Goal: Ask a question: Seek information or help from site administrators or community

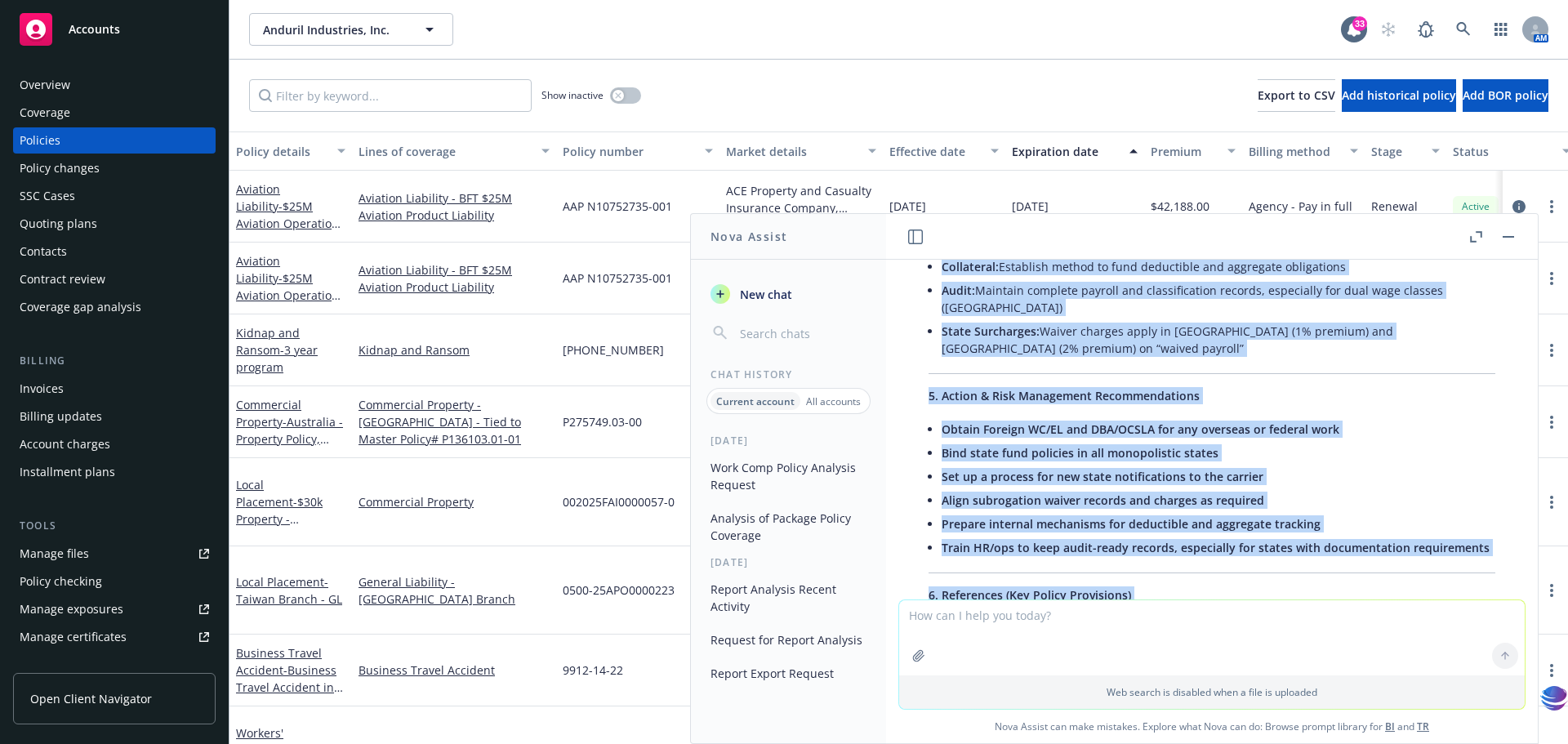
scroll to position [1753, 0]
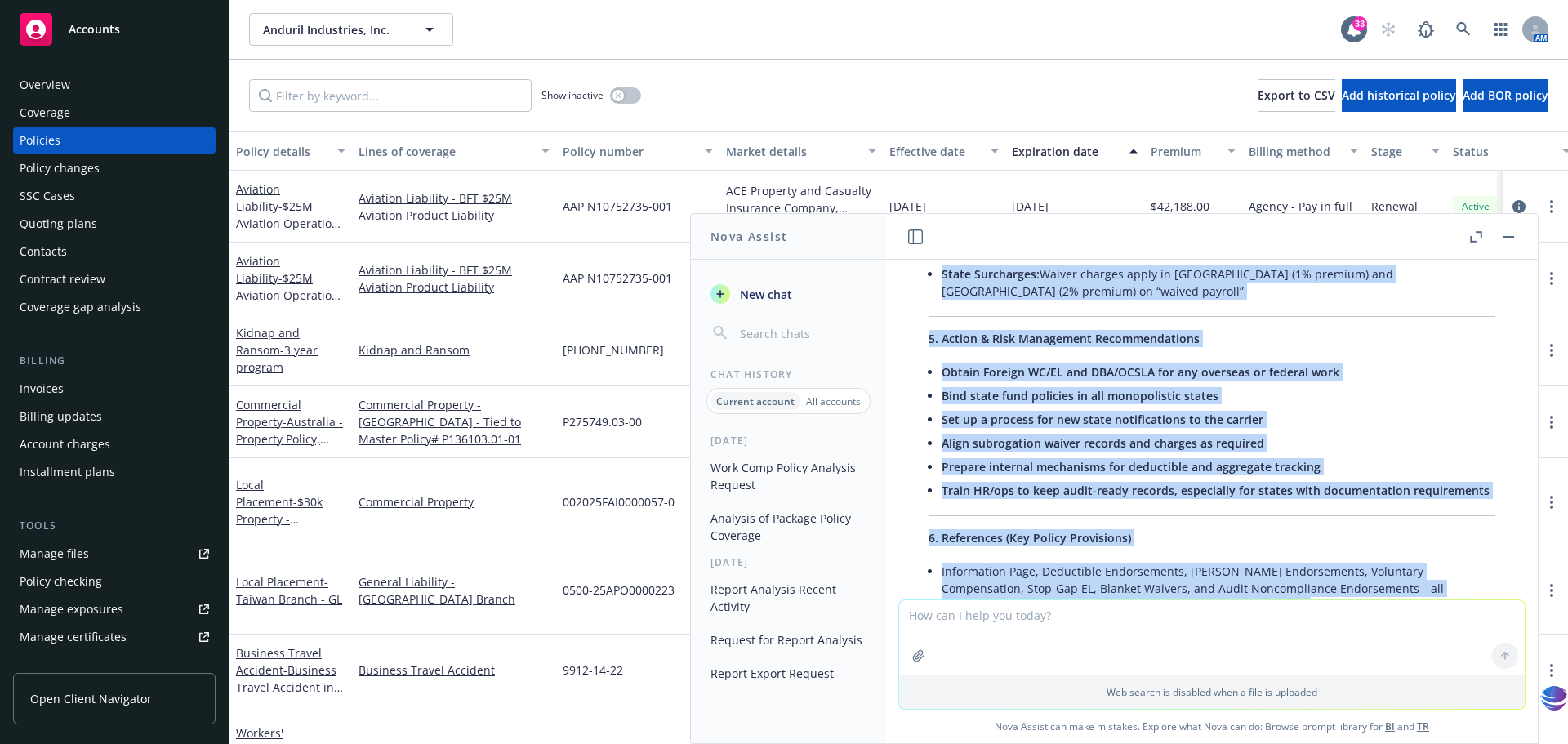
drag, startPoint x: 1107, startPoint y: 399, endPoint x: 1224, endPoint y: 454, distance: 129.3
copy div "LOR Ipsumdol (Sitam) Consect’ Adipiscingel (Sedd Eius) tempor inc Utlabor Etdol…"
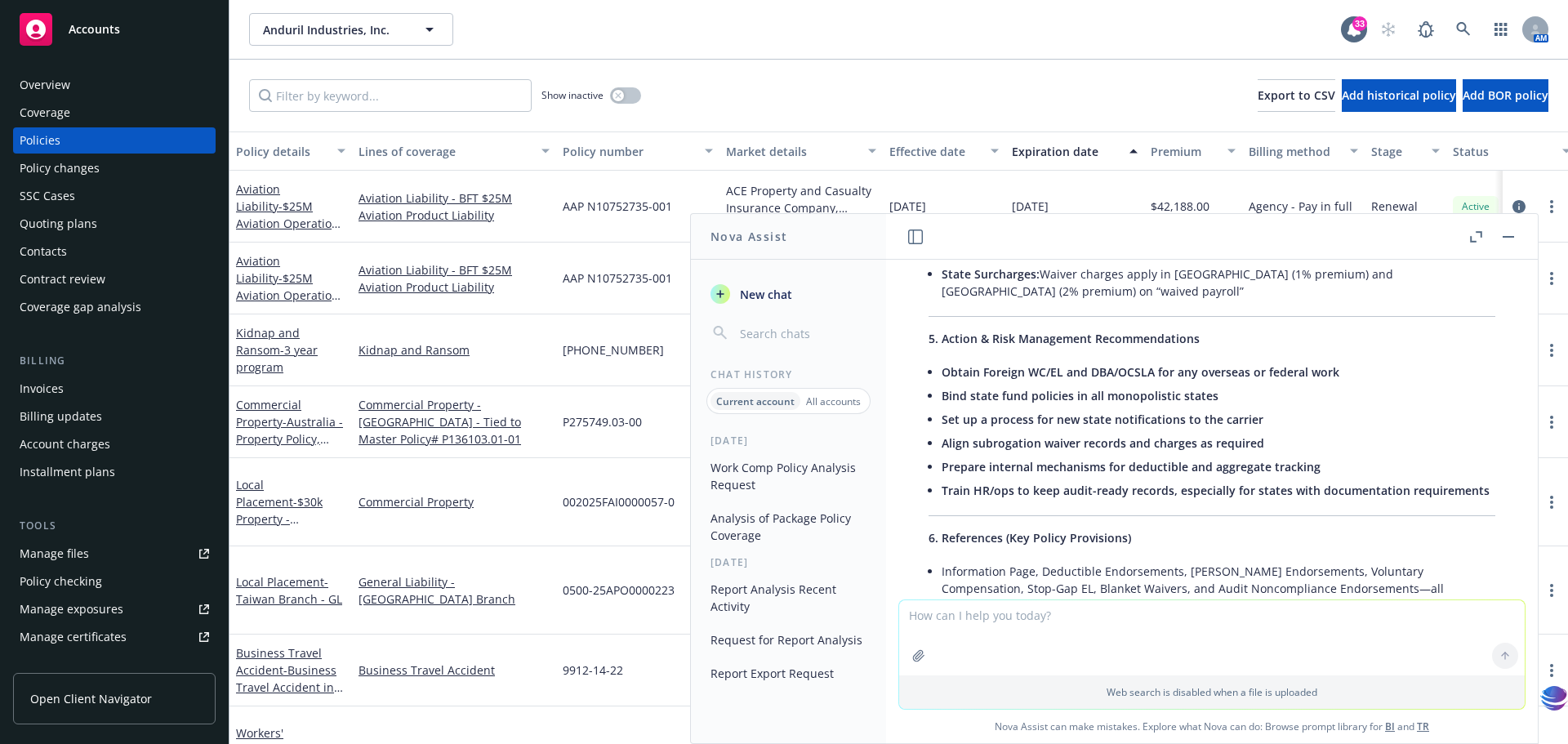
click at [1489, 577] on div "pdf [DATE] - [DATE] Workers' Compensation Policy.pdf Please provide a detailed …" at bounding box center [1212, 430] width 652 height 339
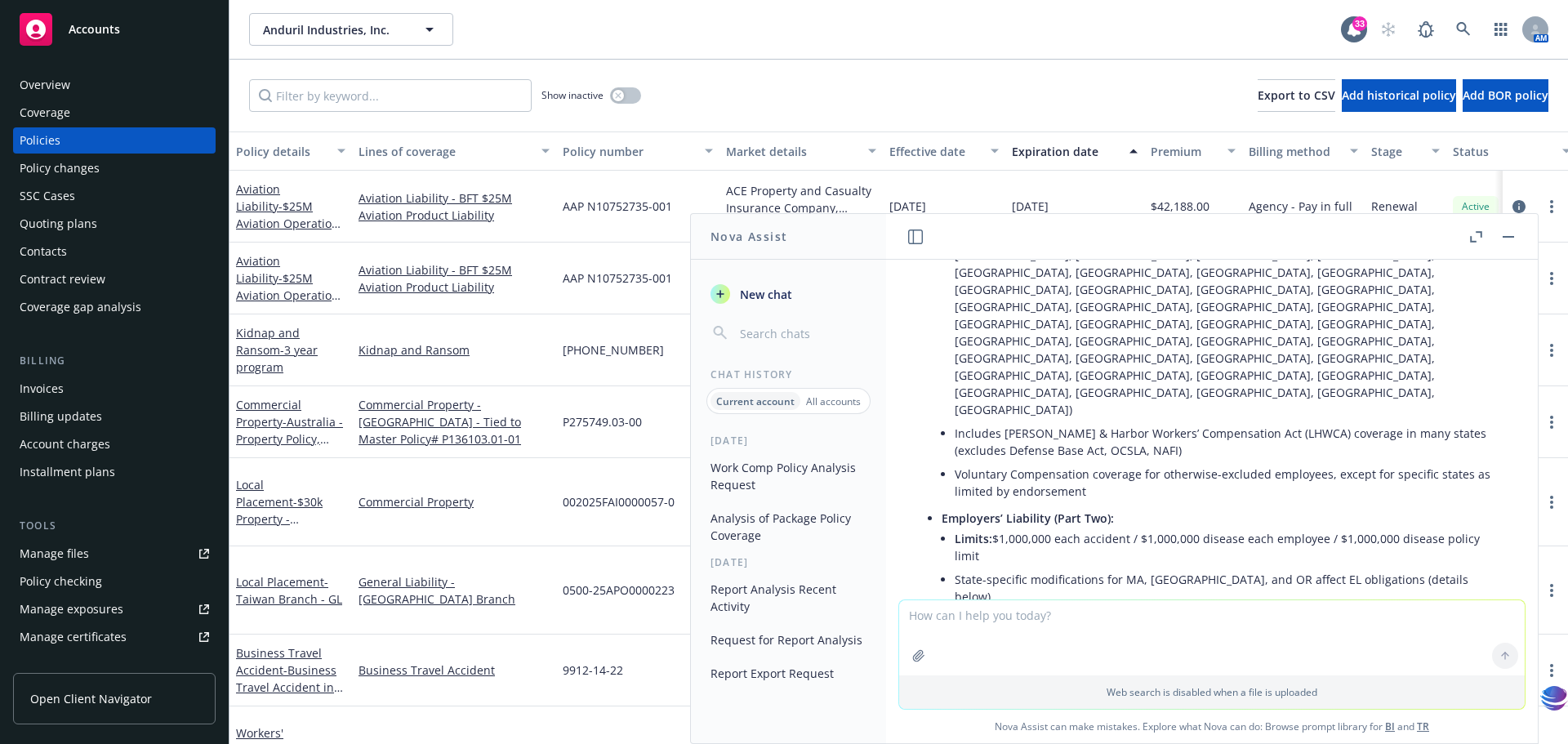
scroll to position [0, 0]
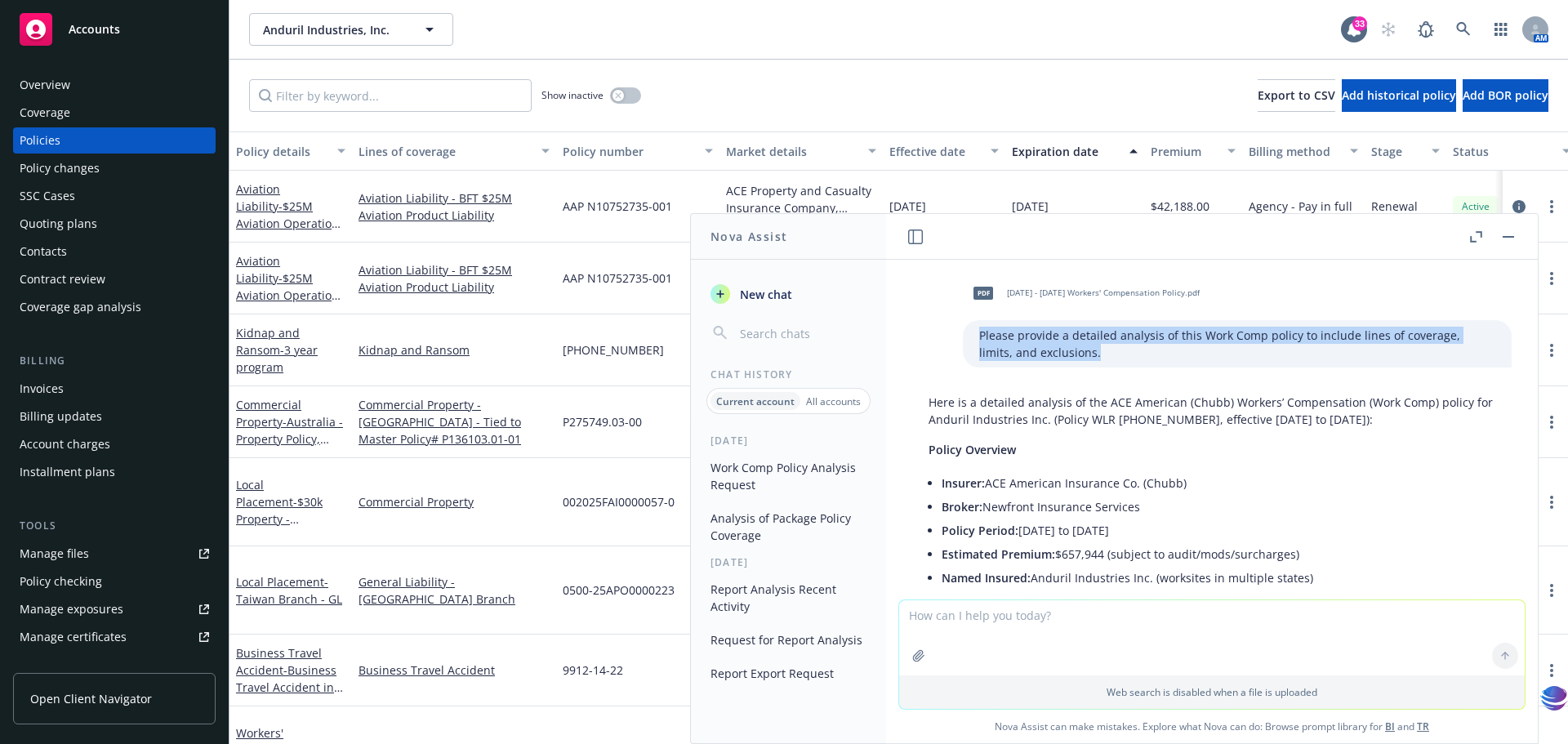
drag, startPoint x: 957, startPoint y: 332, endPoint x: 1047, endPoint y: 353, distance: 92.4
click at [1047, 353] on p "Please provide a detailed analysis of this Work Comp policy to include lines of…" at bounding box center [1238, 343] width 517 height 34
copy p "Please provide a detailed analysis of this Work Comp policy to include lines of…"
click at [762, 298] on span "New chat" at bounding box center [764, 294] width 55 height 17
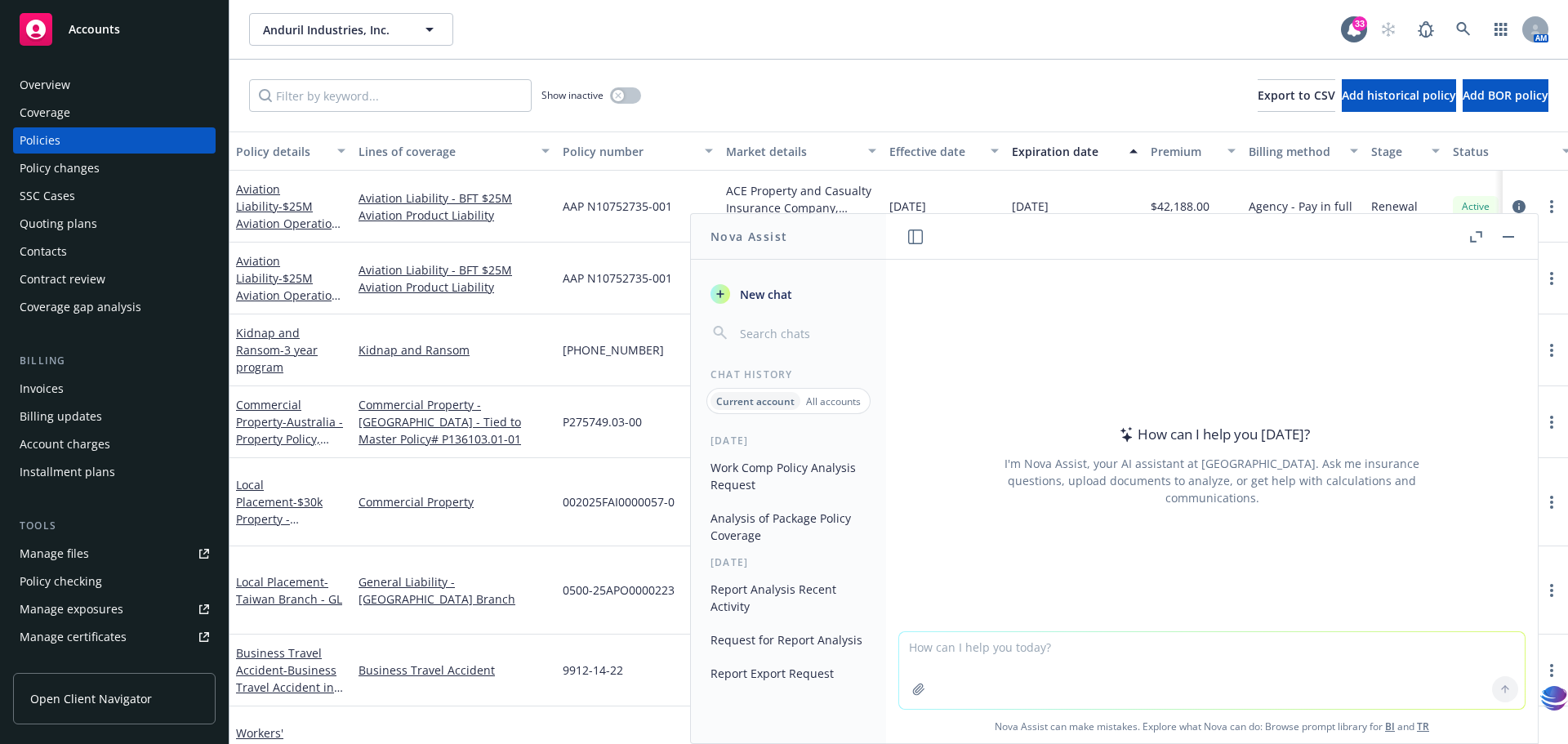
click at [907, 654] on textarea at bounding box center [1212, 670] width 626 height 77
click at [1331, 696] on textarea "Please provide a detailed analysis of this Work Comp policy to include lines of…" at bounding box center [1212, 670] width 626 height 77
click at [914, 694] on icon "button" at bounding box center [918, 689] width 11 height 11
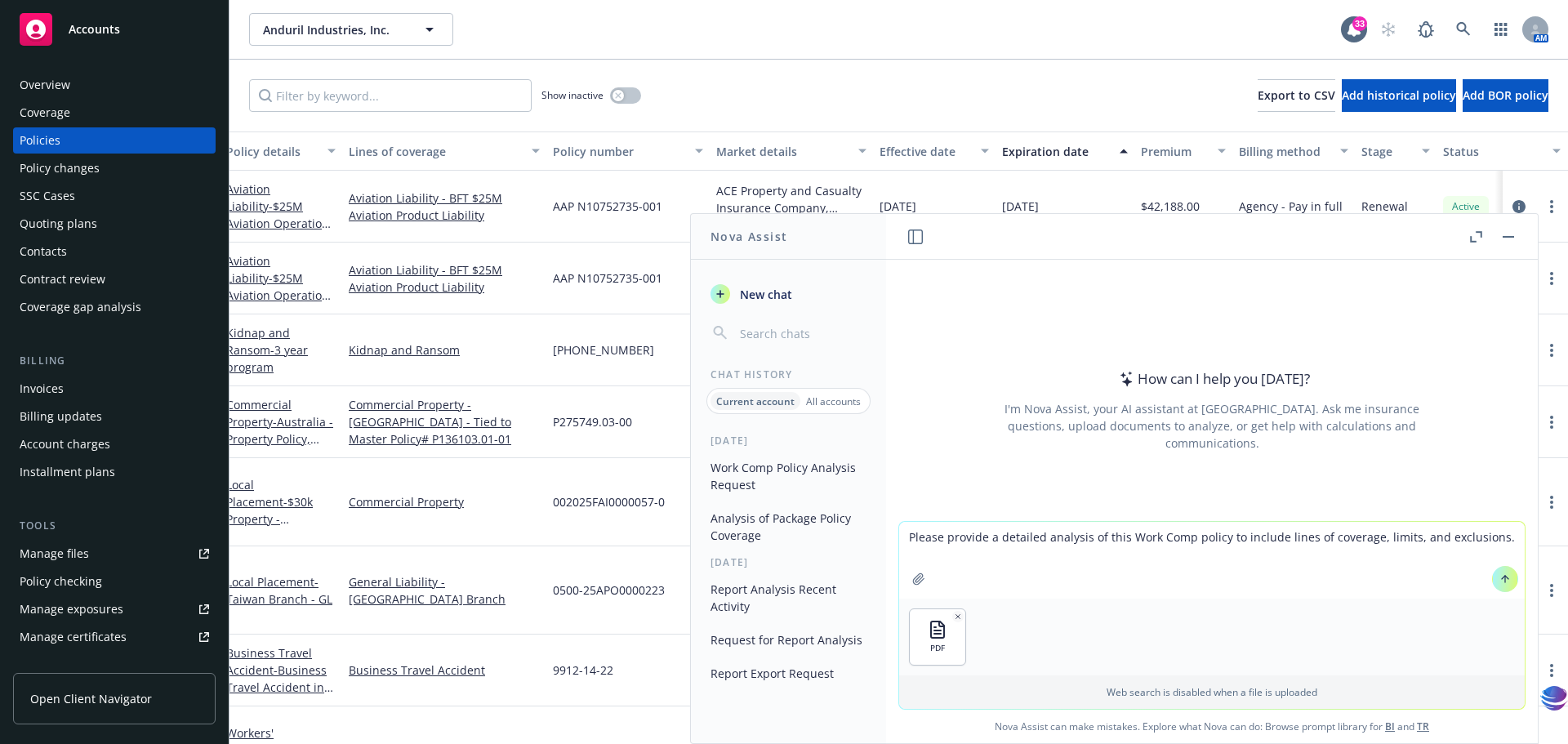
drag, startPoint x: 1123, startPoint y: 540, endPoint x: 1182, endPoint y: 537, distance: 59.1
click at [1182, 537] on textarea "Please provide a detailed analysis of this Work Comp policy to include lines of…" at bounding box center [1212, 560] width 626 height 77
type textarea "Please provide a detailed analysis of this Auto Liability policy to include lin…"
click at [1500, 580] on icon at bounding box center [1506, 579] width 12 height 12
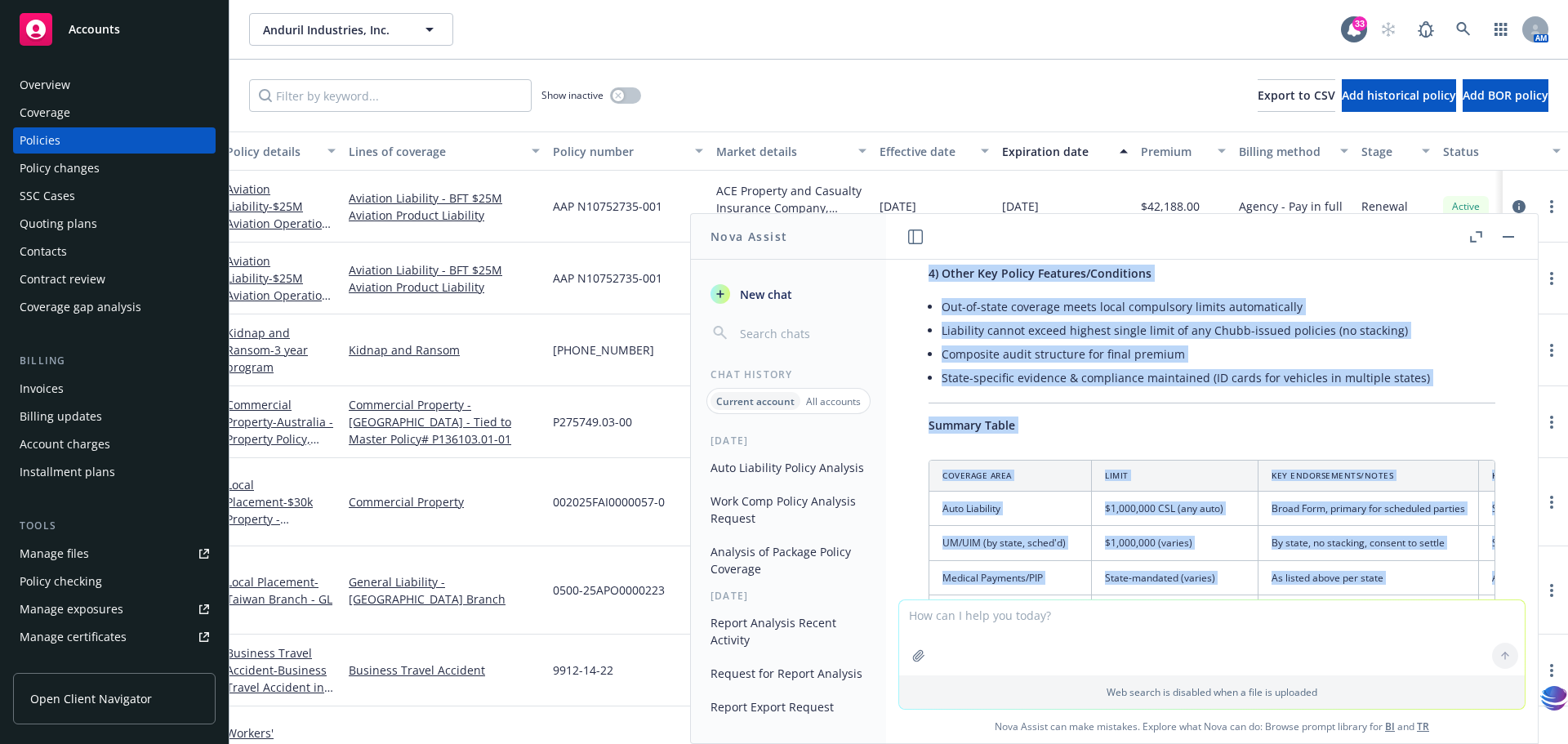
scroll to position [2069, 0]
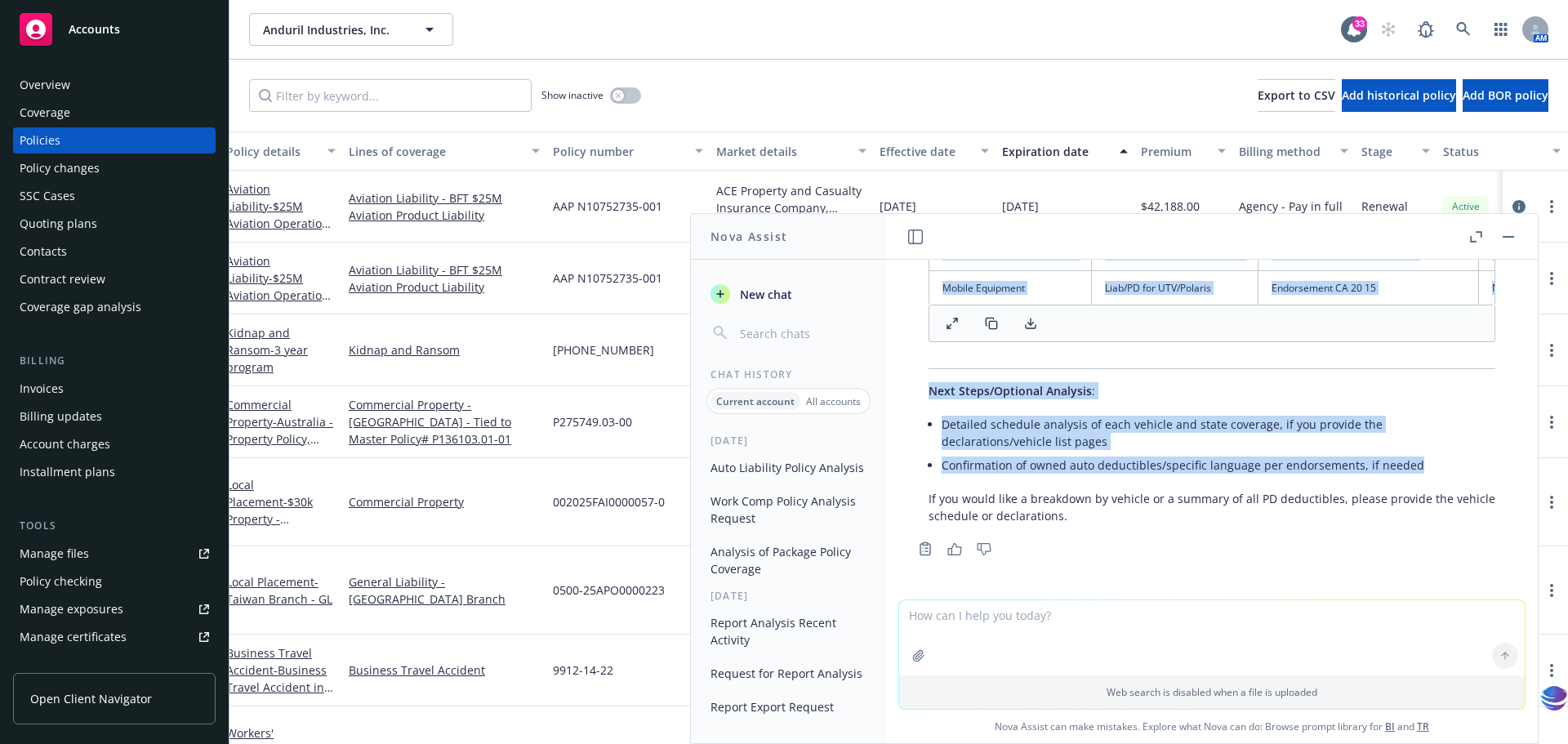
drag, startPoint x: 1153, startPoint y: 401, endPoint x: 1421, endPoint y: 473, distance: 277.5
copy div "Lore Ipsumdolo sitame: Consect & Adipiscin Elitsed: Doeiusm Temporinci Utl, etd…"
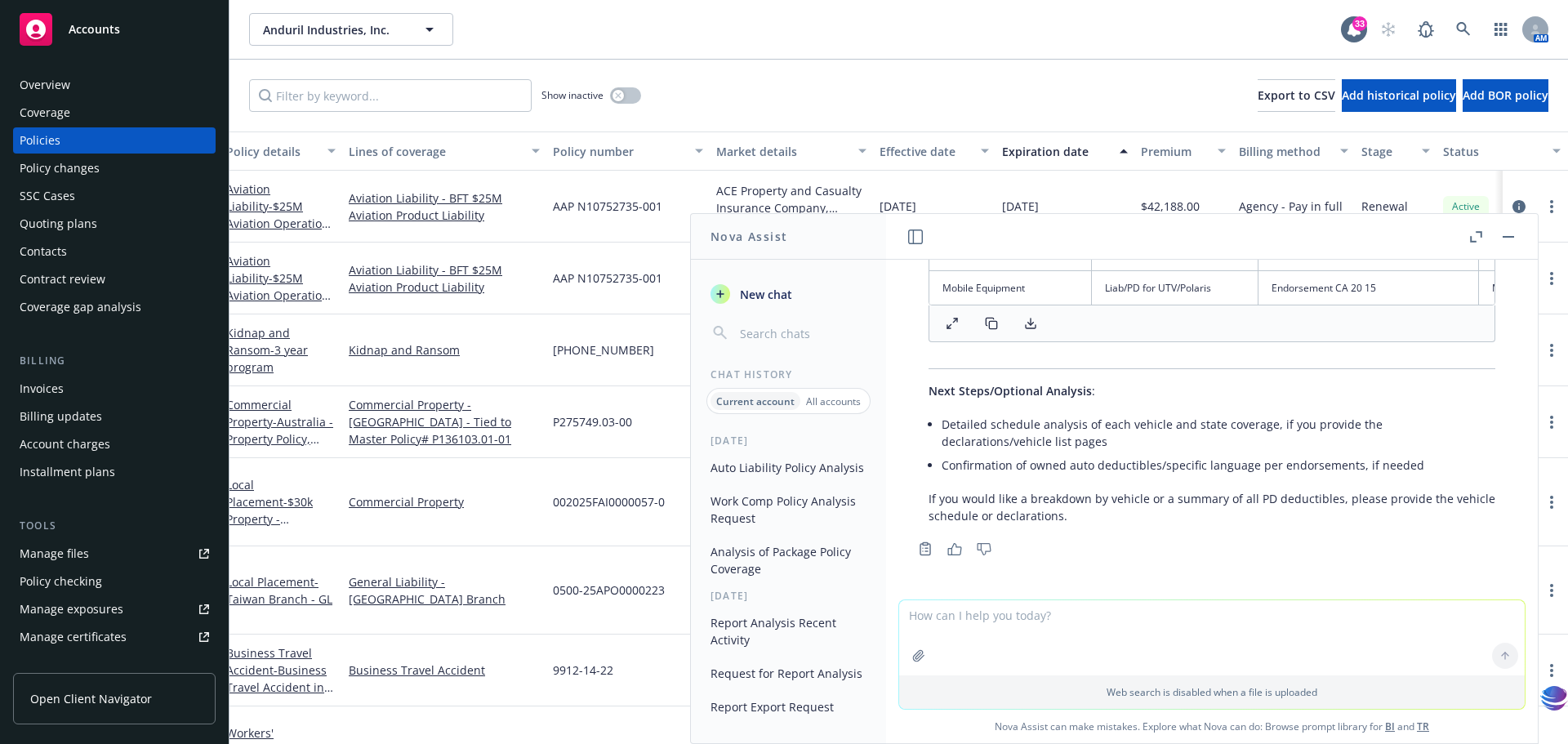
click at [1491, 579] on div "pdf [DATE] - [DATE] Automobile Liability Policy.pdf Please provide a detailed a…" at bounding box center [1212, 430] width 652 height 339
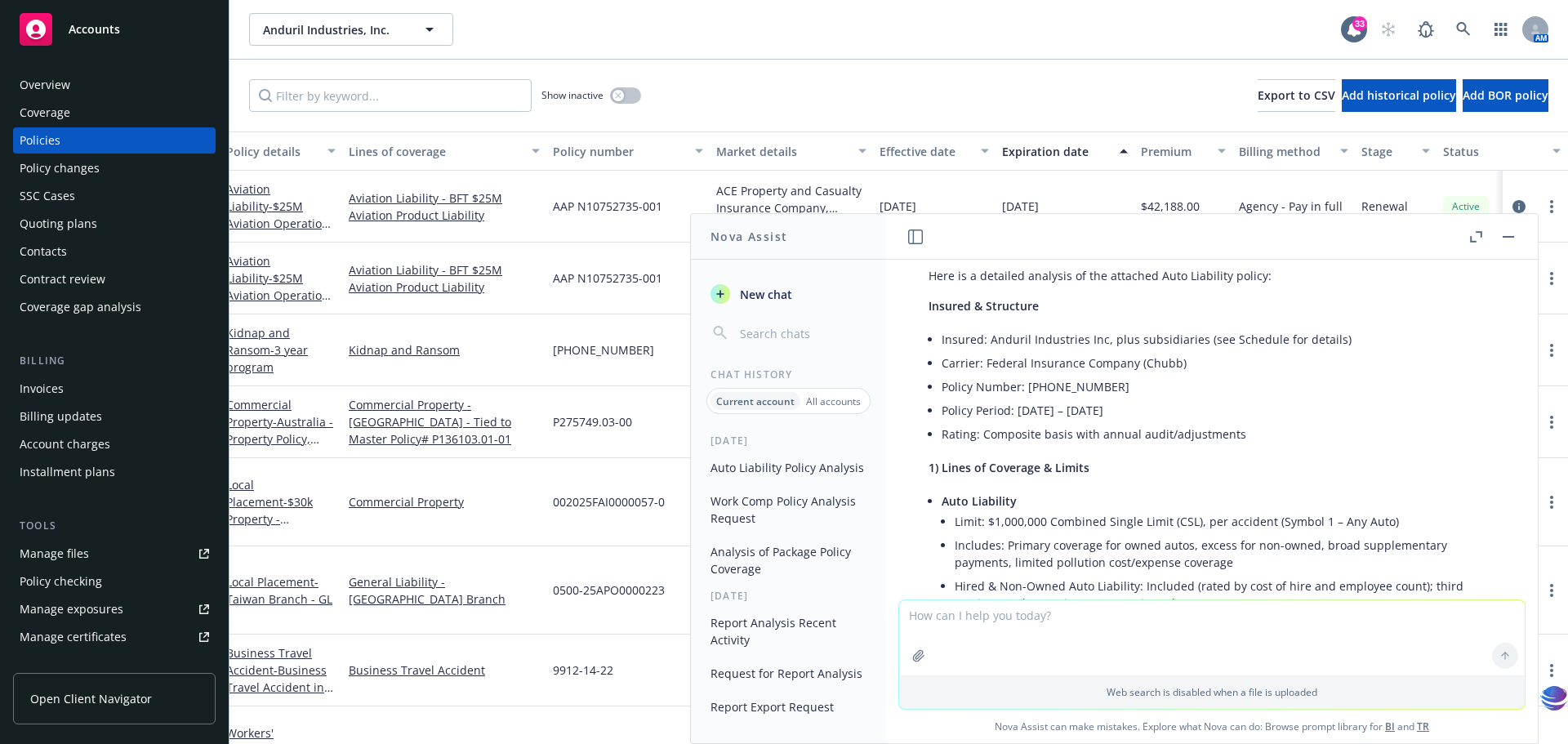
scroll to position [0, 0]
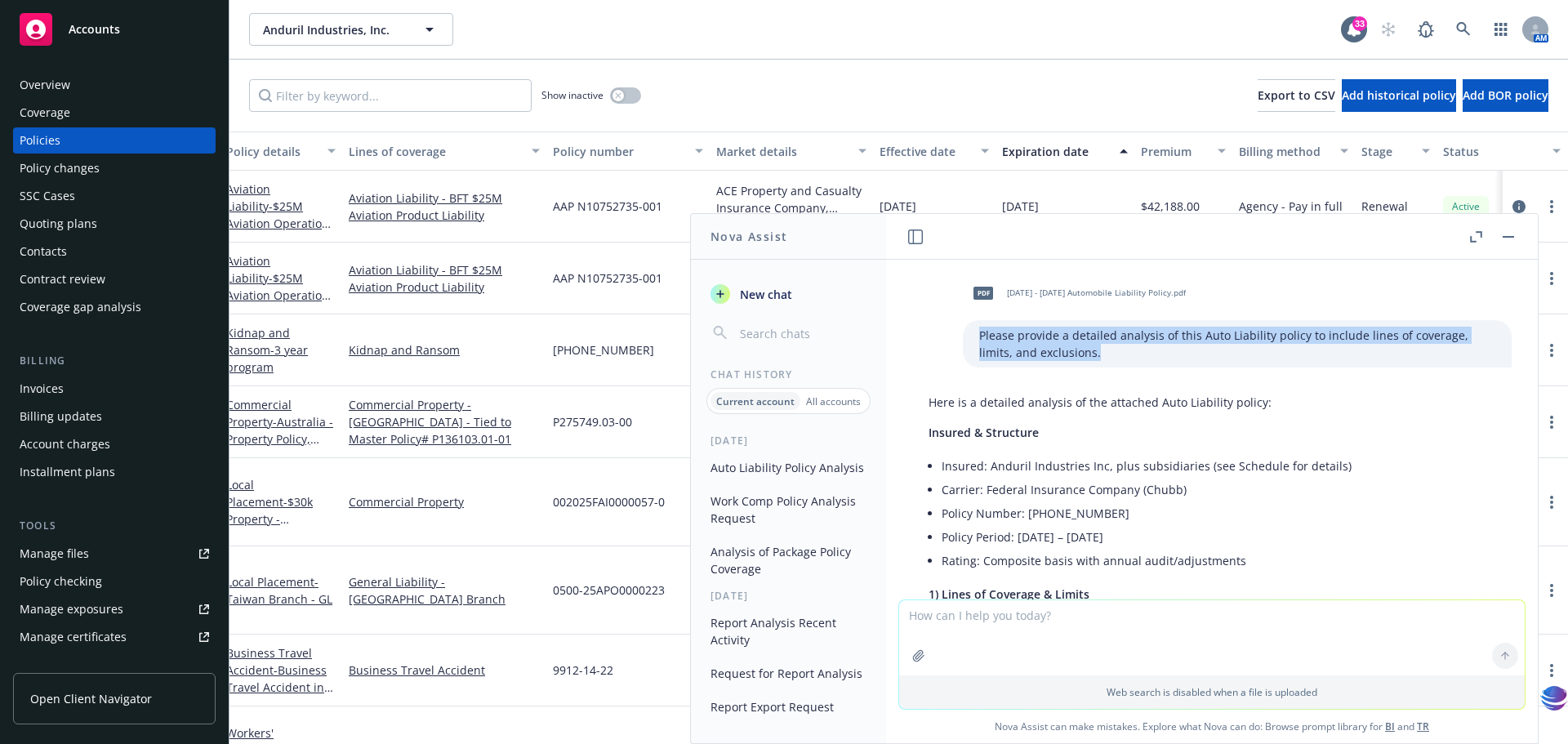
drag, startPoint x: 955, startPoint y: 334, endPoint x: 1051, endPoint y: 350, distance: 97.3
click at [1051, 350] on p "Please provide a detailed analysis of this Auto Liability policy to include lin…" at bounding box center [1238, 343] width 517 height 34
copy p "Please provide a detailed analysis of this Auto Liability policy to include lin…"
click at [771, 297] on span "New chat" at bounding box center [764, 294] width 55 height 17
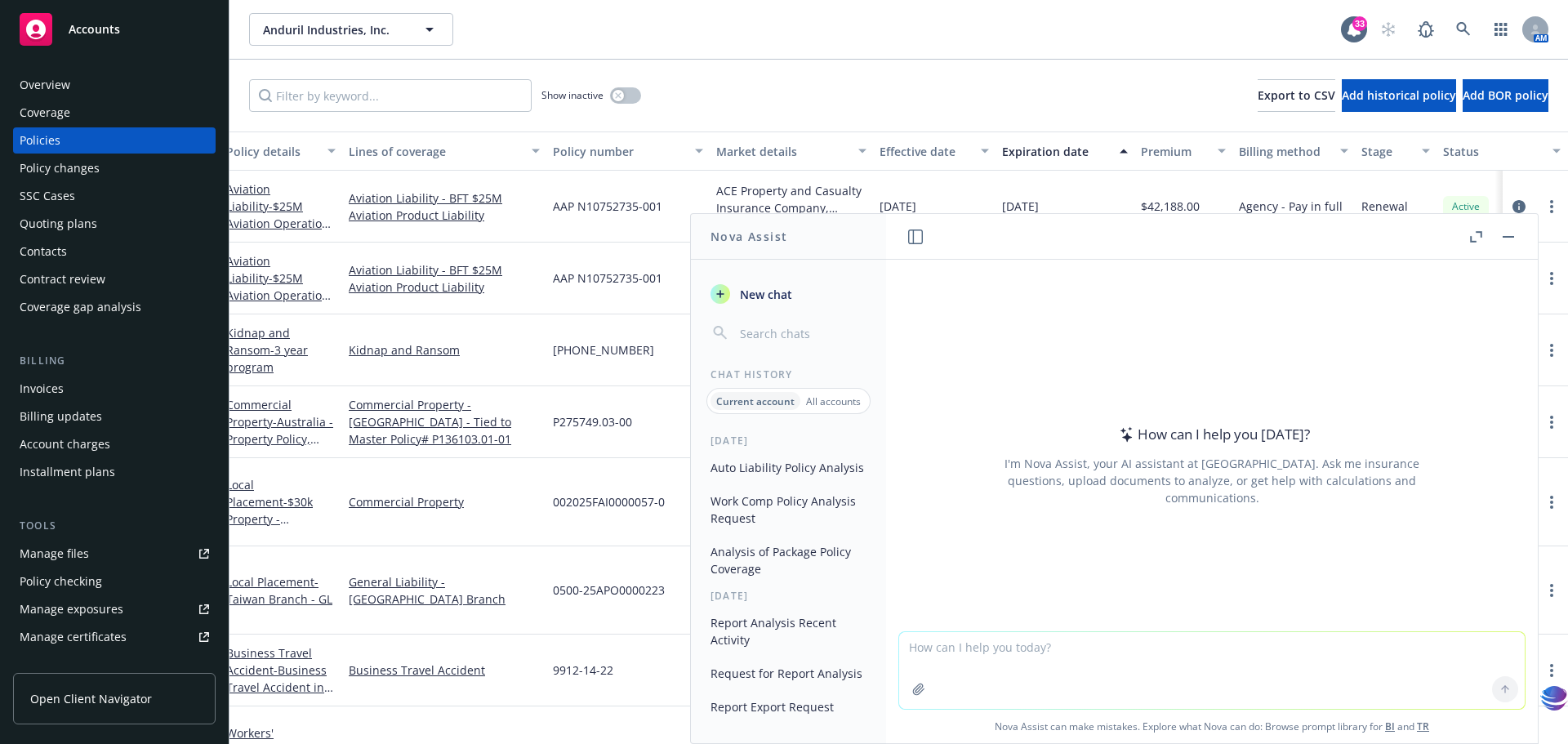
click at [900, 648] on textarea at bounding box center [1212, 670] width 626 height 77
click at [1128, 683] on textarea "Please provide a detailed analysis of this Auto Liability policy to include lin…" at bounding box center [1212, 670] width 626 height 77
drag, startPoint x: 1123, startPoint y: 646, endPoint x: 1188, endPoint y: 638, distance: 65.5
click at [1188, 638] on textarea "Please provide a detailed analysis of this Auto Liability policy to include lin…" at bounding box center [1212, 670] width 626 height 77
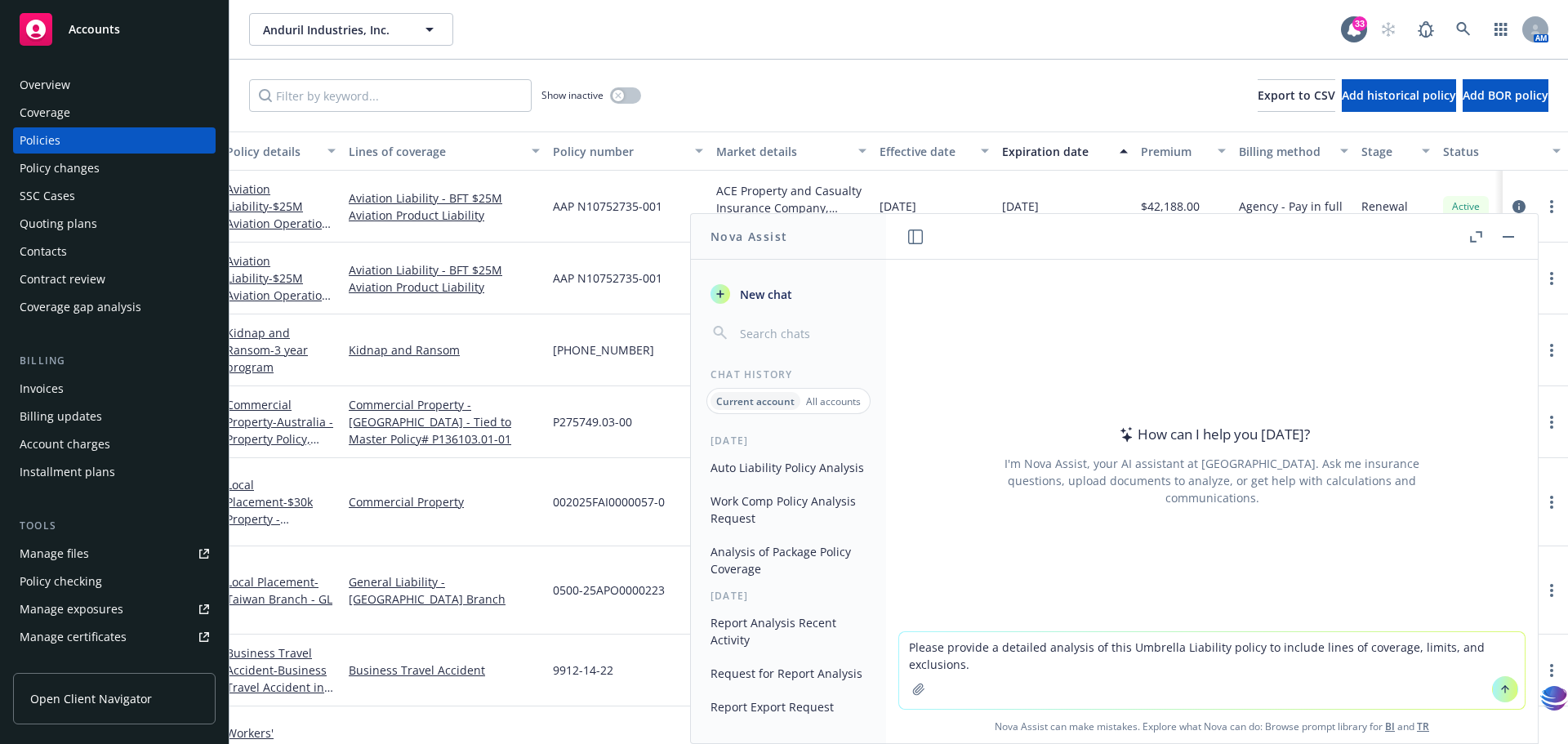
type textarea "Please provide a detailed analysis of this Umbrella Liability policy to include…"
click at [911, 696] on button "button" at bounding box center [919, 689] width 26 height 26
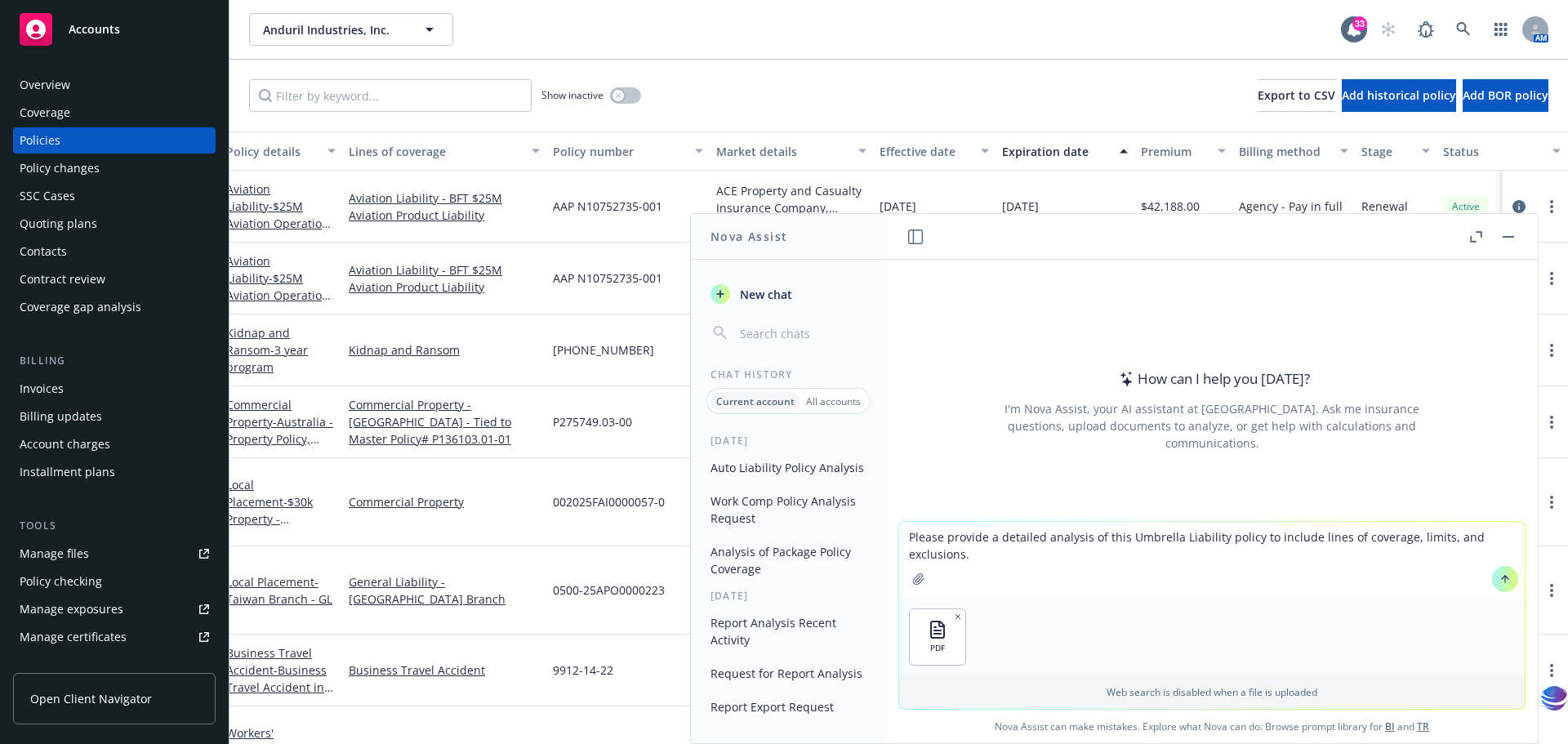
click at [1501, 583] on icon at bounding box center [1506, 579] width 12 height 12
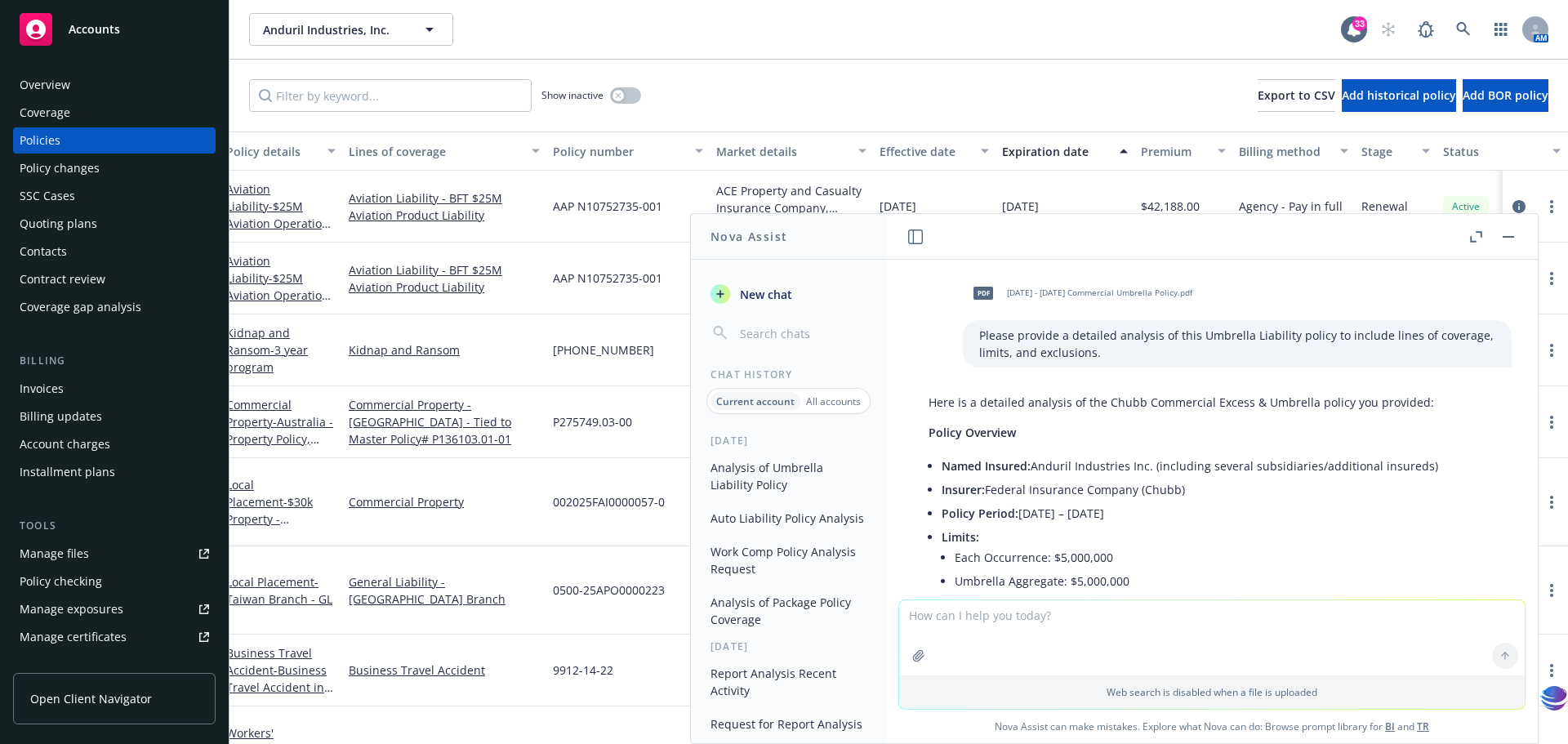
click at [1165, 434] on p "Policy Overview" at bounding box center [1212, 432] width 567 height 17
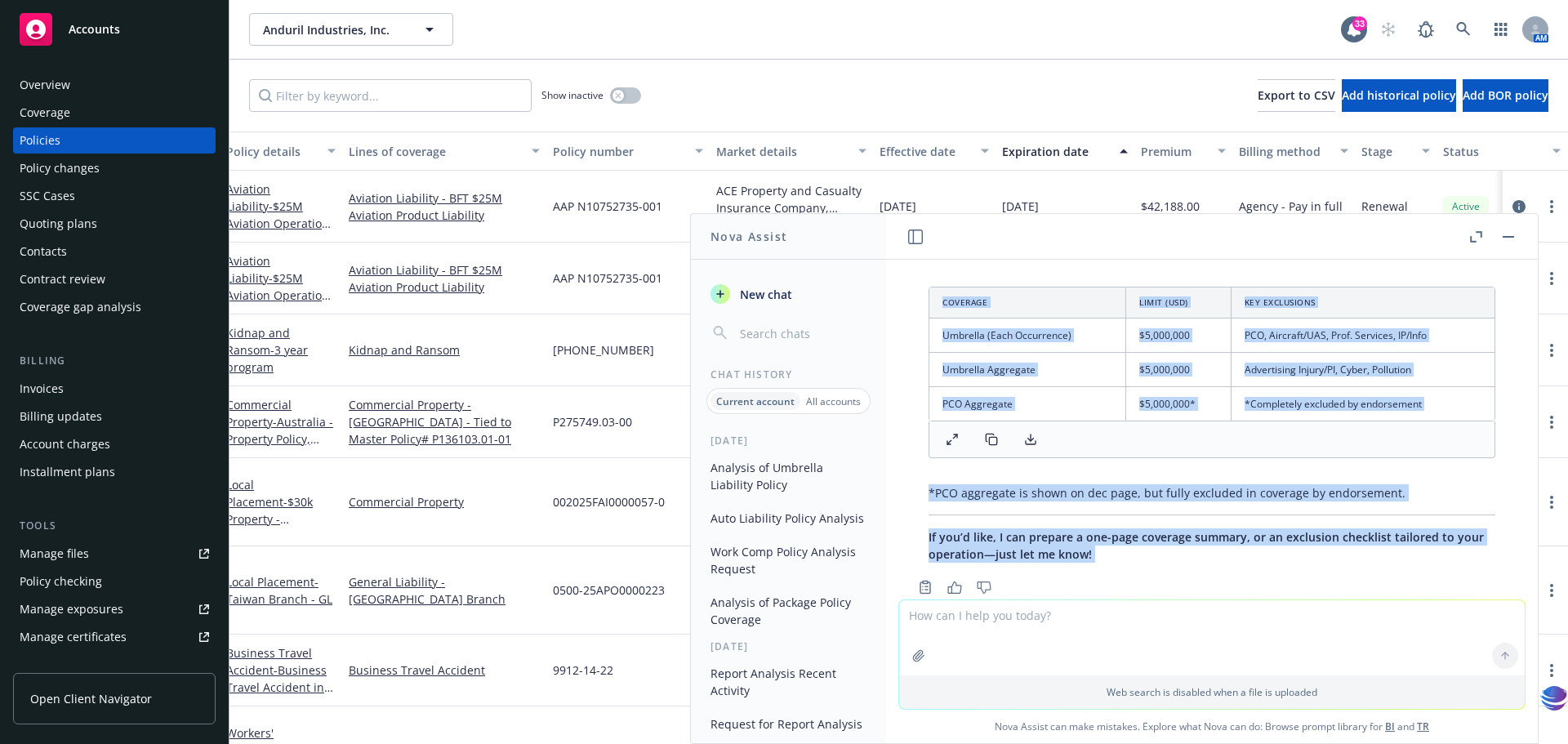
scroll to position [2410, 0]
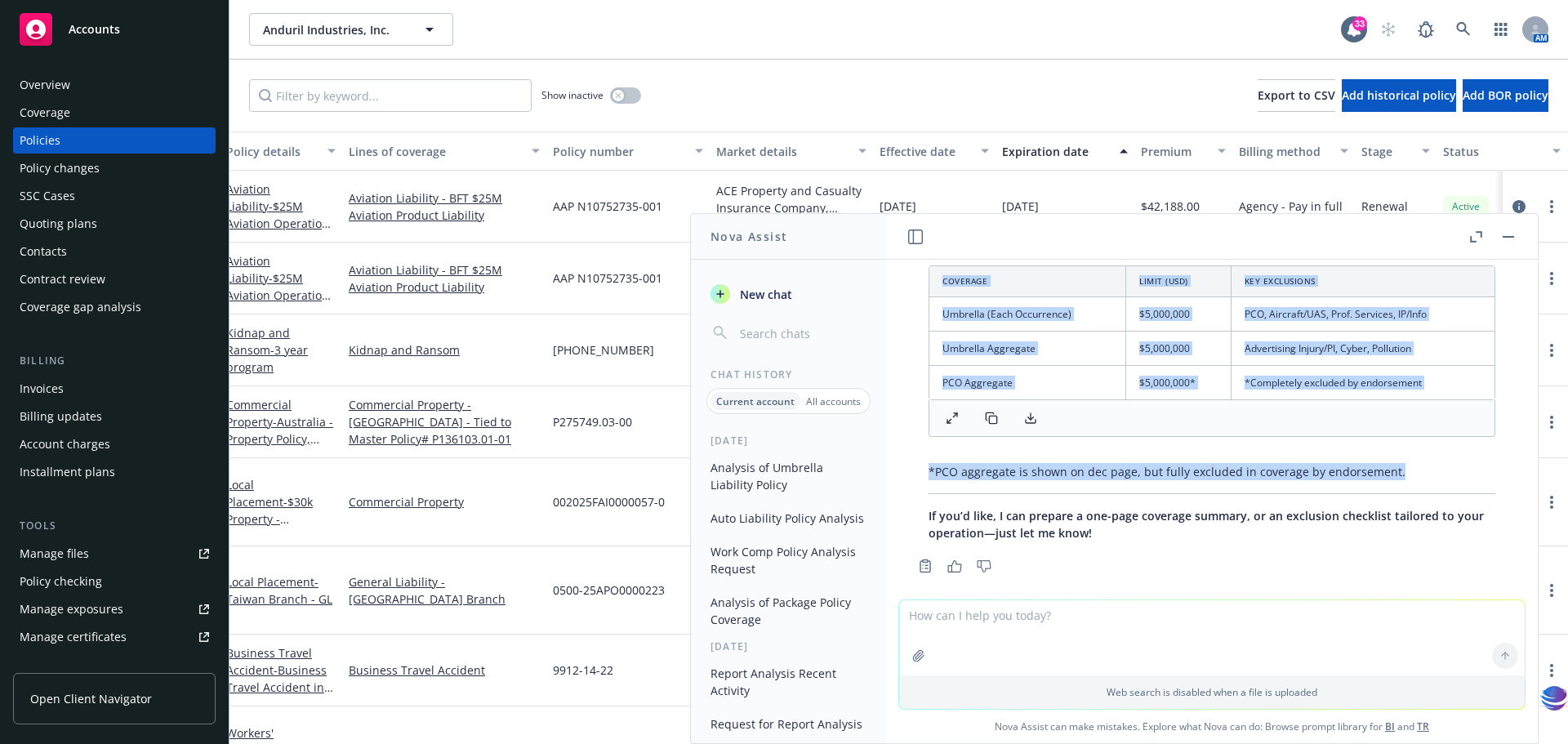
drag, startPoint x: 1104, startPoint y: 401, endPoint x: 1150, endPoint y: 473, distance: 85.4
copy div "Lorem Ipsumdolor Sitame & Consecte adipis eli seddoeiu: Tempor Incididu Utlab E…"
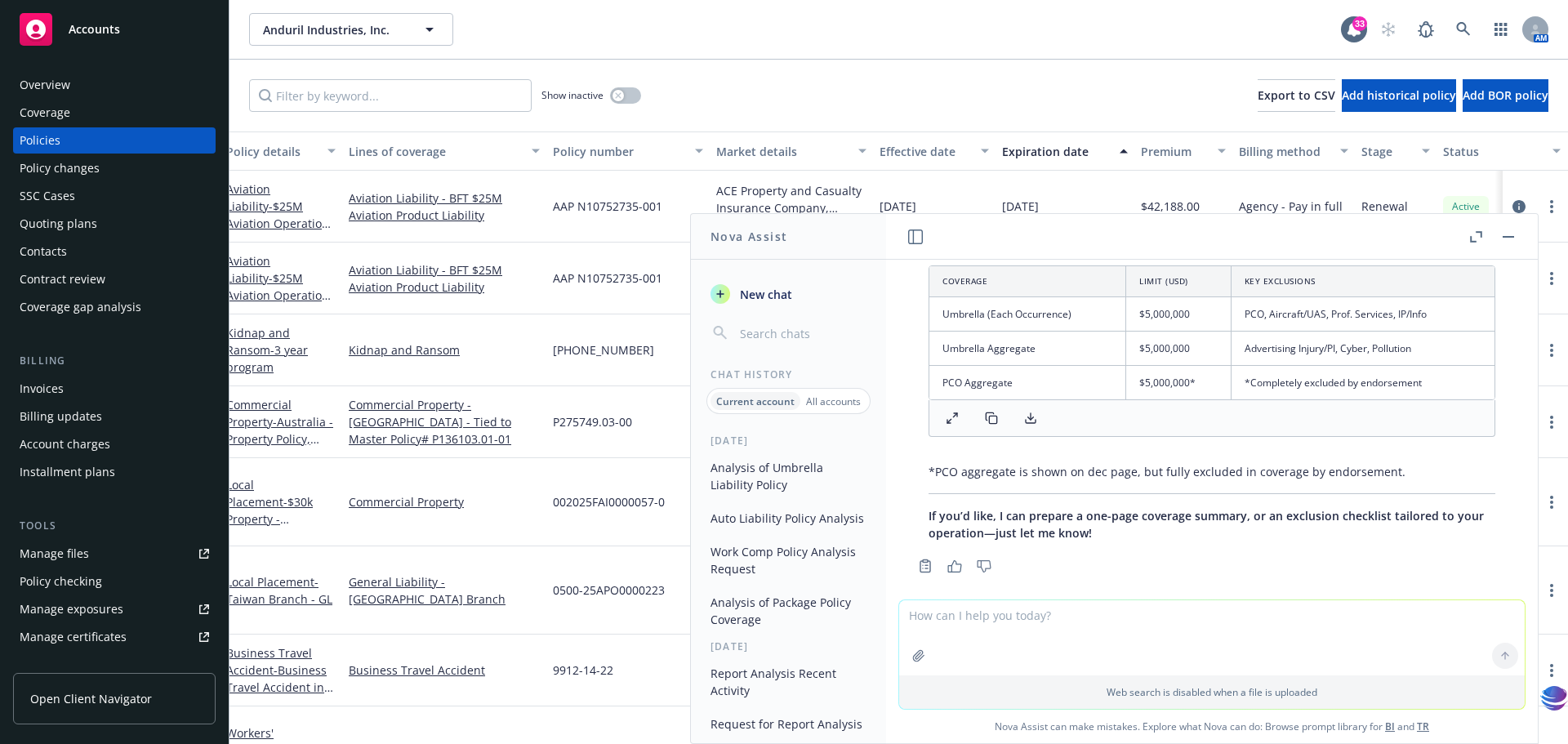
click at [1331, 597] on div at bounding box center [1212, 607] width 626 height 20
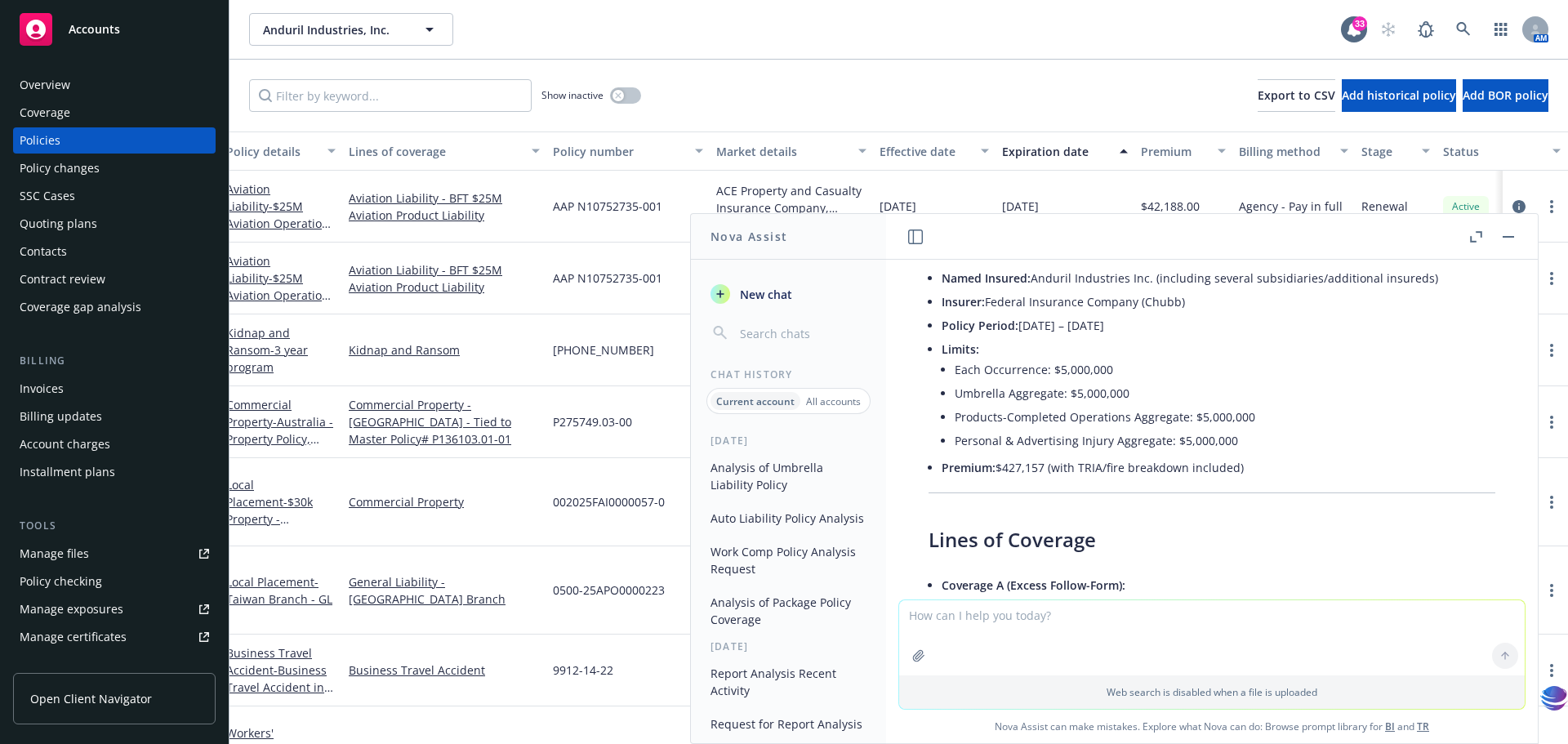
scroll to position [0, 0]
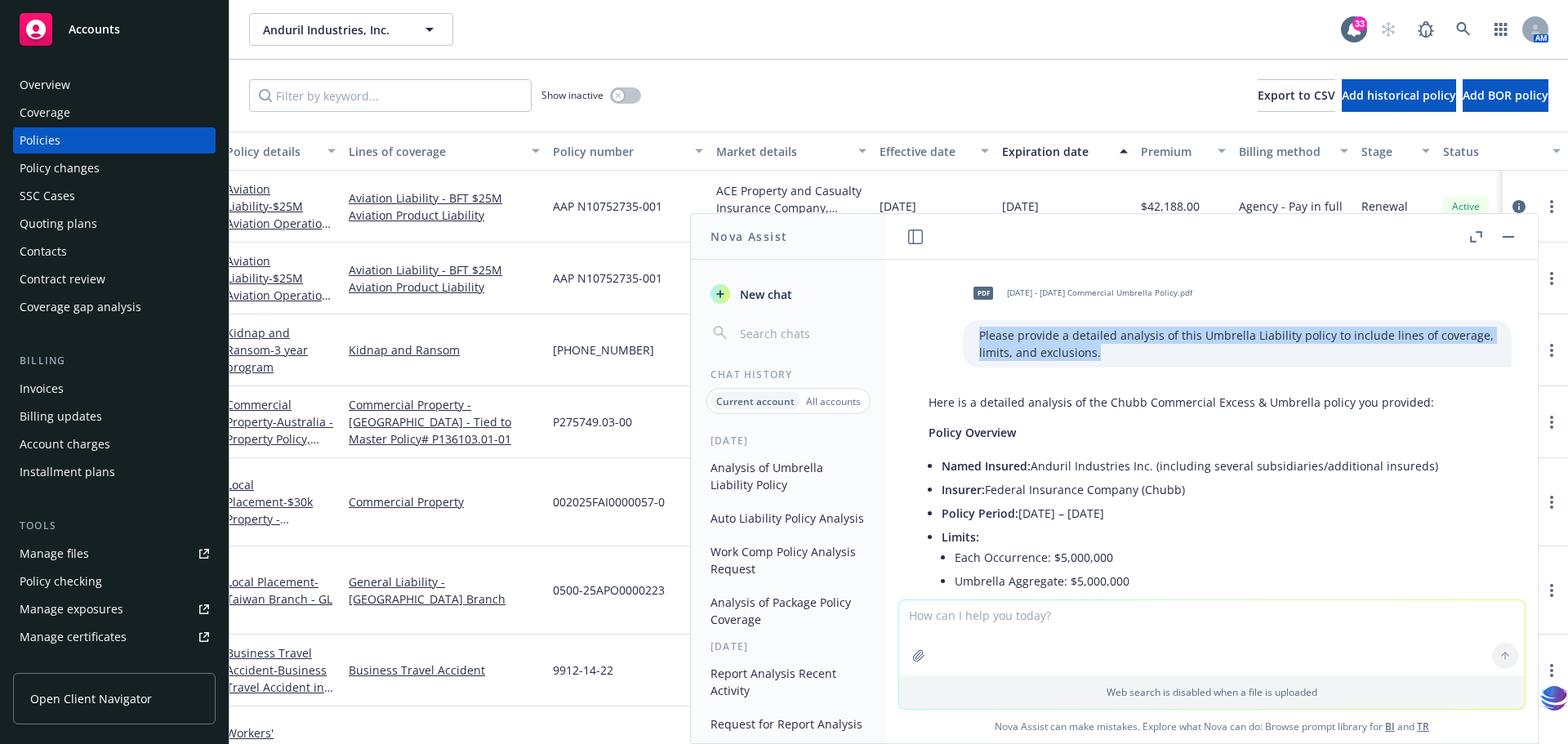
drag, startPoint x: 956, startPoint y: 331, endPoint x: 1080, endPoint y: 353, distance: 125.9
click at [1080, 353] on p "Please provide a detailed analysis of this Umbrella Liability policy to include…" at bounding box center [1238, 343] width 517 height 34
copy p "Please provide a detailed analysis of this Umbrella Liability policy to include…"
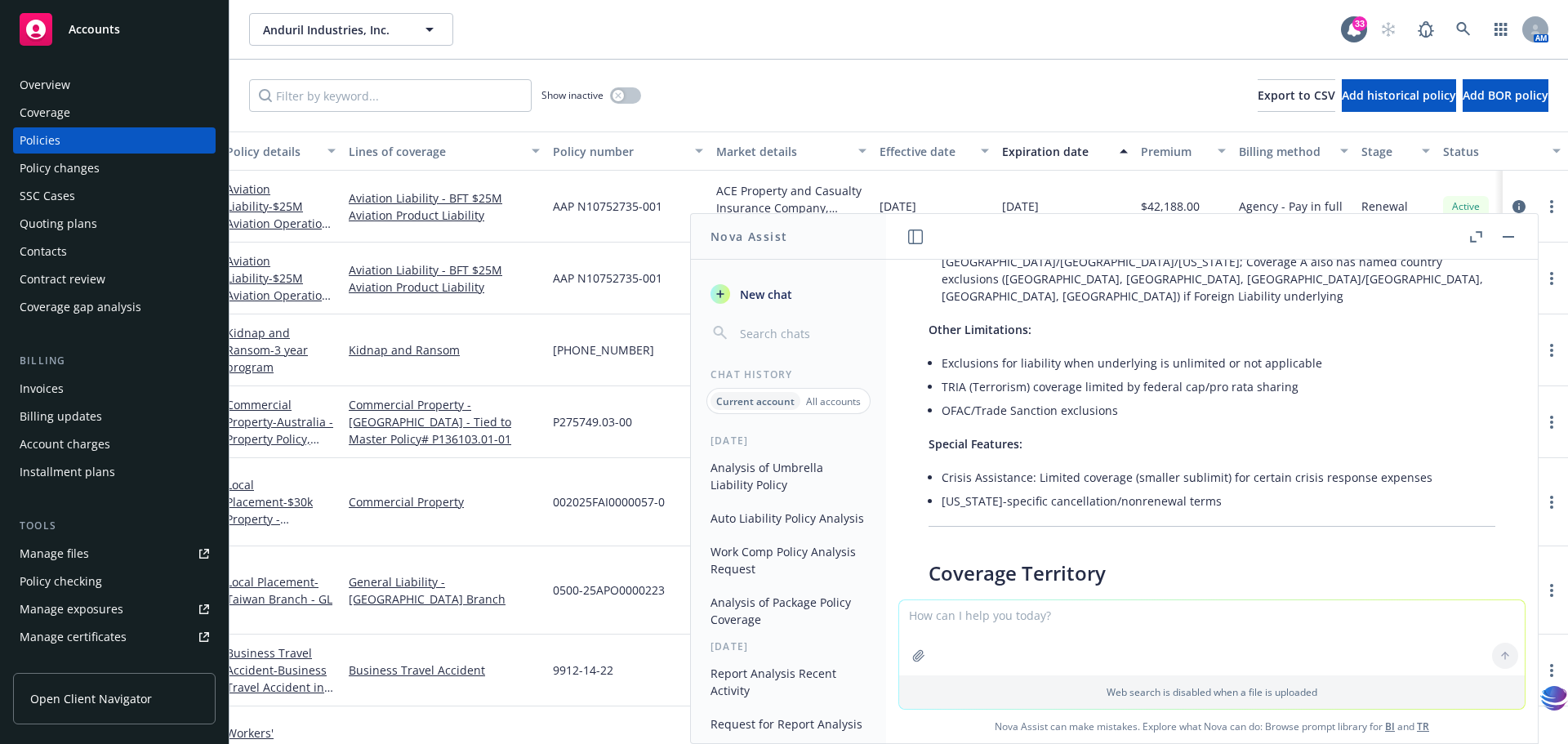
scroll to position [2410, 0]
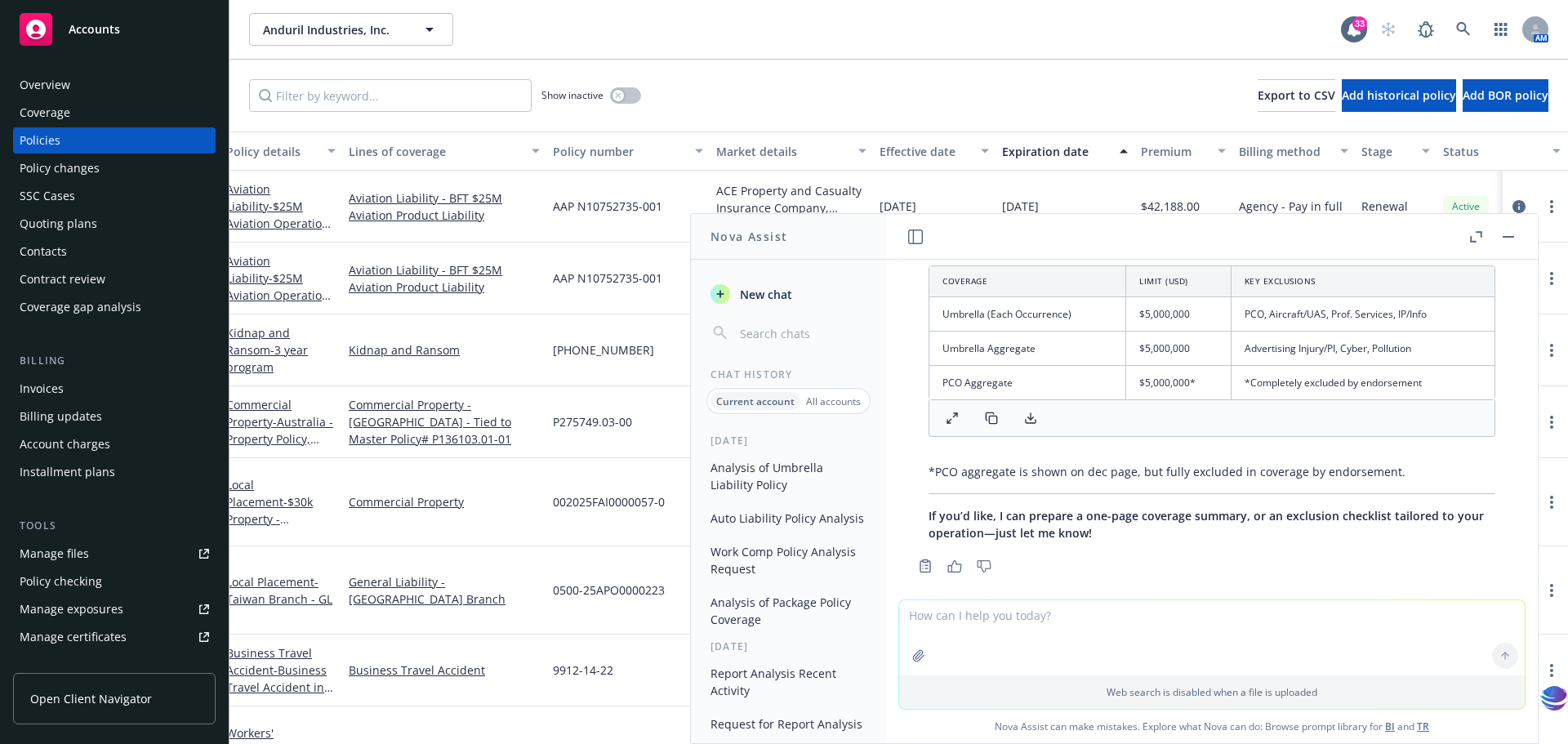
click at [762, 296] on span "New chat" at bounding box center [764, 294] width 55 height 17
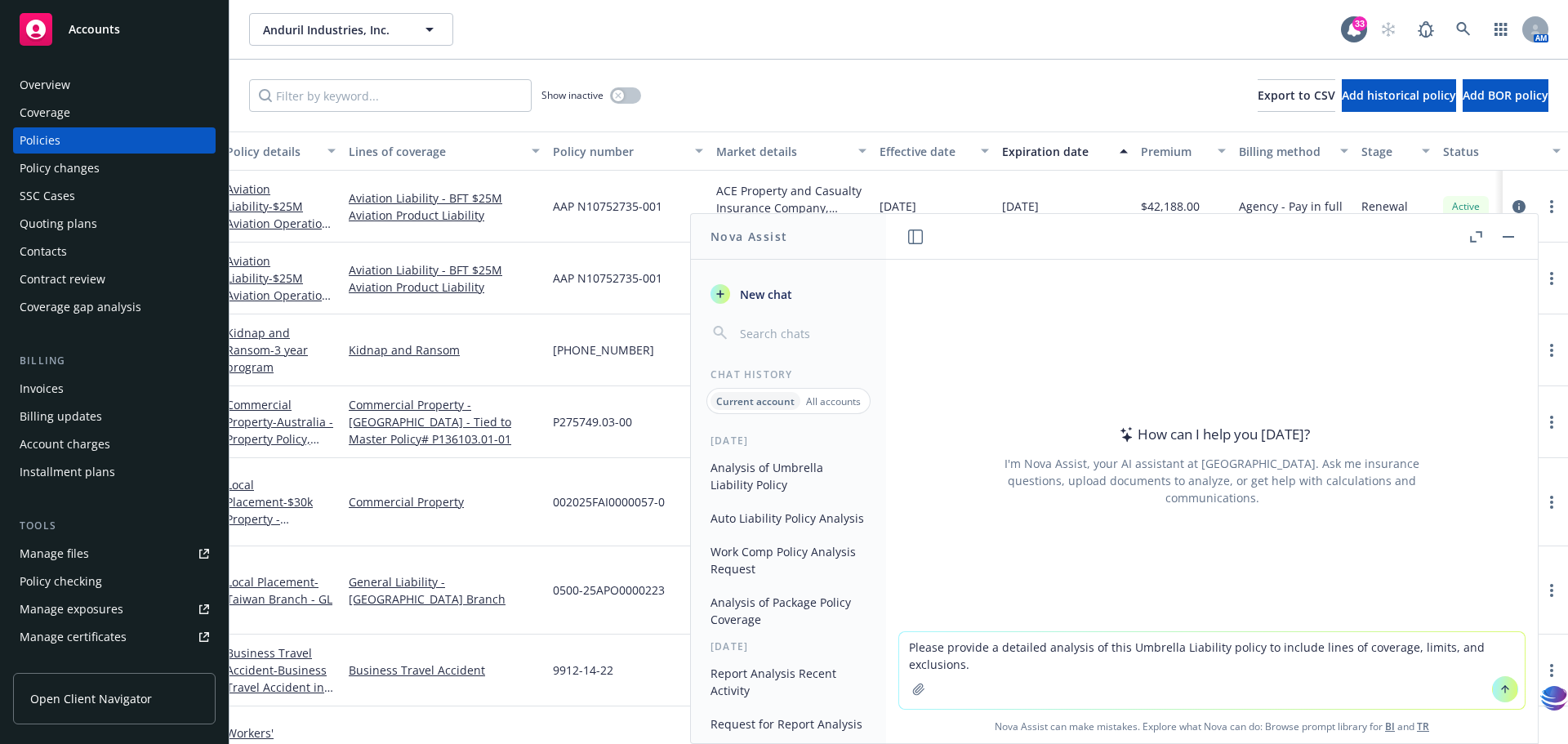
drag, startPoint x: 1122, startPoint y: 648, endPoint x: 1173, endPoint y: 651, distance: 51.1
click at [1173, 651] on textarea "Please provide a detailed analysis of this Umbrella Liability policy to include…" at bounding box center [1212, 670] width 626 height 77
click at [1120, 650] on textarea "Please provide a detailed analysis of this Excess Liability policy to include l…" at bounding box center [1212, 670] width 626 height 77
type textarea "Please provide a detailed analysis of this $10m X $5m Excess Liability policy t…"
click at [913, 689] on icon "button" at bounding box center [919, 689] width 13 height 13
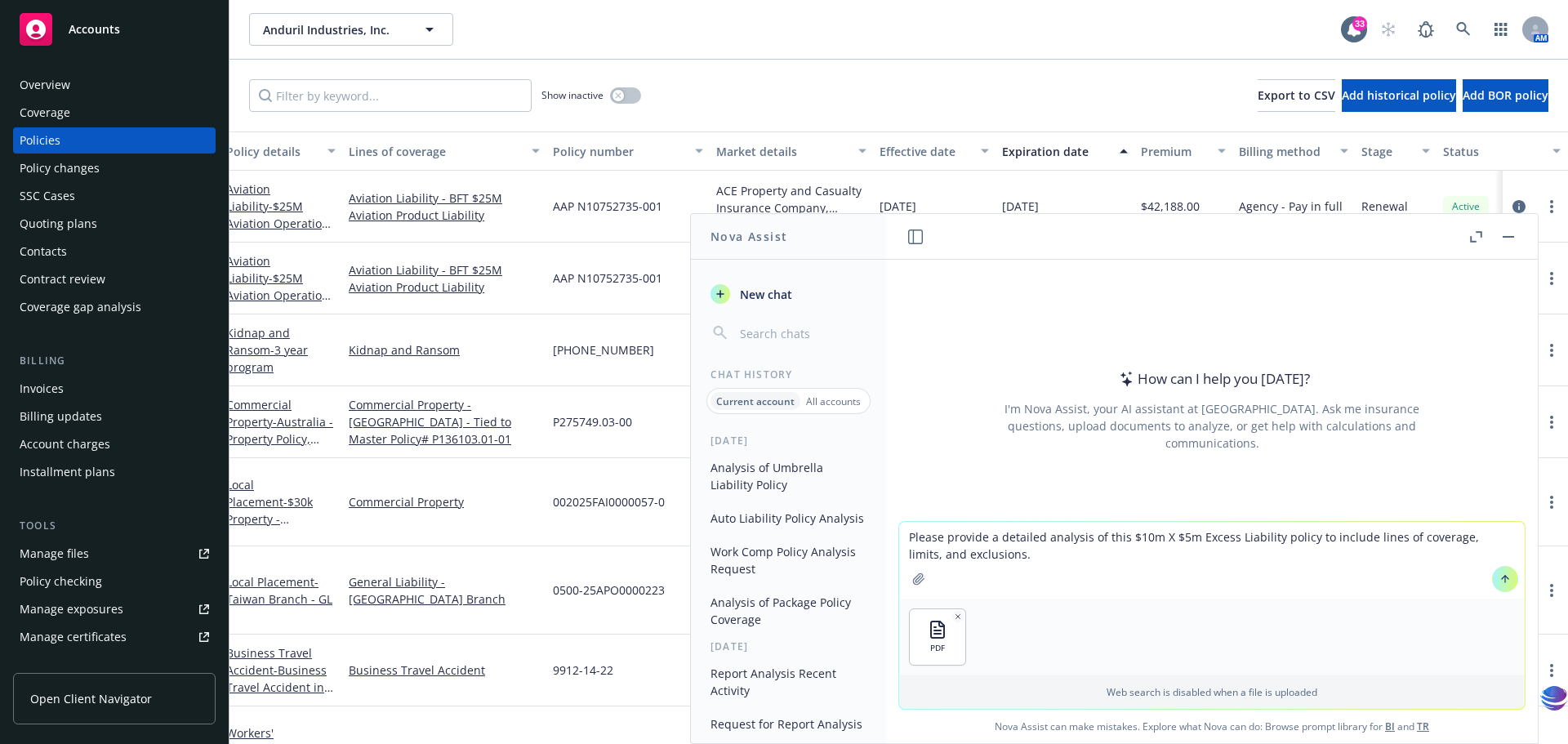
click at [1500, 580] on icon at bounding box center [1506, 579] width 12 height 12
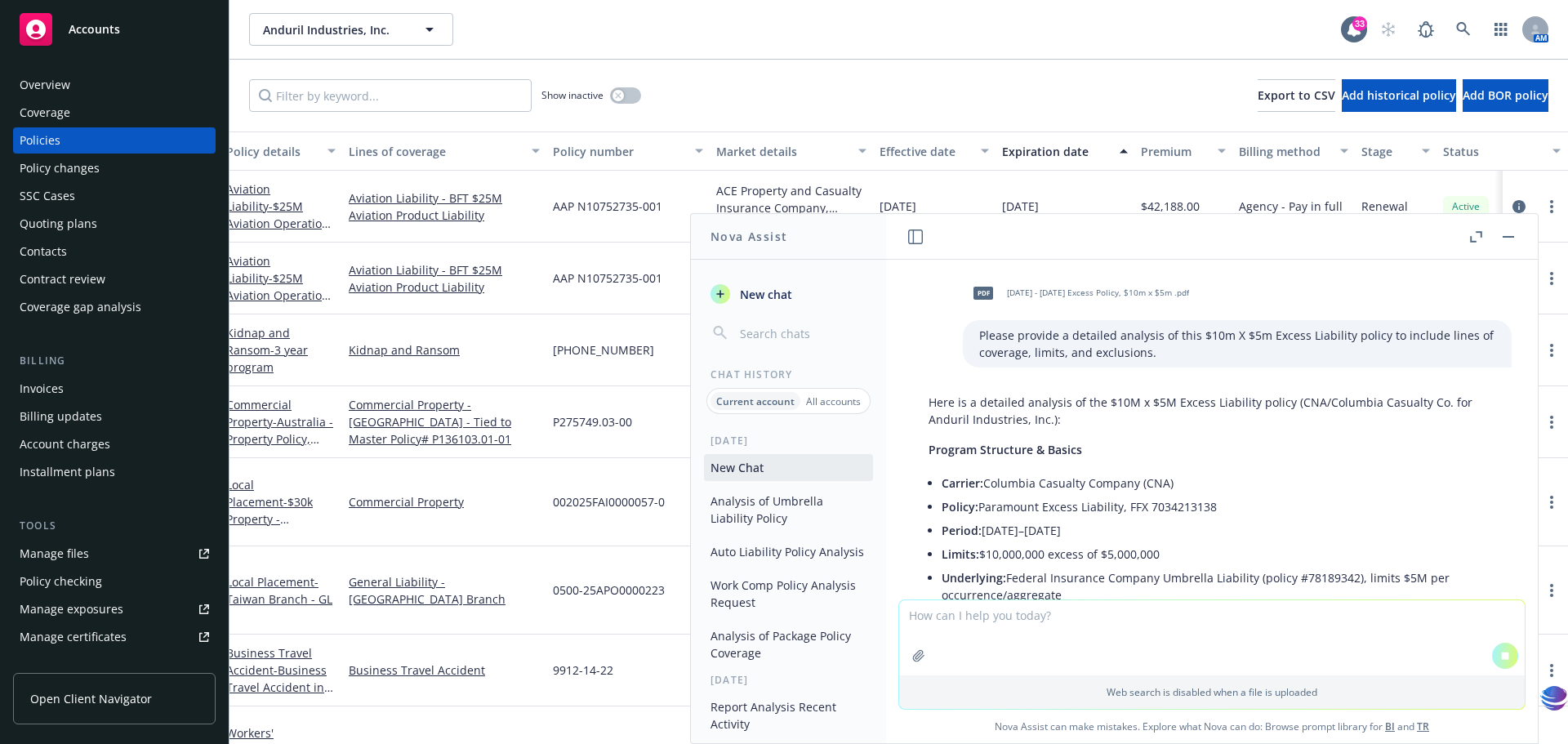
click at [1340, 447] on p "Program Structure & Basics" at bounding box center [1212, 449] width 567 height 17
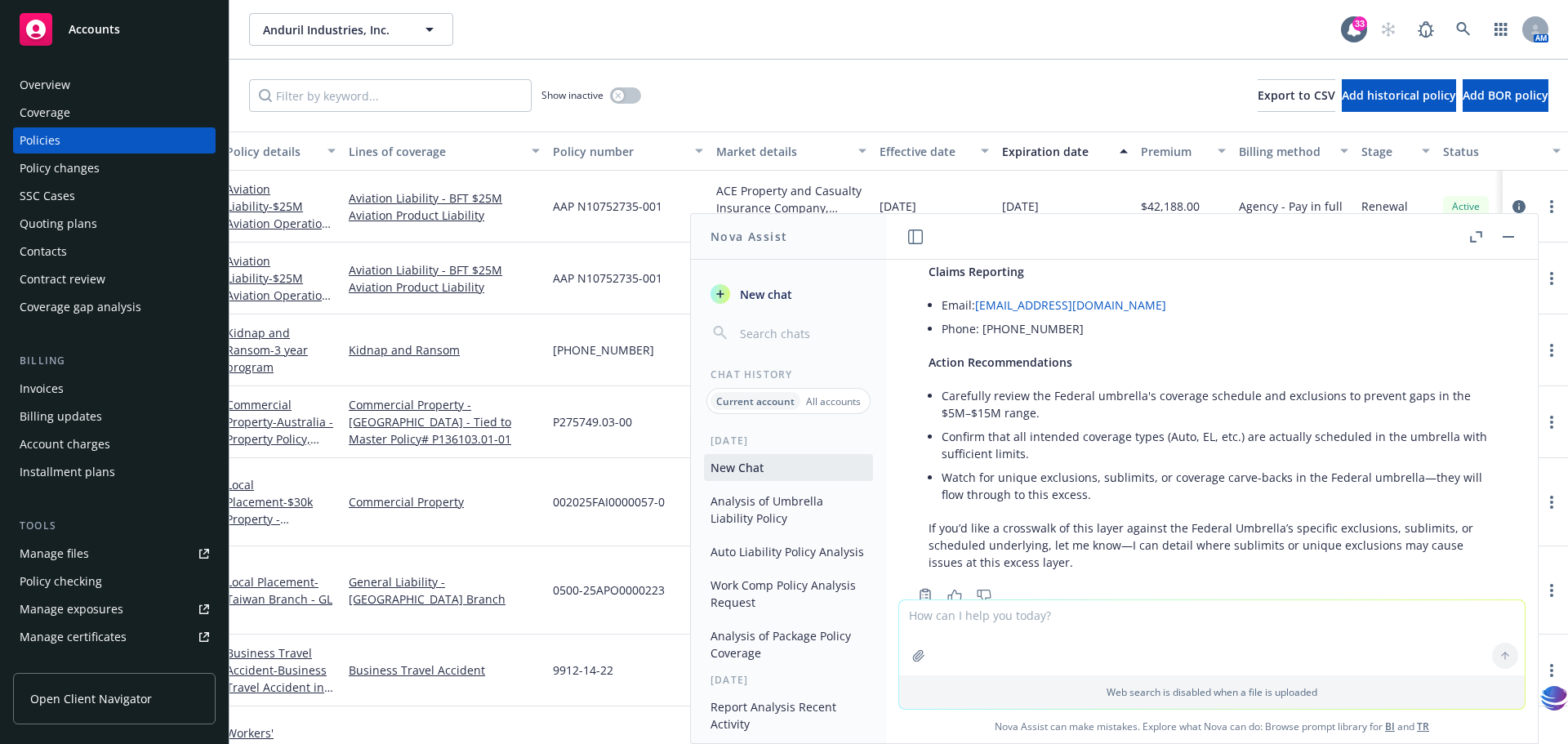
scroll to position [1461, 0]
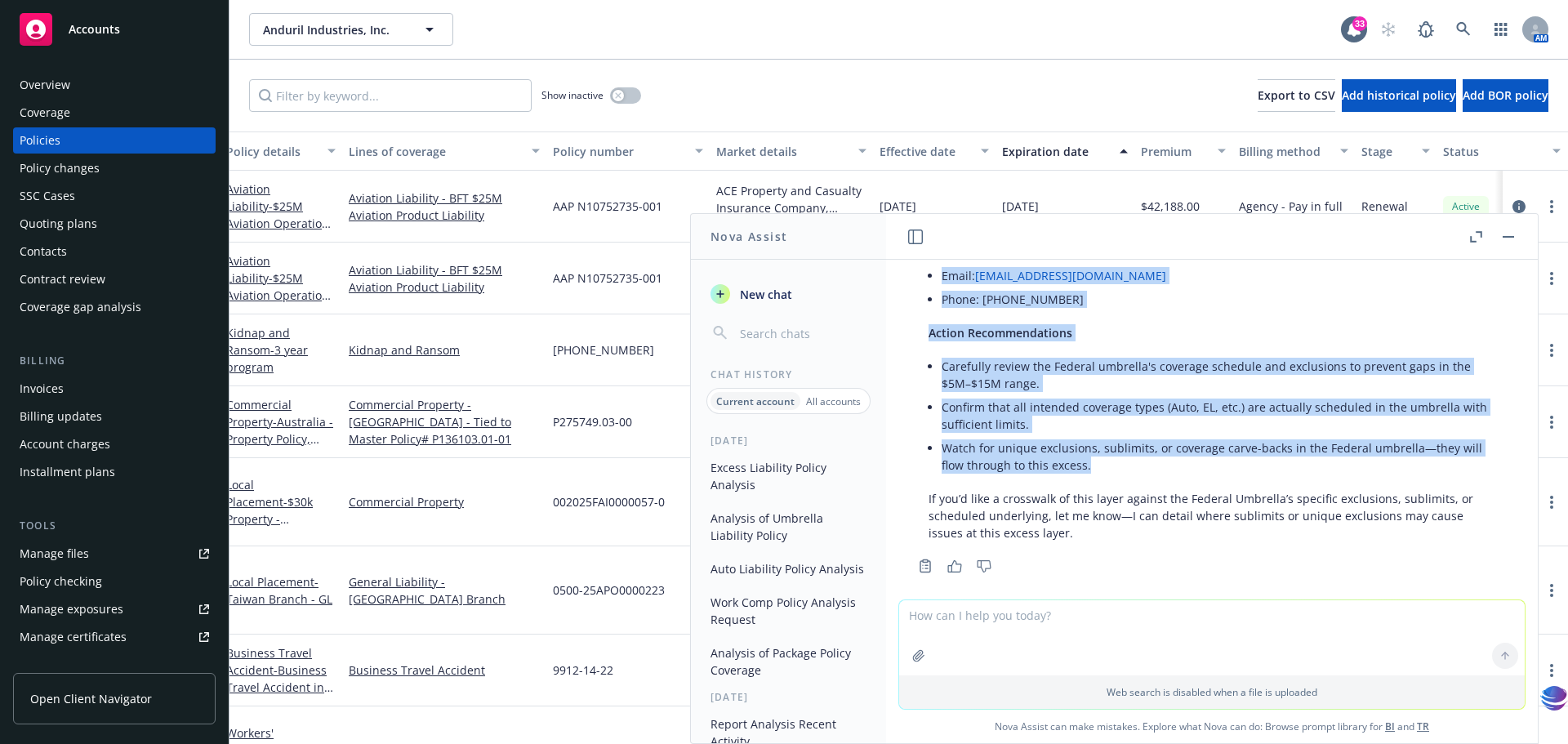
drag, startPoint x: 1103, startPoint y: 398, endPoint x: 1315, endPoint y: 457, distance: 220.1
copy div "$48L i $2D Sitame Consectet adipis (ELI/Seddoeiu Temporin Ut. lab Etdolor Magna…"
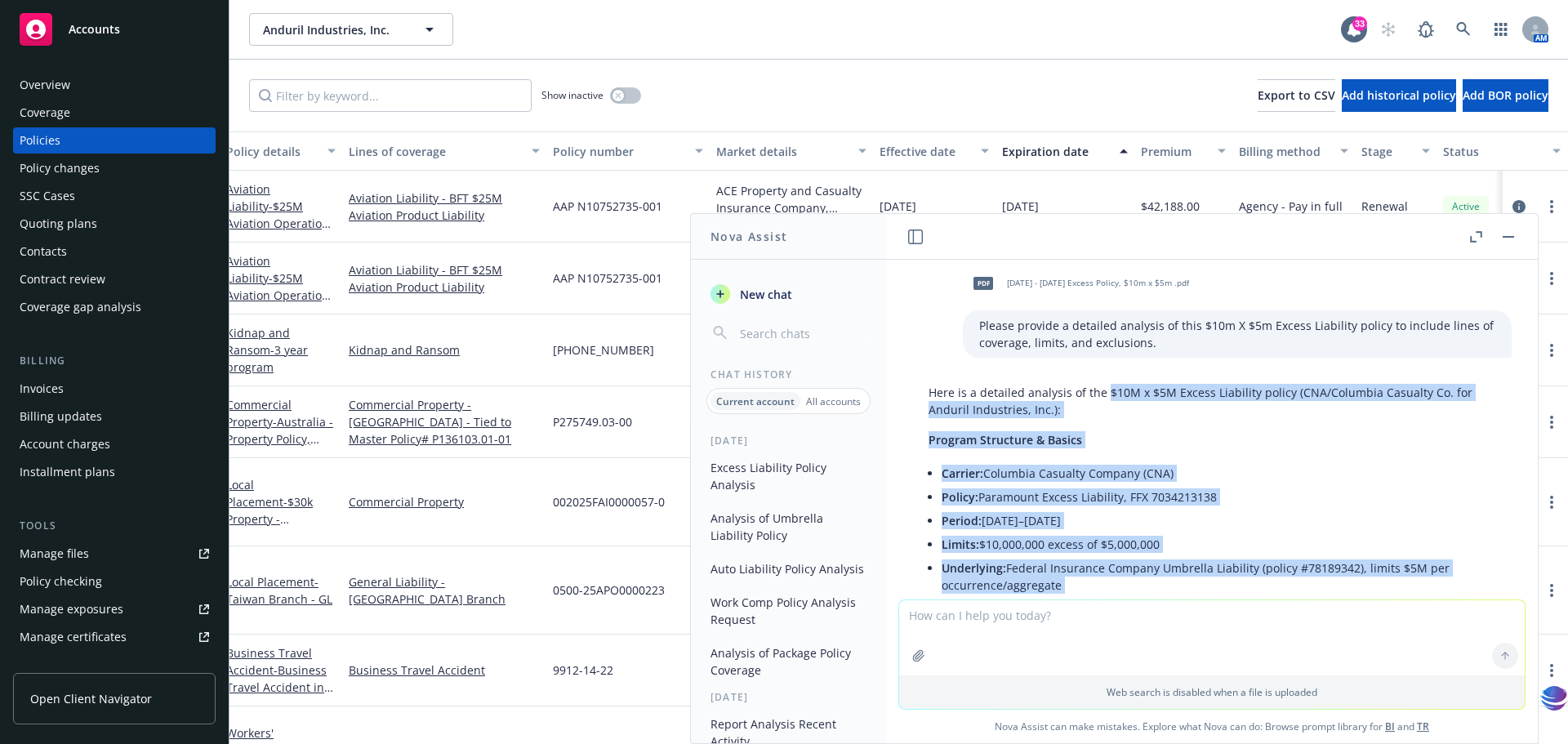
scroll to position [0, 0]
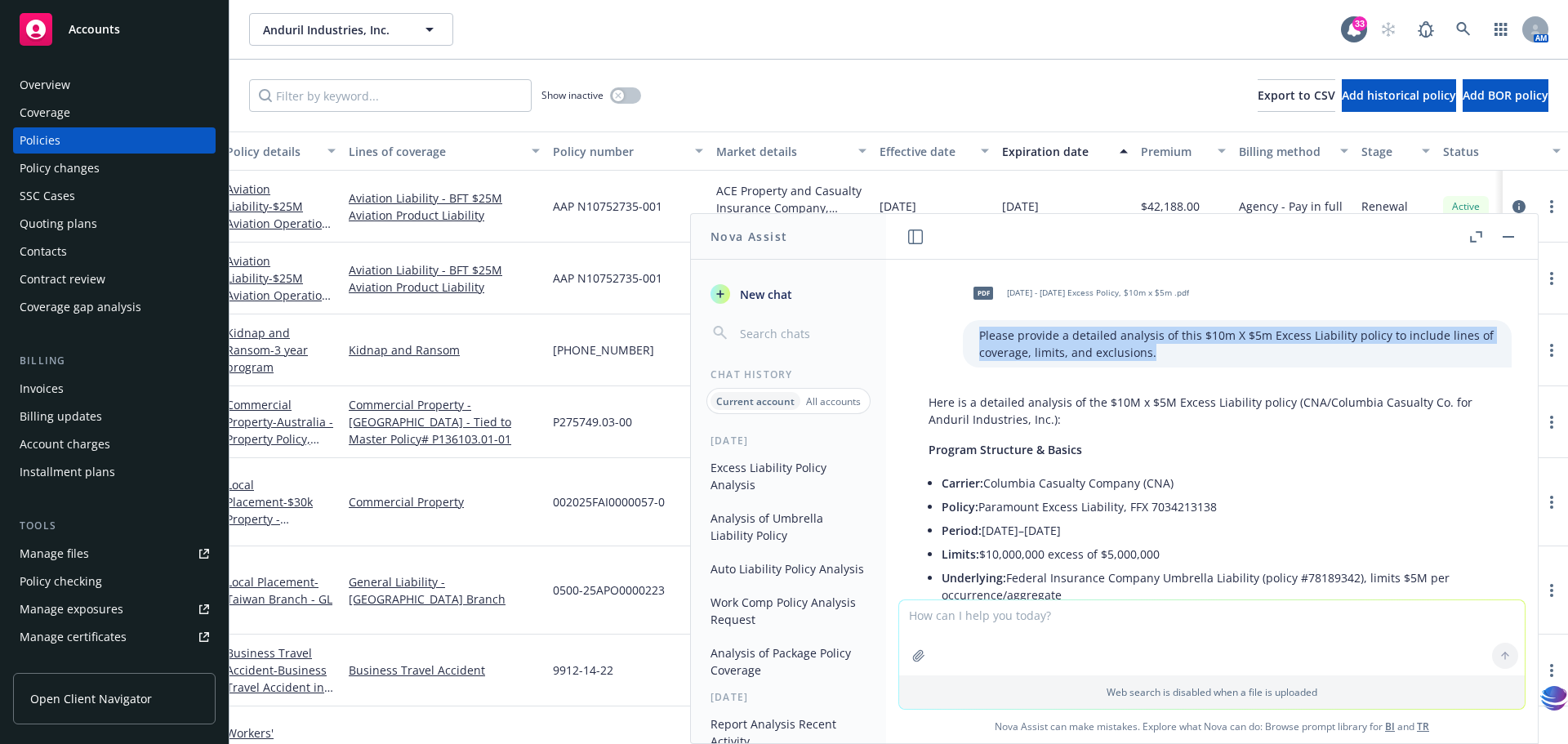
drag, startPoint x: 955, startPoint y: 334, endPoint x: 1136, endPoint y: 344, distance: 181.3
click at [1136, 344] on p "Please provide a detailed analysis of this $10m X $5m Excess Liability policy t…" at bounding box center [1238, 343] width 517 height 34
copy p "Please provide a detailed analysis of this $10m X $5m Excess Liability policy t…"
click at [764, 296] on span "New chat" at bounding box center [764, 294] width 55 height 17
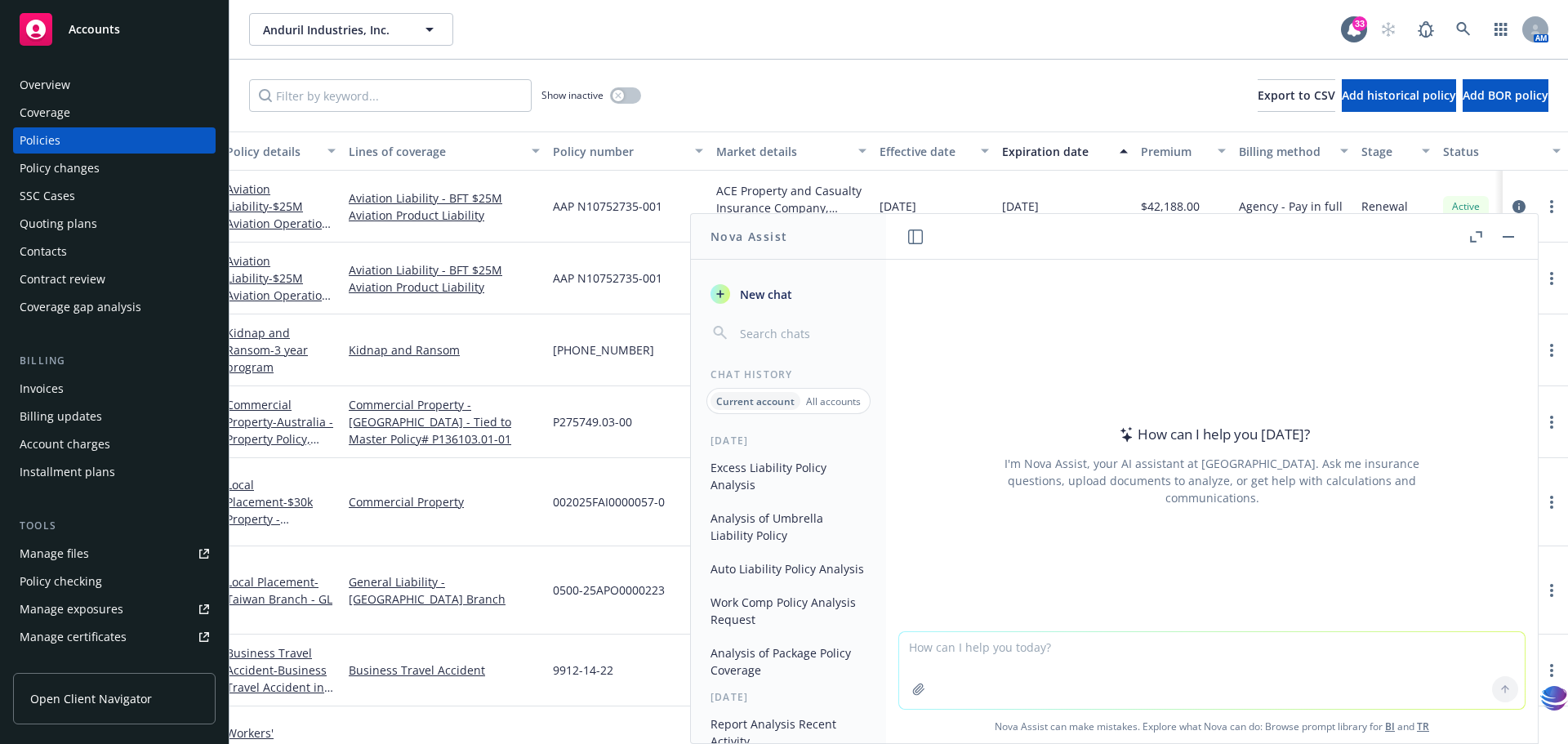
click at [899, 648] on textarea at bounding box center [1212, 670] width 626 height 77
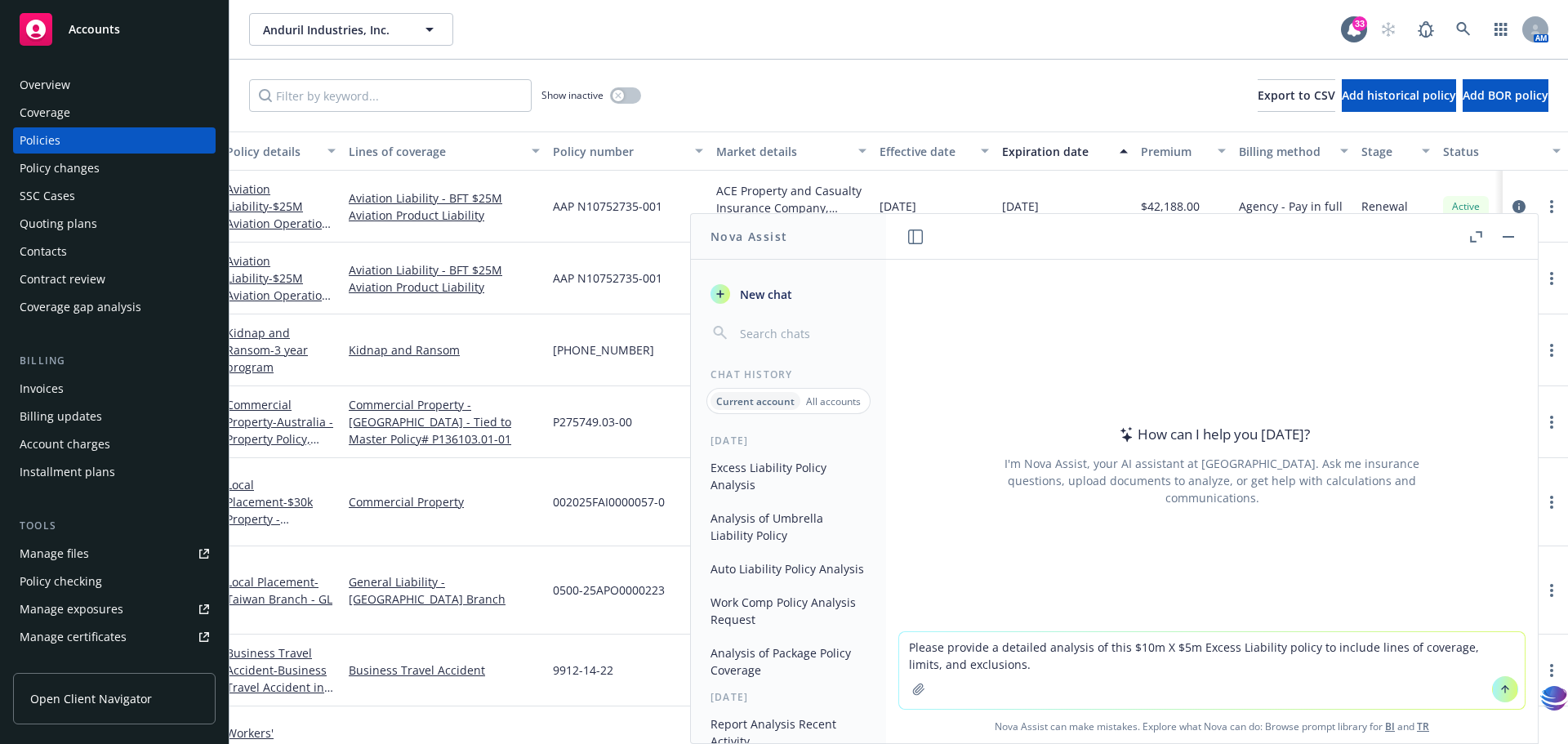
click at [1145, 681] on textarea "Please provide a detailed analysis of this $10m X $5m Excess Liability policy t…" at bounding box center [1212, 670] width 626 height 77
drag, startPoint x: 1128, startPoint y: 646, endPoint x: 1181, endPoint y: 647, distance: 53.0
click at [1181, 647] on textarea "Please provide a detailed analysis of this $10m X $5m Excess Liability policy t…" at bounding box center [1212, 670] width 626 height 77
click at [1263, 684] on textarea "Please provide a detailed analysis of this $5m X $15m Excess Liability policy t…" at bounding box center [1212, 670] width 626 height 77
type textarea "Please provide a detailed analysis of this $5m X $15m Excess Liability policy t…"
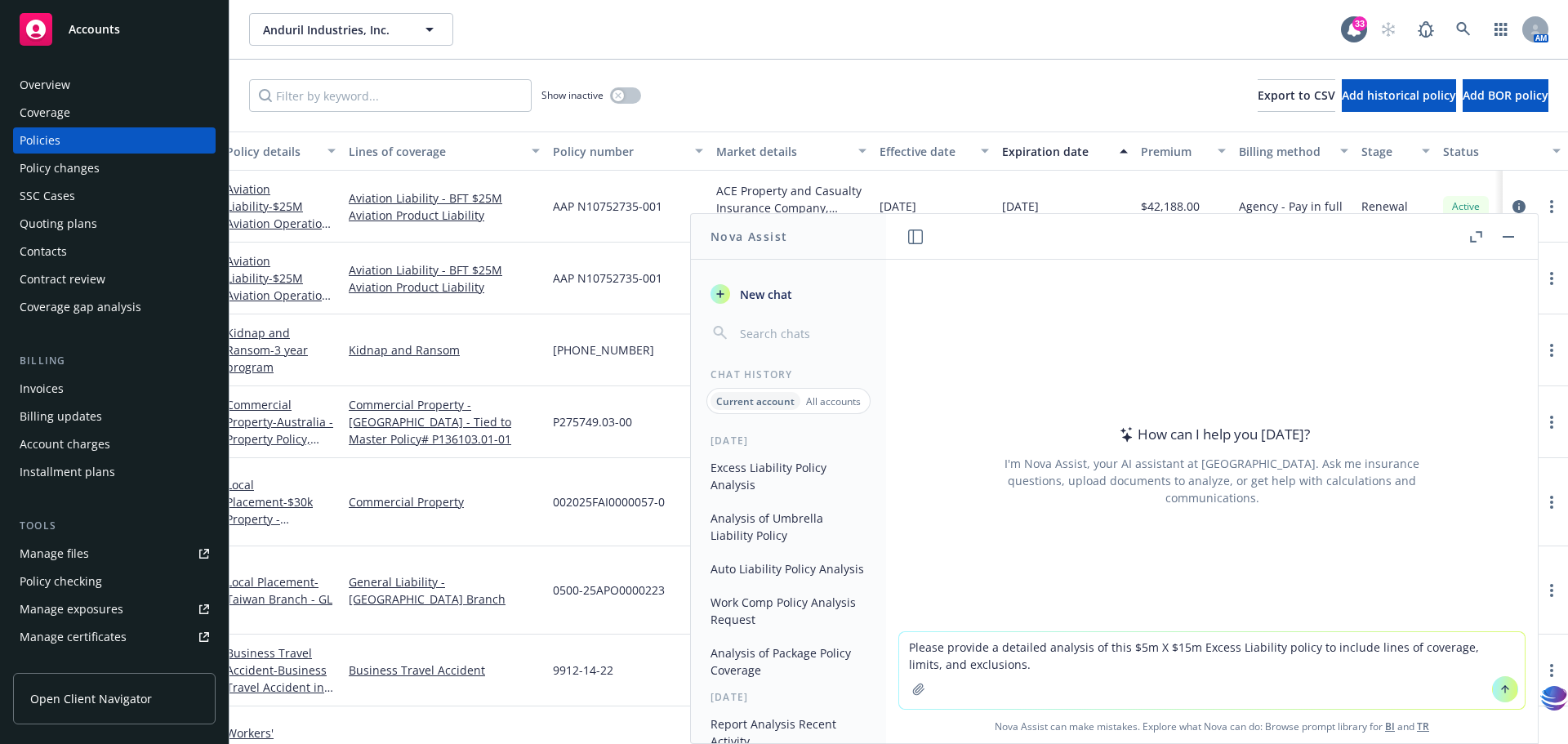
click at [913, 693] on icon "button" at bounding box center [918, 689] width 11 height 11
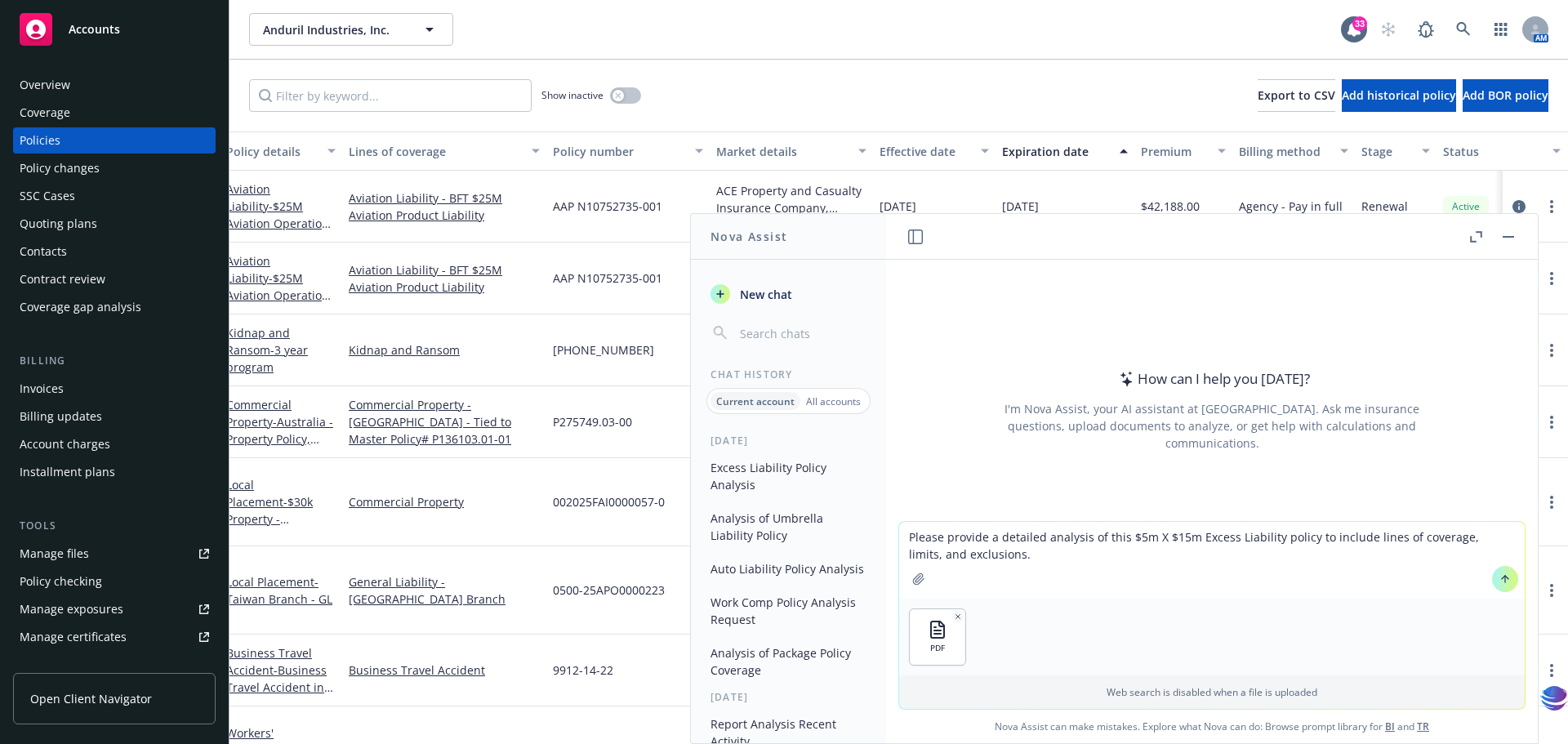
click at [1501, 576] on icon at bounding box center [1506, 579] width 12 height 12
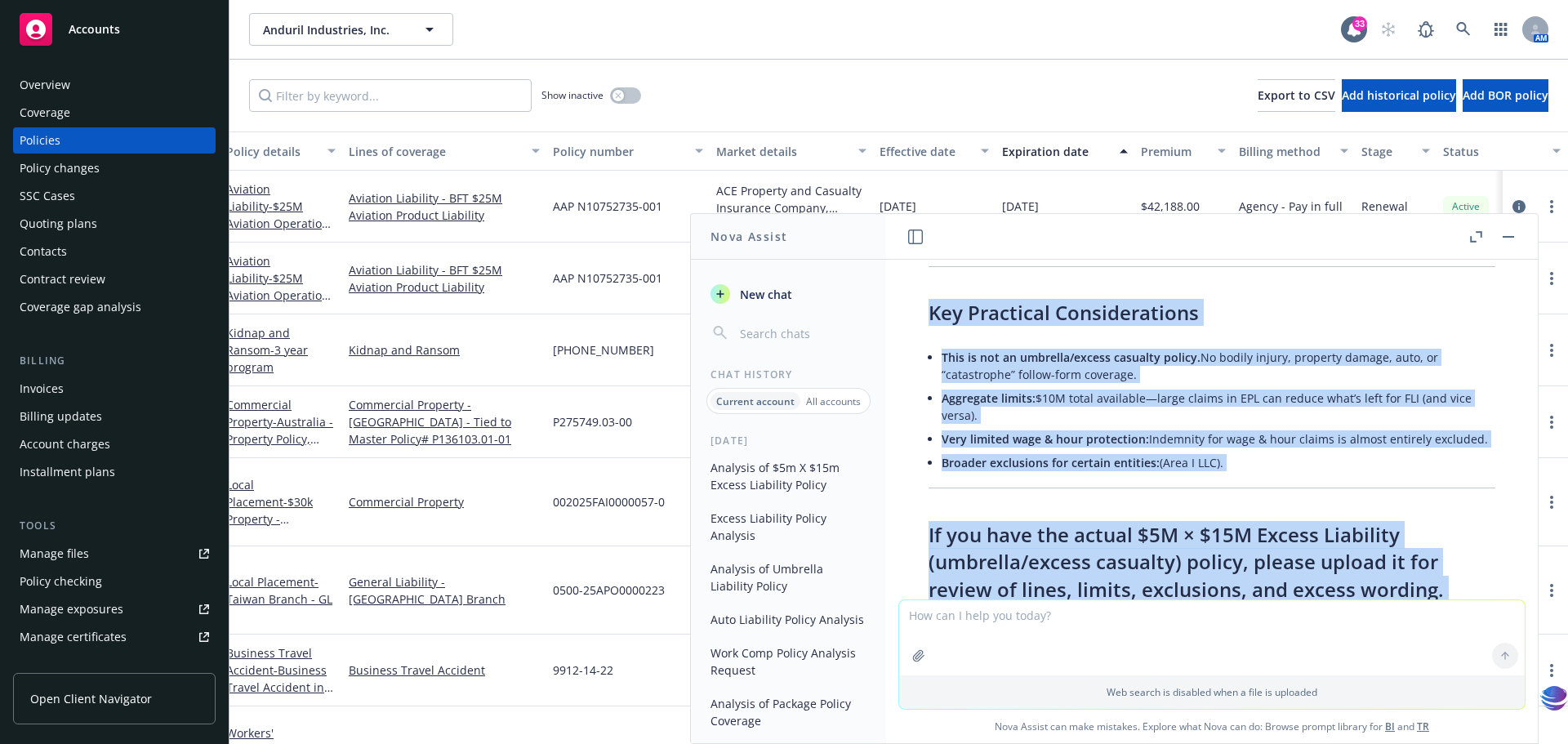
scroll to position [2227, 0]
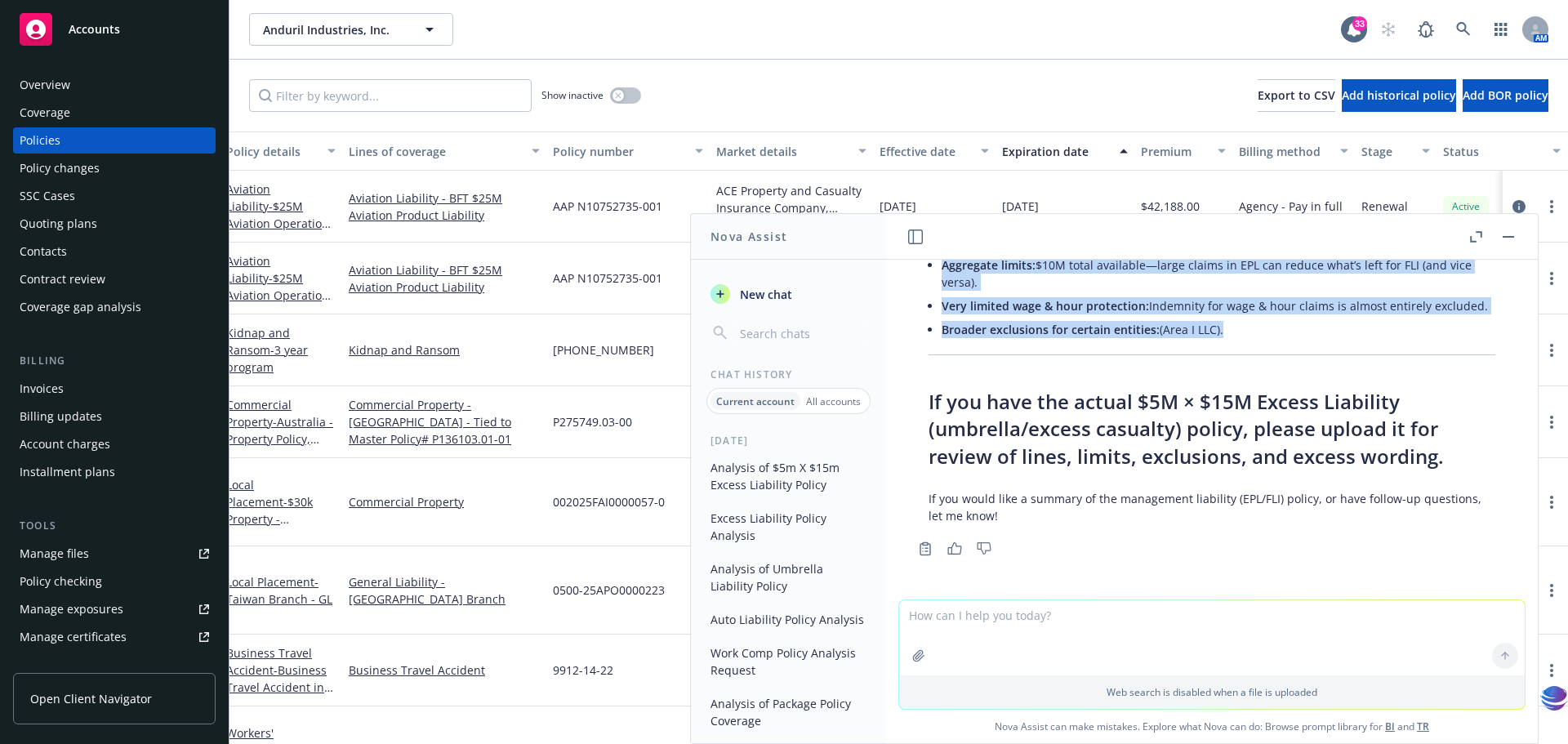
drag, startPoint x: 1064, startPoint y: 420, endPoint x: 1287, endPoint y: 350, distance: 233.7
copy div "$8L i $29D Sitame Consectet (adipisci/elitse doeiusmo) tempor. Incidid, ut la e…"
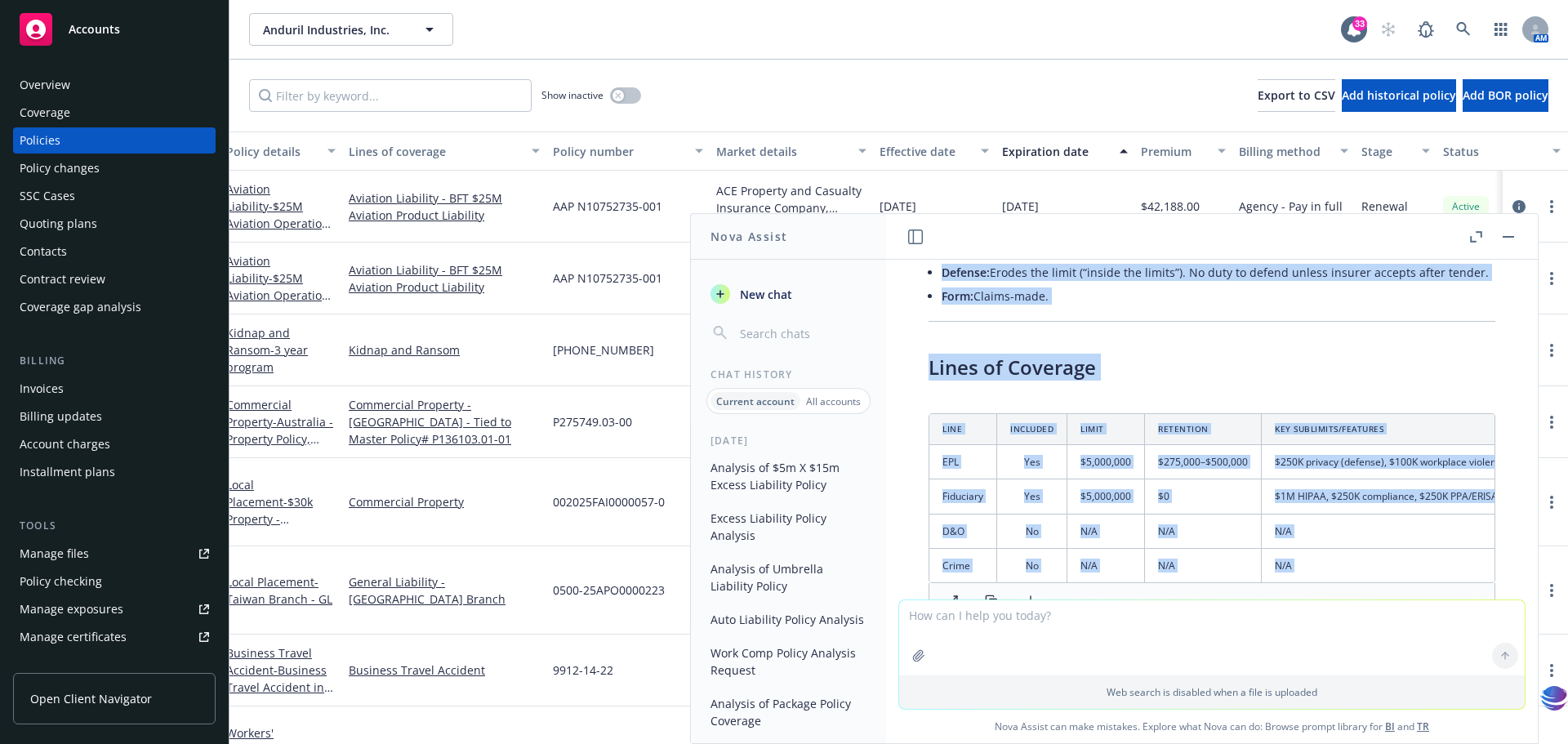
scroll to position [0, 0]
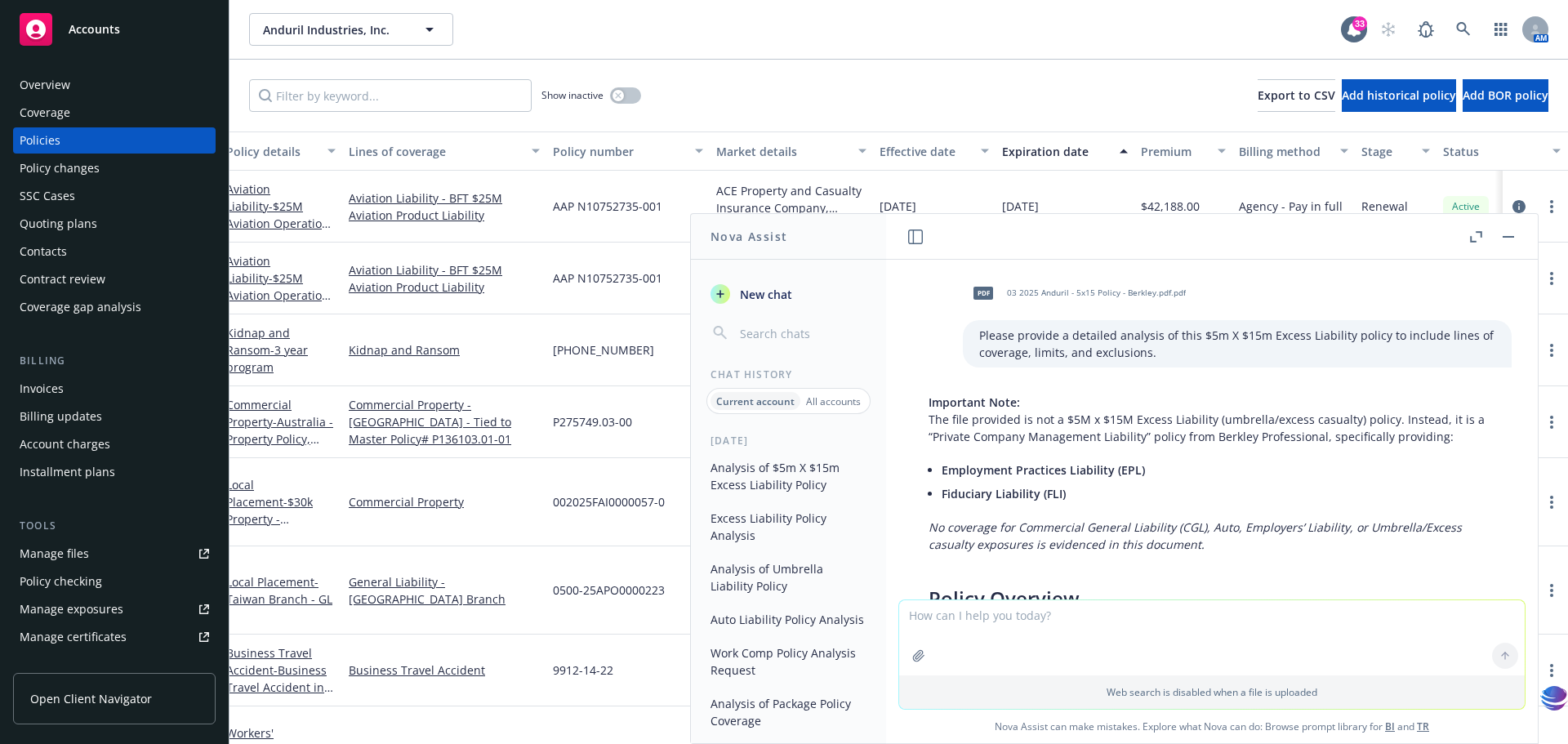
click at [1378, 358] on p "Please provide a detailed analysis of this $5m X $15m Excess Liability policy t…" at bounding box center [1238, 343] width 517 height 34
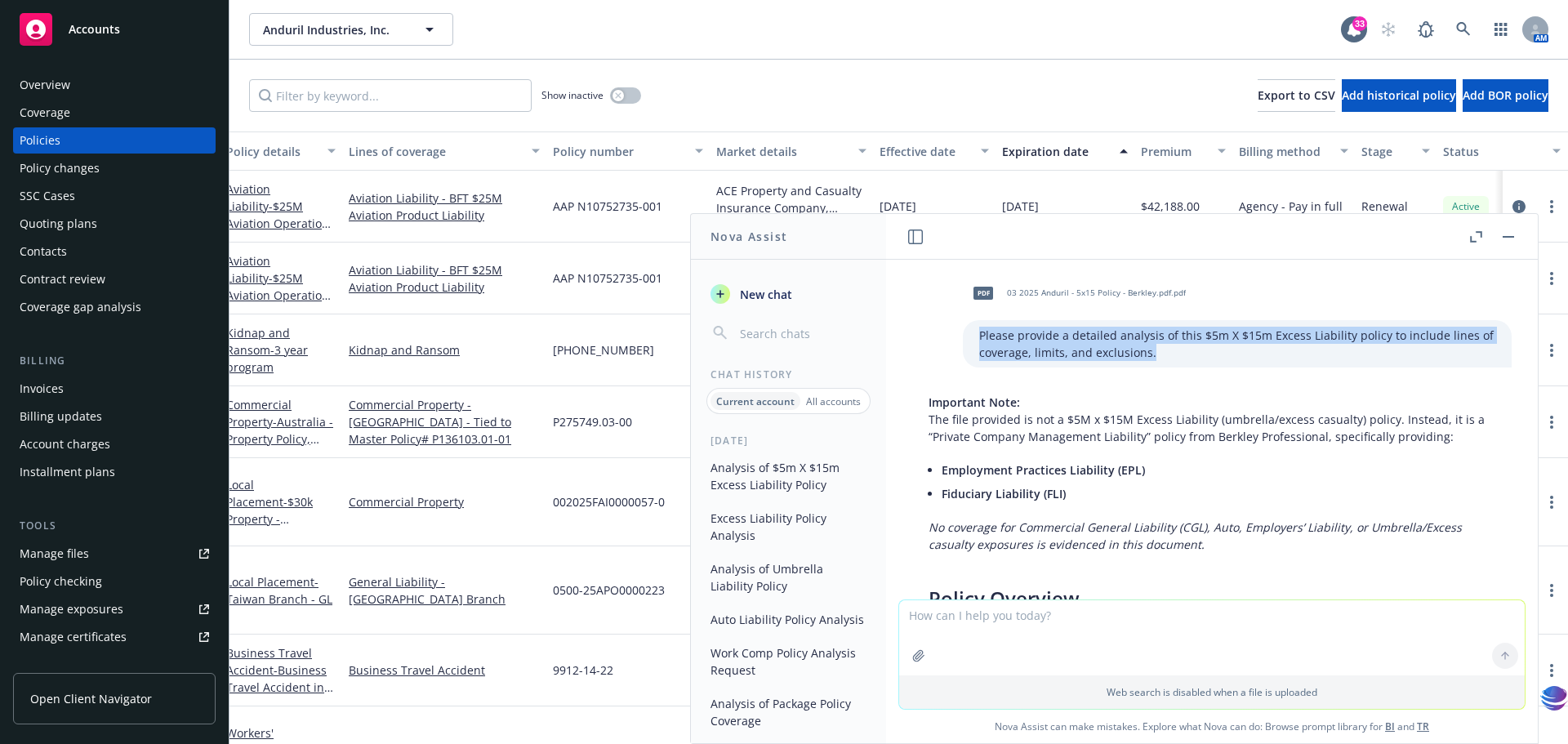
drag, startPoint x: 955, startPoint y: 335, endPoint x: 1136, endPoint y: 357, distance: 182.3
click at [1136, 357] on p "Please provide a detailed analysis of this $5m X $15m Excess Liability policy t…" at bounding box center [1238, 343] width 517 height 34
copy p "Please provide a detailed analysis of this $5m X $15m Excess Liability policy t…"
click at [767, 297] on span "New chat" at bounding box center [764, 294] width 55 height 17
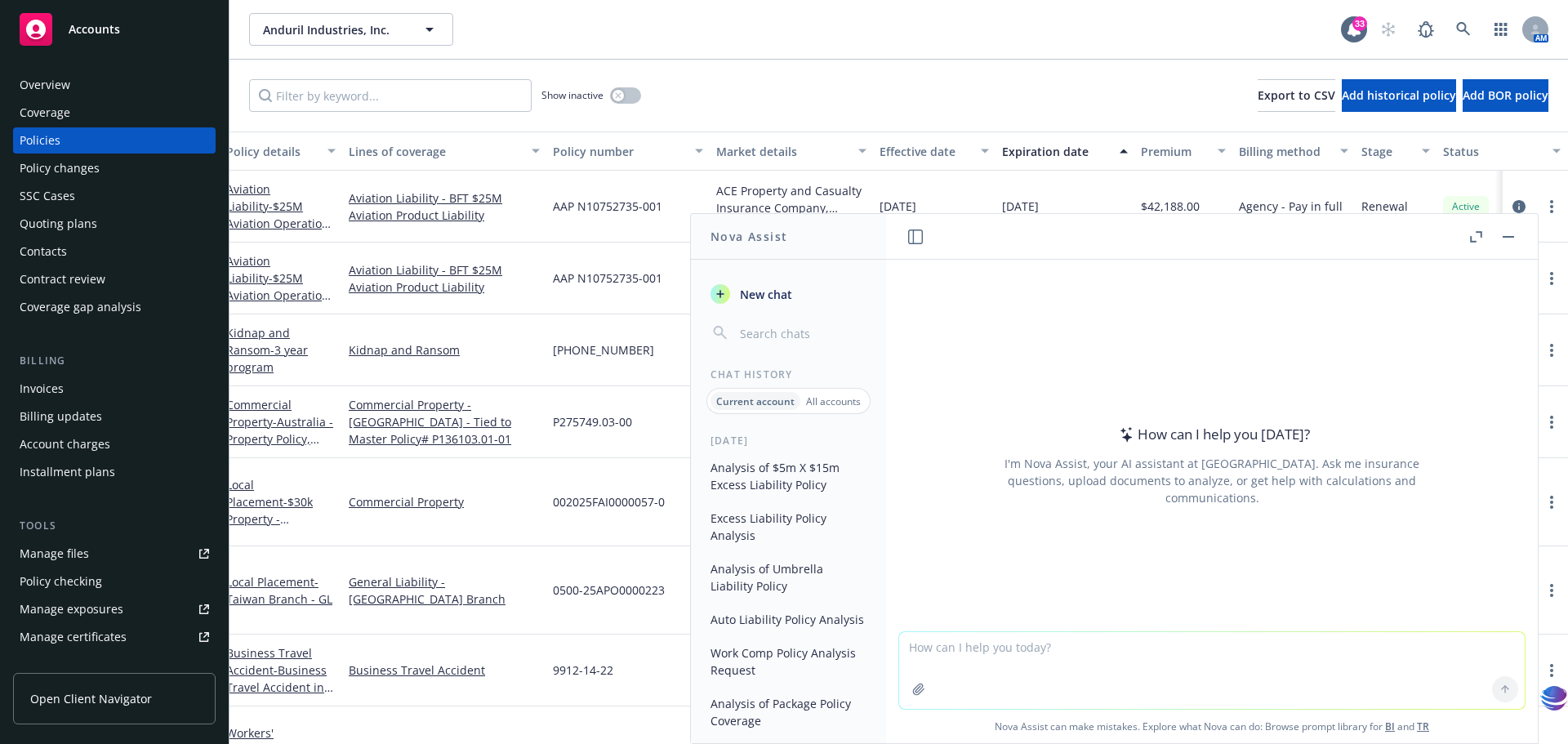
click at [909, 645] on textarea at bounding box center [1212, 670] width 626 height 77
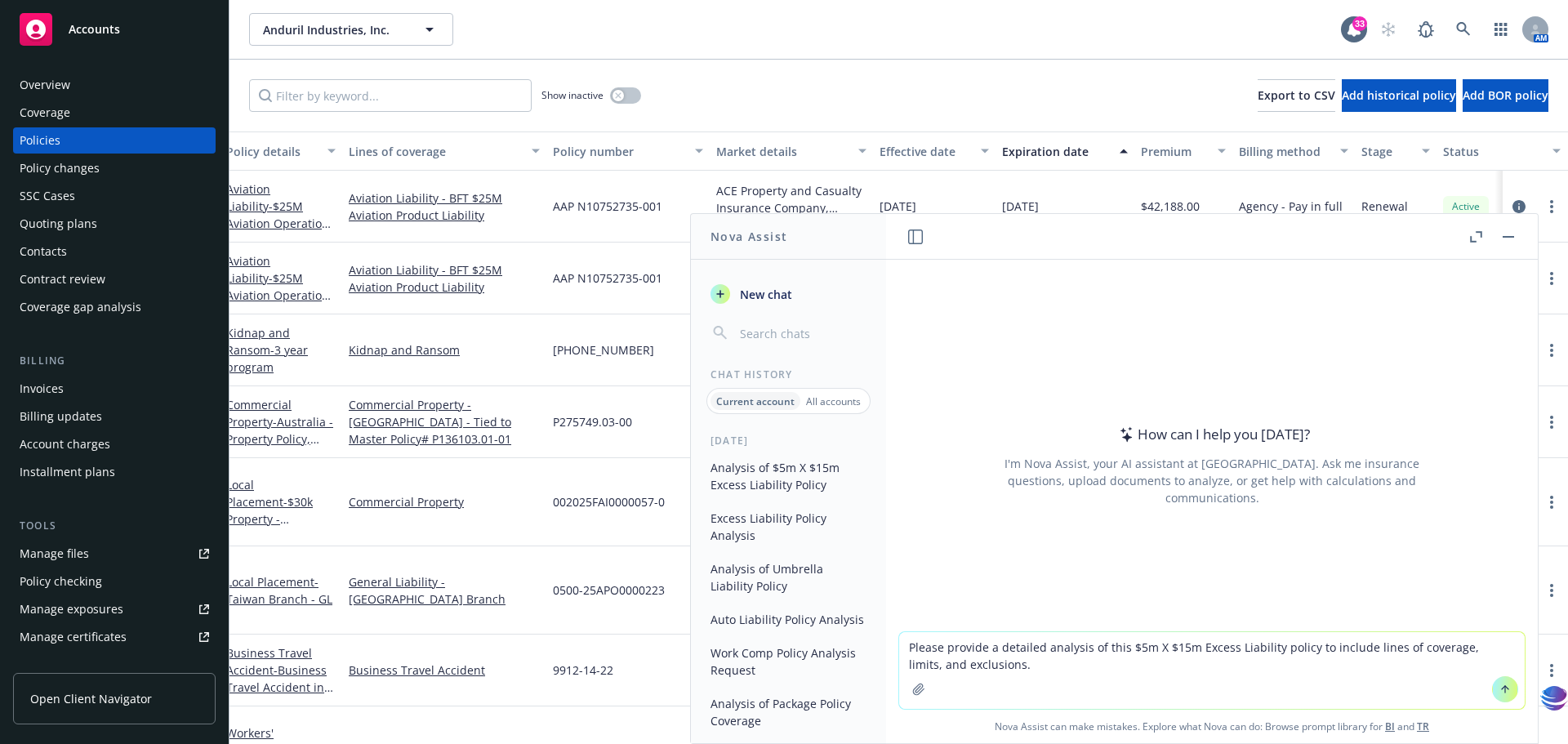
click at [1128, 658] on textarea "Please provide a detailed analysis of this $5m X $15m Excess Liability policy t…" at bounding box center [1212, 670] width 626 height 77
drag, startPoint x: 1121, startPoint y: 646, endPoint x: 1184, endPoint y: 646, distance: 63.0
click at [1184, 646] on textarea "Please provide a detailed analysis of this $5m X $15m Excess Liability policy t…" at bounding box center [1212, 670] width 626 height 77
type textarea "Please provide a detailed analysis of this $20m X $15m Excess Liability policy …"
click at [914, 694] on icon "button" at bounding box center [918, 689] width 11 height 11
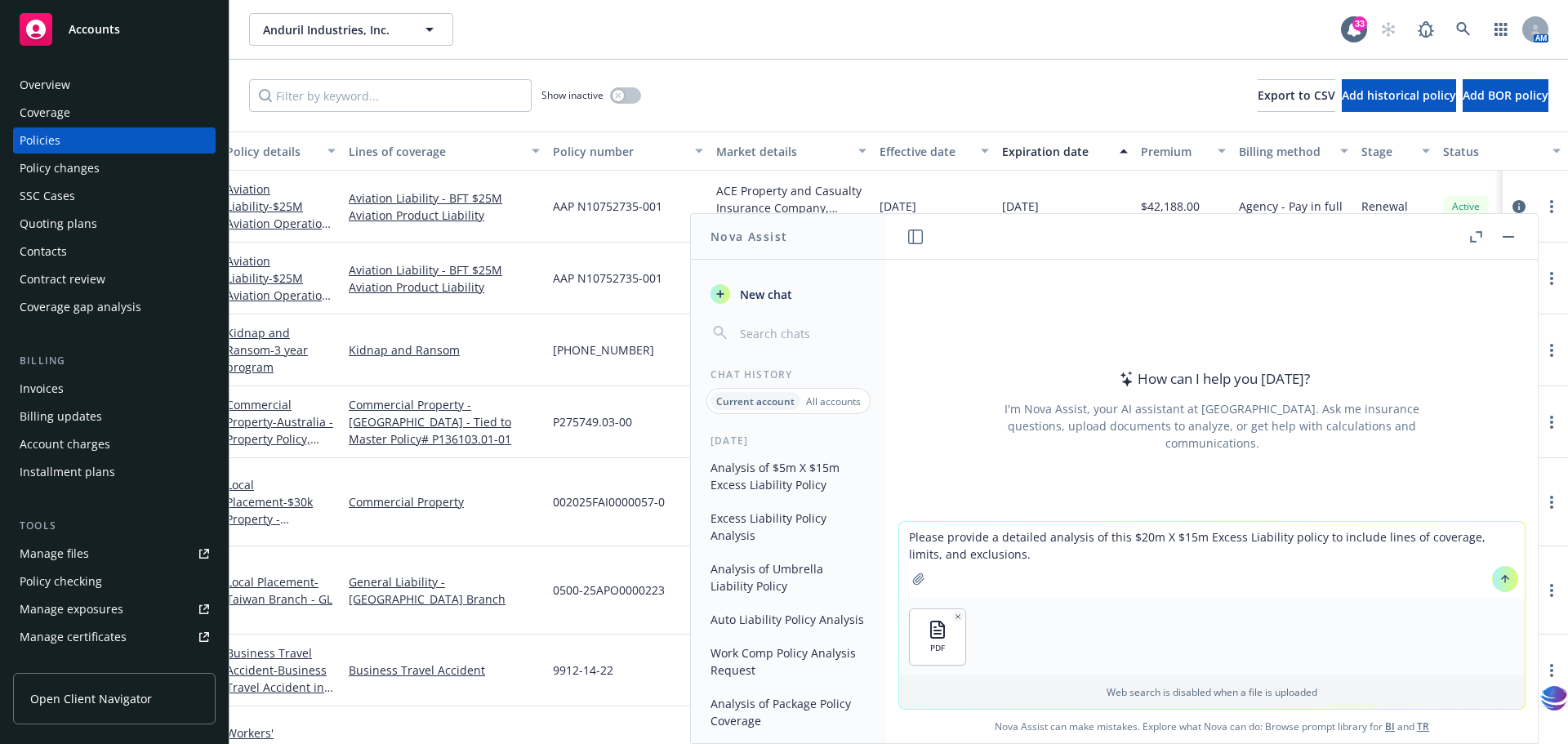
click at [1500, 583] on icon at bounding box center [1506, 579] width 12 height 12
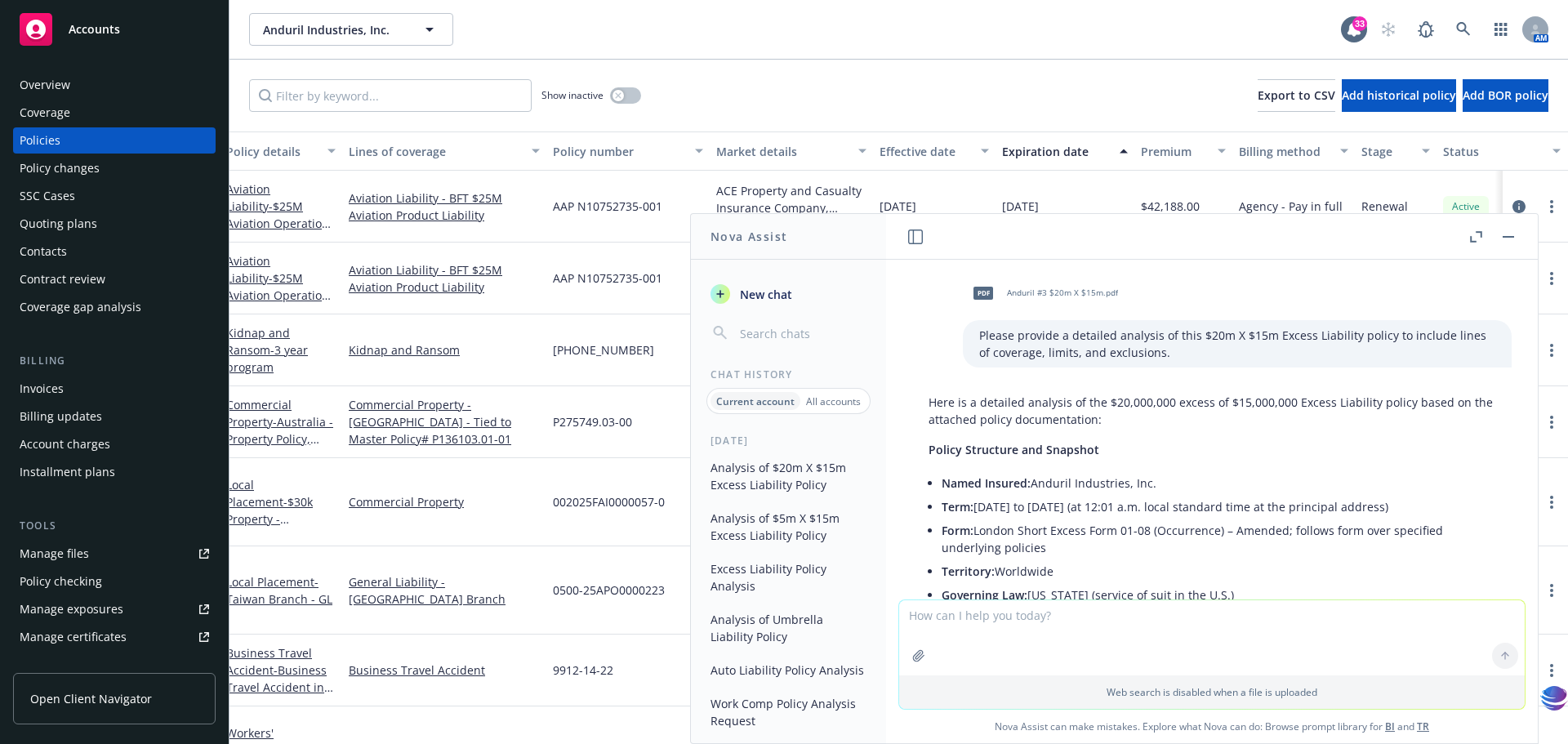
click at [1177, 343] on p "Please provide a detailed analysis of this $20m X $15m Excess Liability policy …" at bounding box center [1238, 343] width 517 height 34
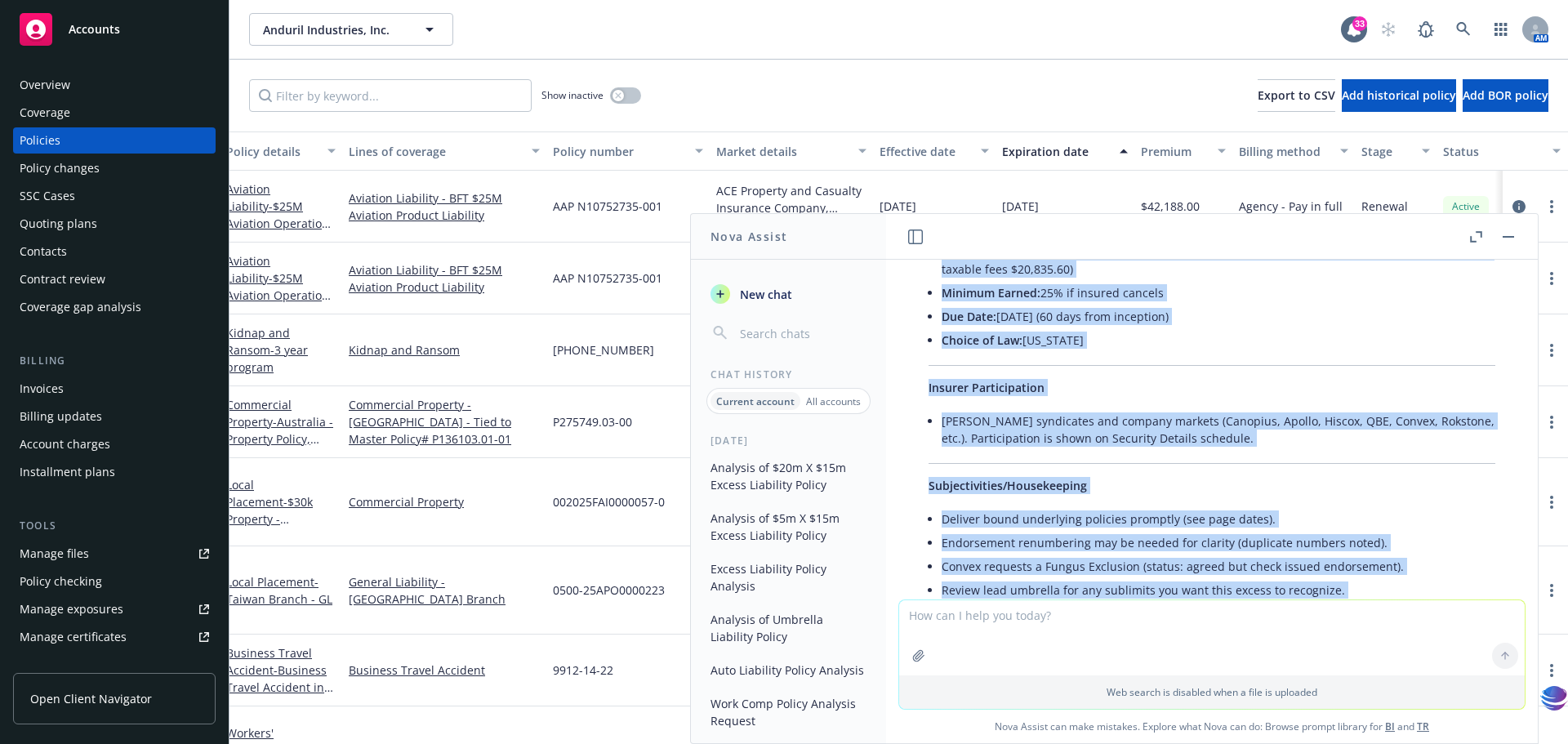
scroll to position [2602, 0]
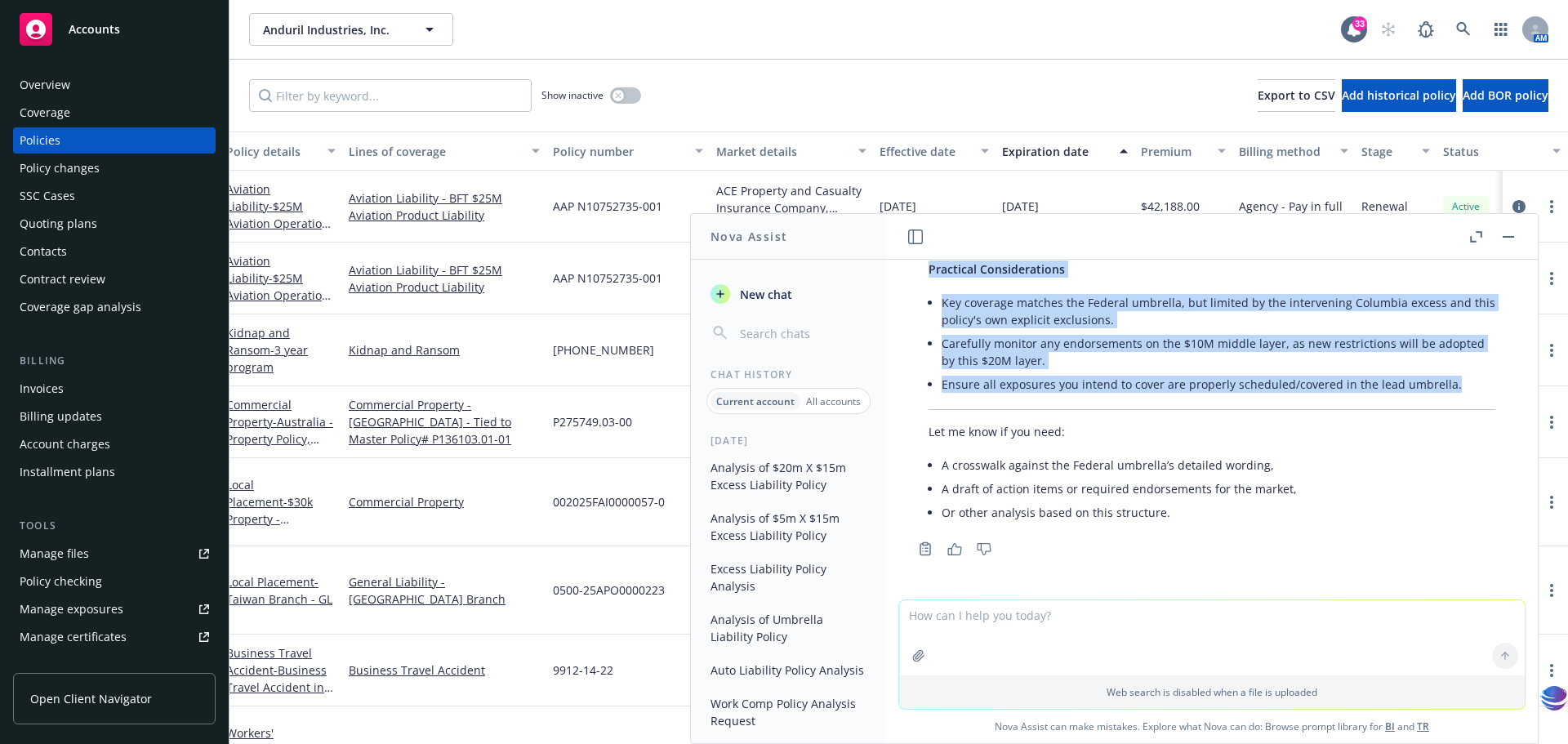
drag, startPoint x: 1104, startPoint y: 401, endPoint x: 1457, endPoint y: 384, distance: 353.4
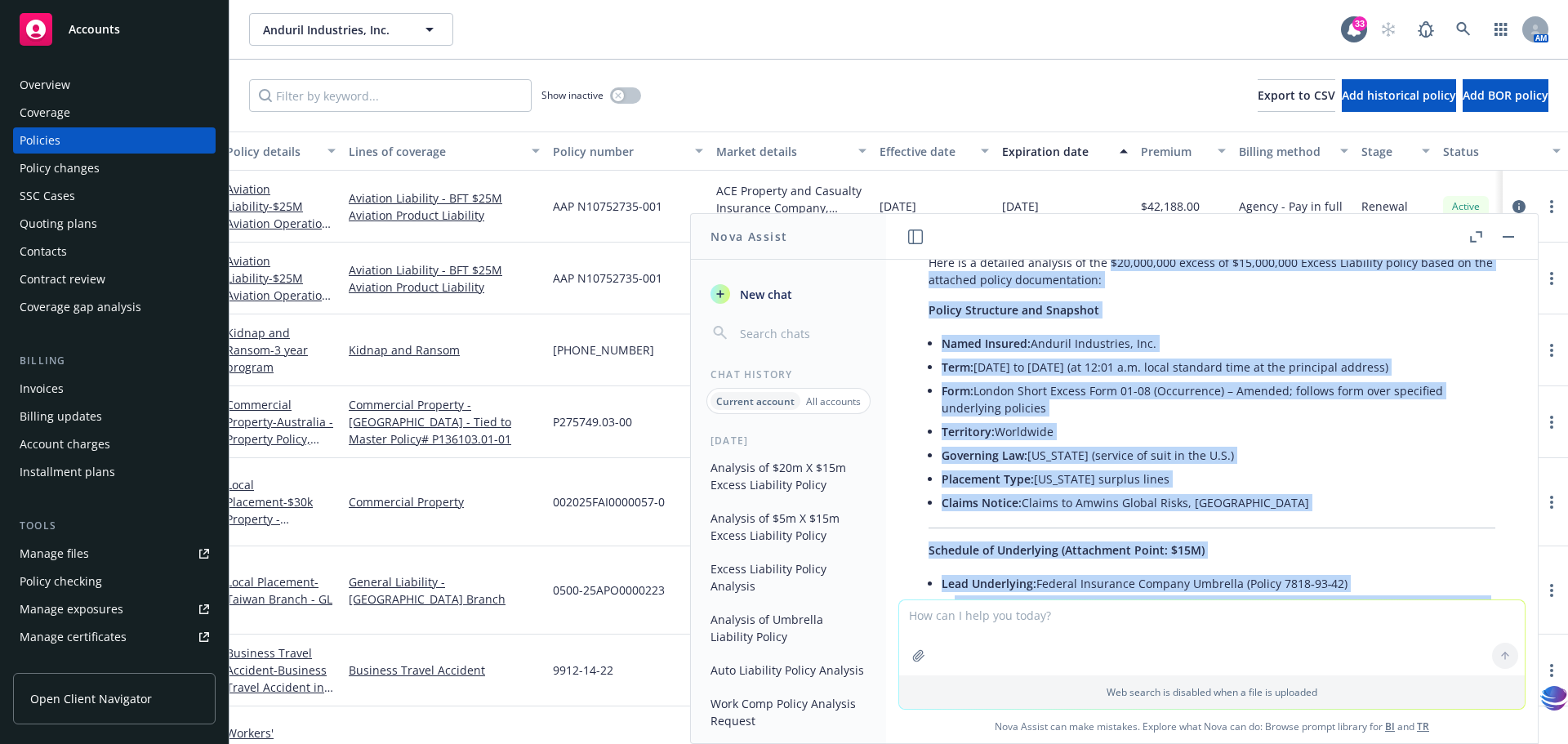
scroll to position [0, 0]
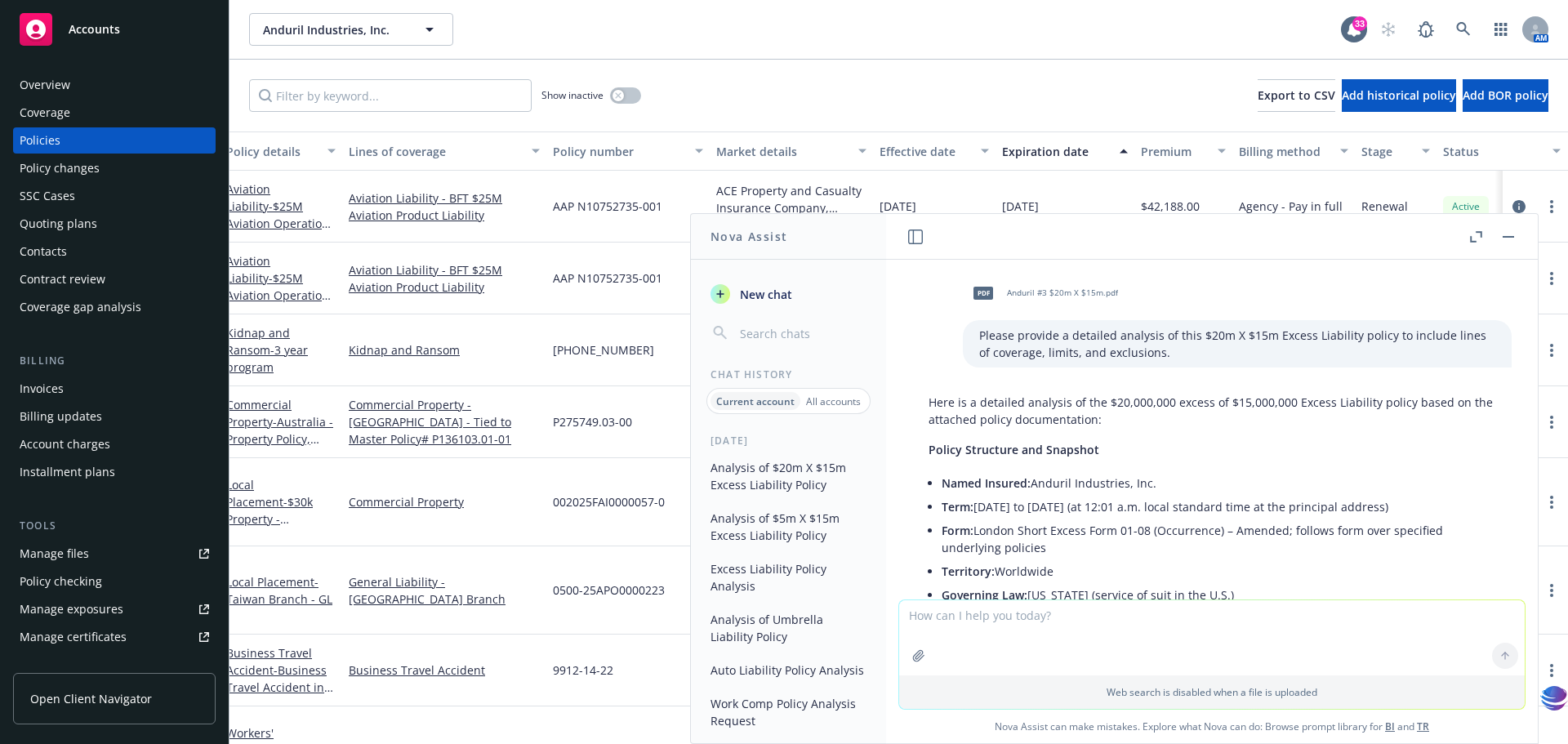
click at [1257, 267] on div "pdf Anduril #3 $20m X $15m.pdf Please provide a detailed analysis of this $20m …" at bounding box center [1212, 430] width 652 height 339
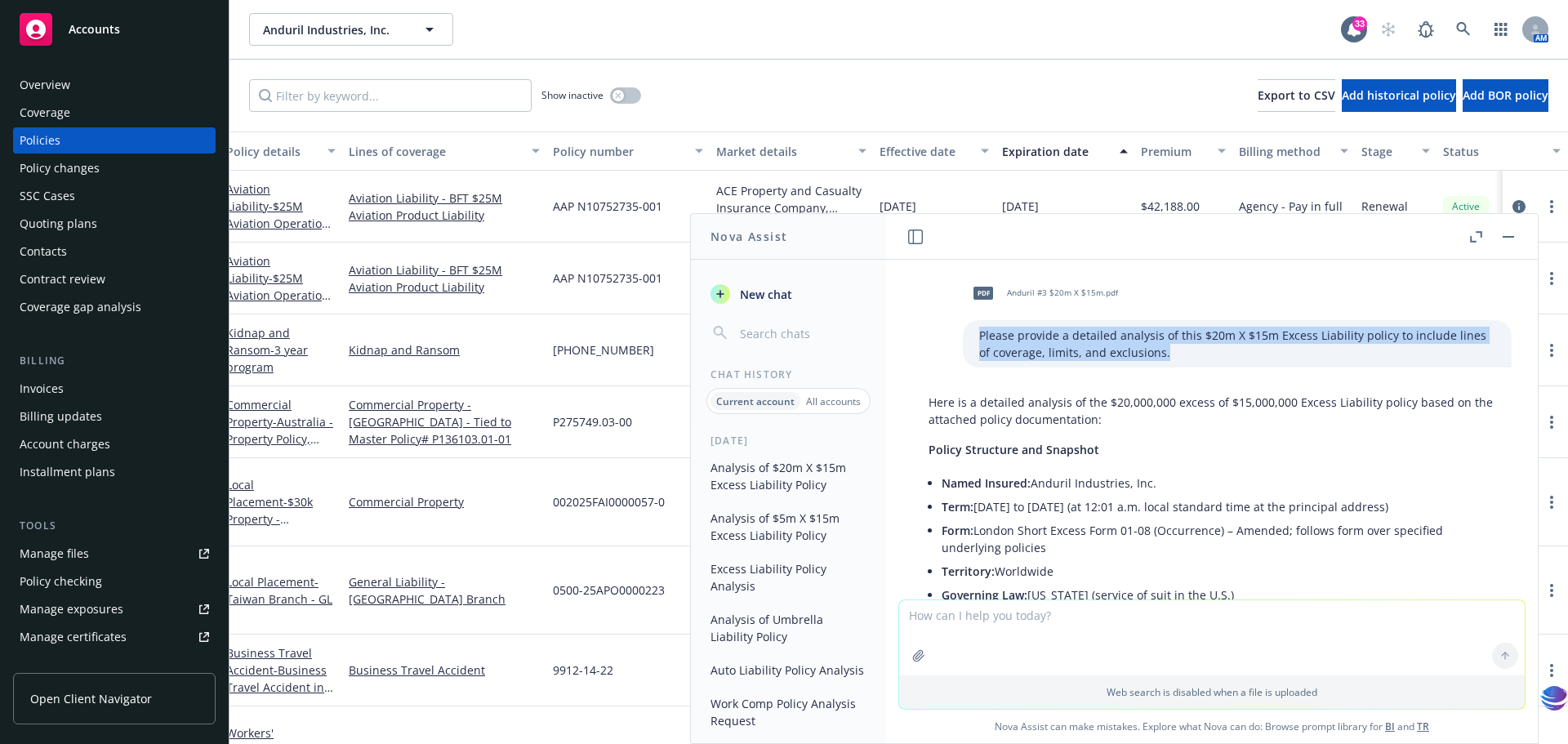
drag, startPoint x: 955, startPoint y: 334, endPoint x: 1164, endPoint y: 349, distance: 209.5
click at [1164, 349] on p "Please provide a detailed analysis of this $20m X $15m Excess Liability policy …" at bounding box center [1238, 343] width 517 height 34
click at [771, 296] on span "New chat" at bounding box center [764, 294] width 55 height 17
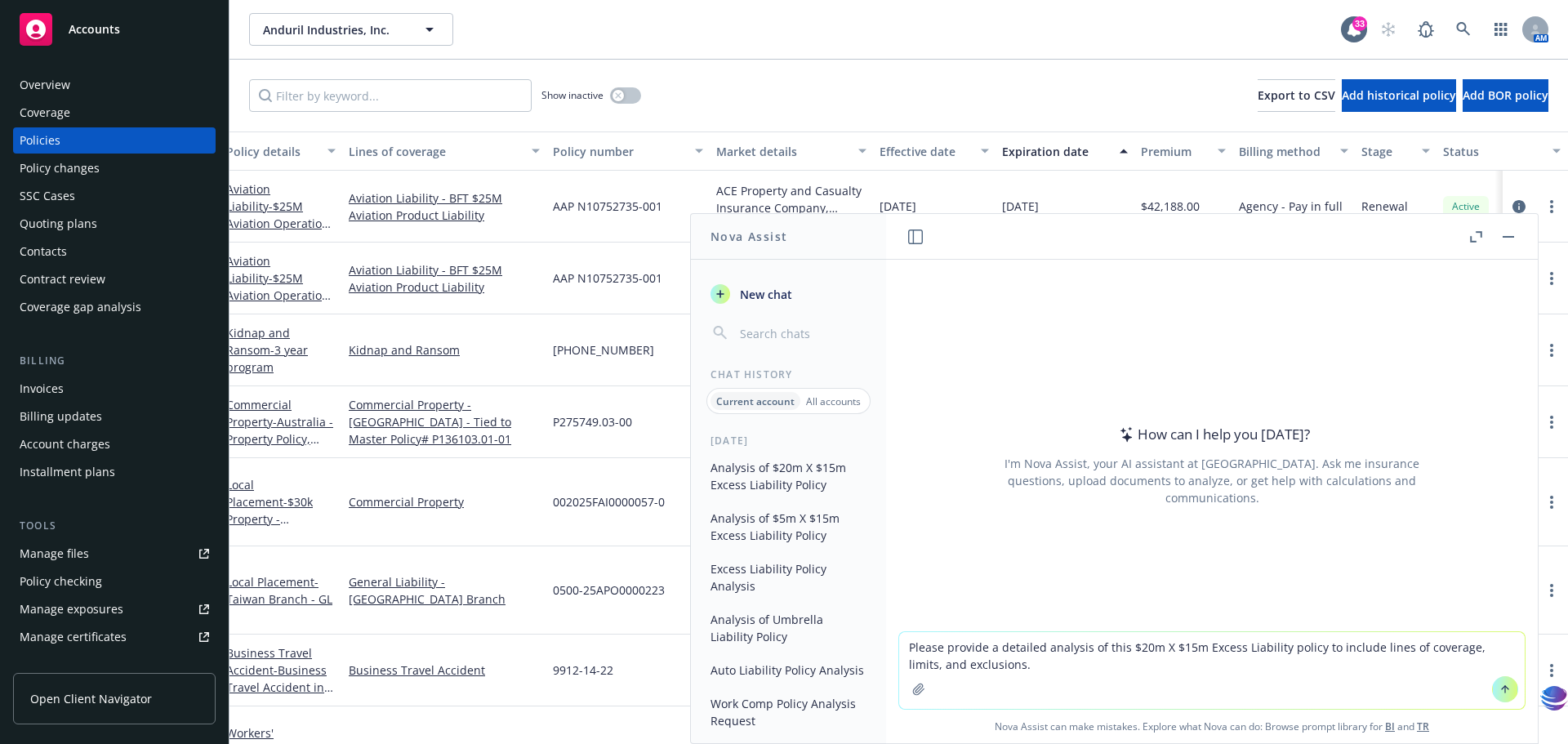
click at [1158, 666] on textarea "Please provide a detailed analysis of this $20m X $15m Excess Liability policy …" at bounding box center [1212, 670] width 626 height 77
drag, startPoint x: 1128, startPoint y: 647, endPoint x: 1190, endPoint y: 646, distance: 62.0
click at [1190, 646] on textarea "Please provide a detailed analysis of this $20m X $15m Excess Liability policy …" at bounding box center [1212, 670] width 626 height 77
type textarea "Please provide a detailed analysis of this $5m X $35m Excess Liability policy t…"
click at [918, 692] on icon "button" at bounding box center [919, 689] width 13 height 13
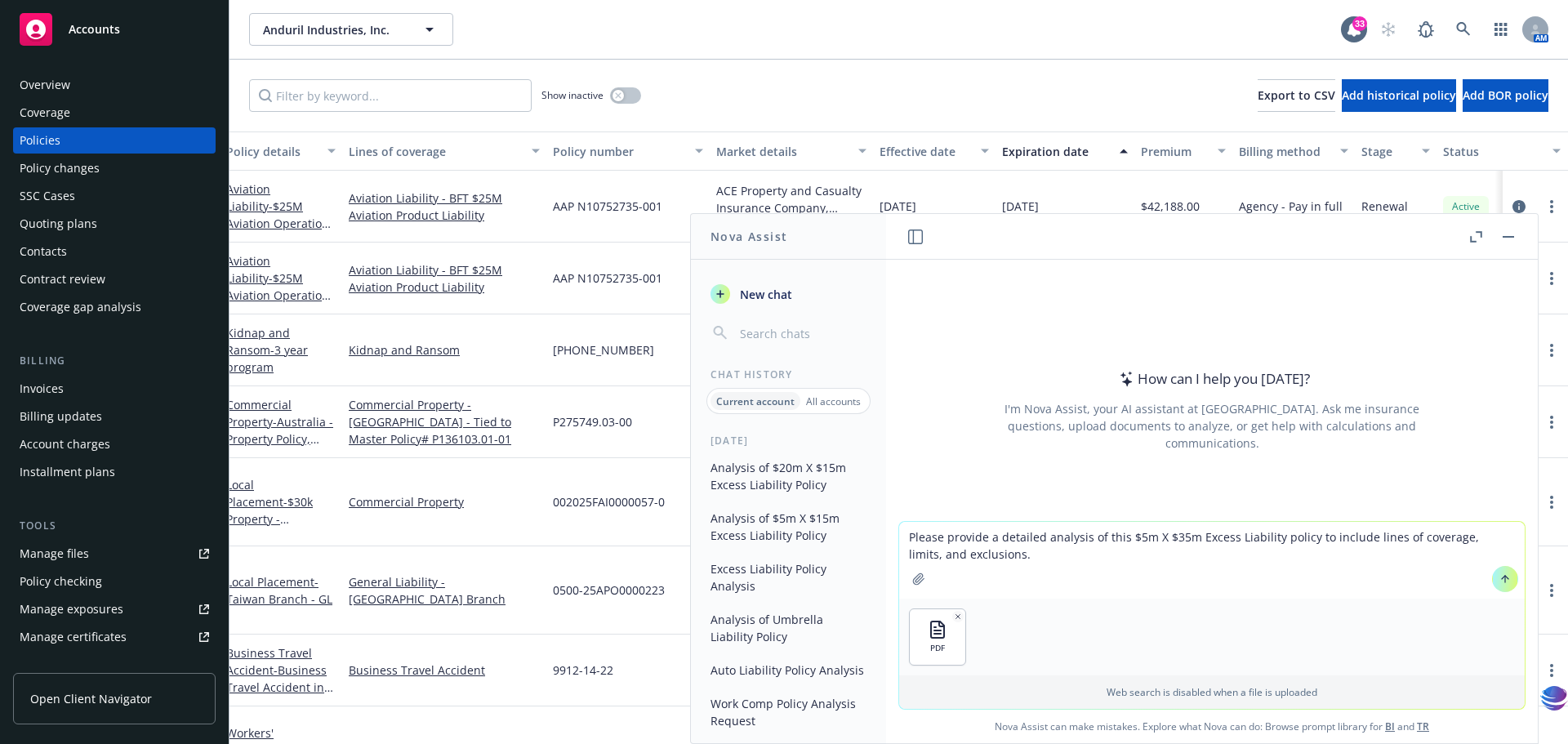
click at [1500, 576] on icon at bounding box center [1506, 579] width 12 height 12
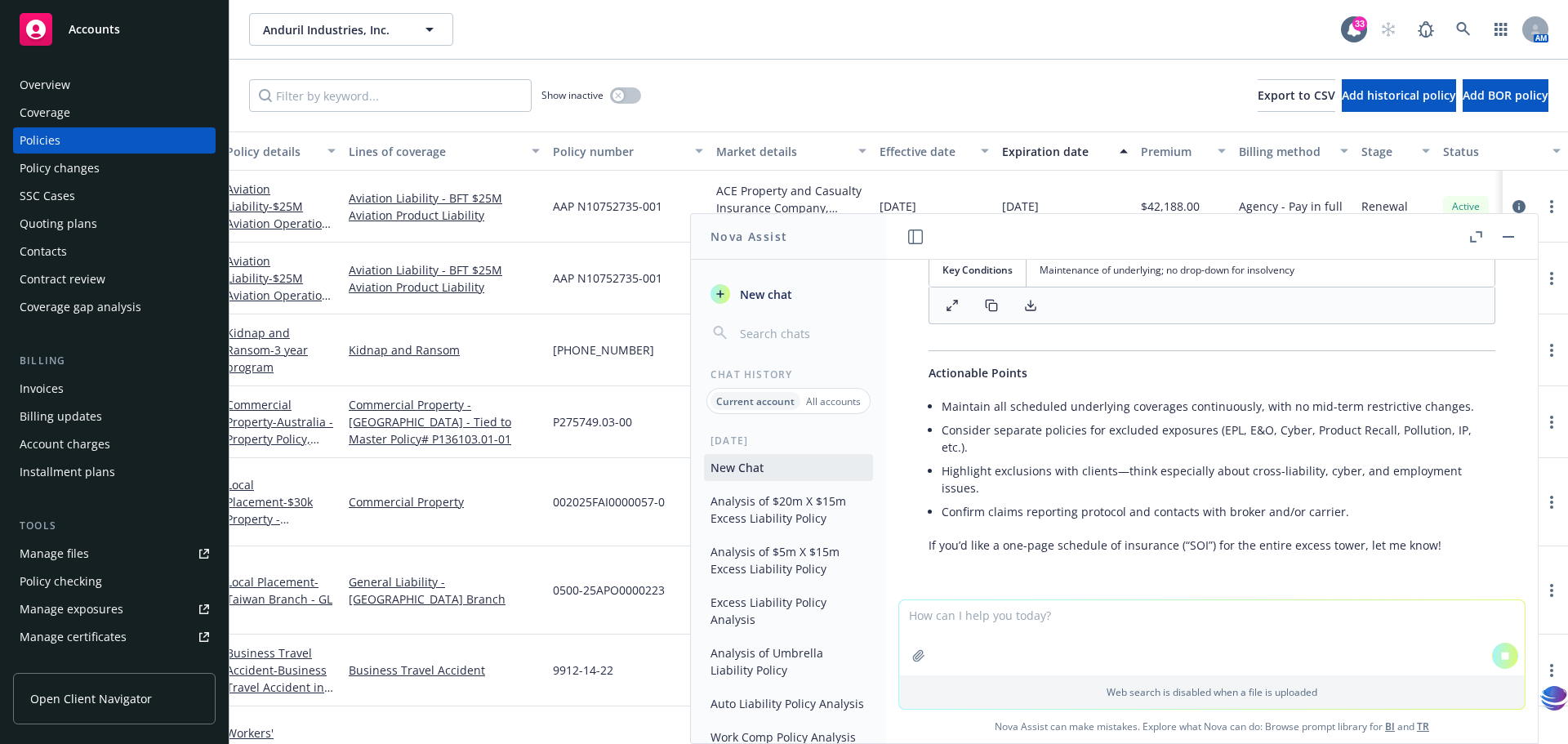
scroll to position [1968, 0]
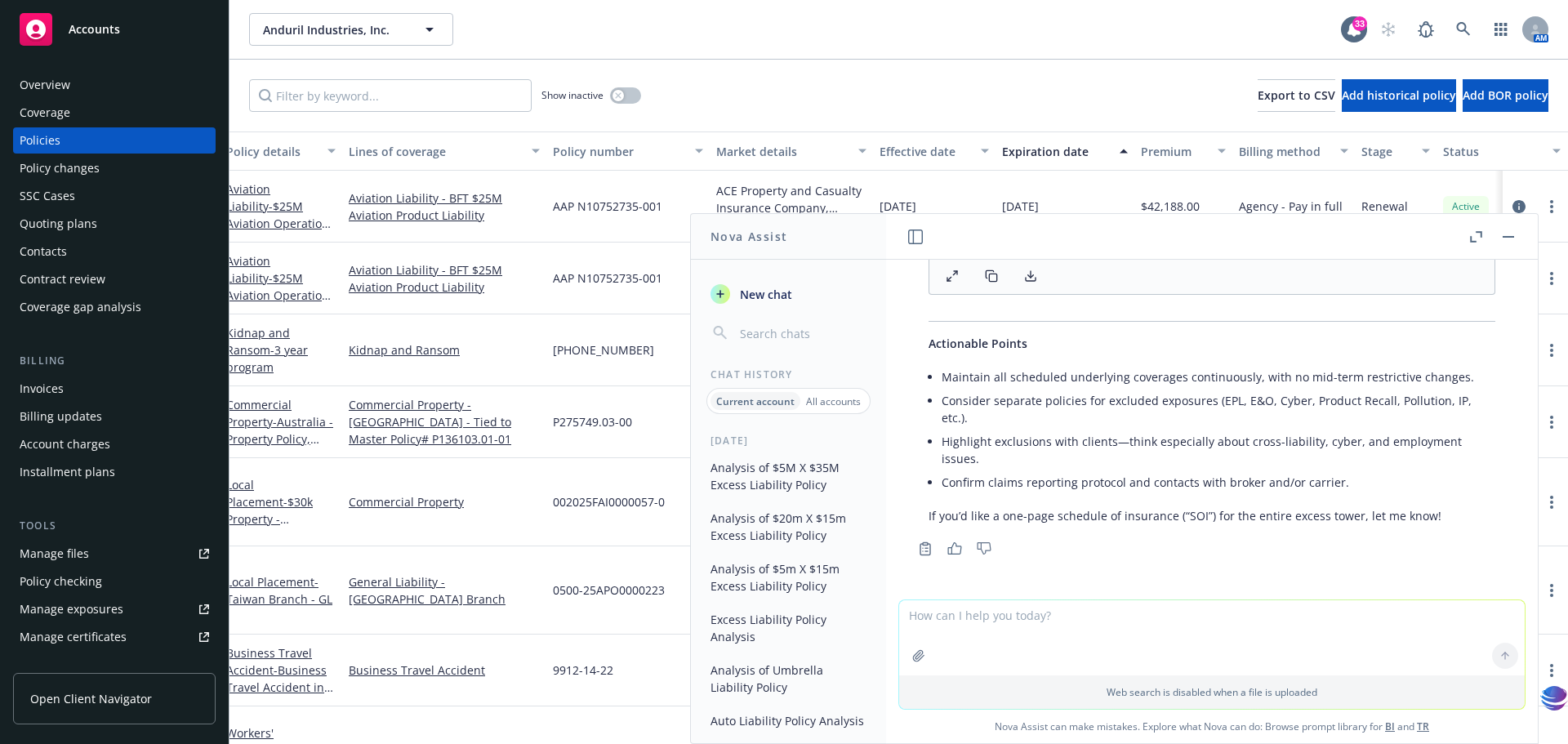
drag, startPoint x: 1100, startPoint y: 404, endPoint x: 1142, endPoint y: 602, distance: 202.4
click at [1142, 602] on div "pdf Anduril #4 $5m x $35m Excess Policy (1).pdf Please provide a detailed analy…" at bounding box center [1212, 502] width 652 height 483
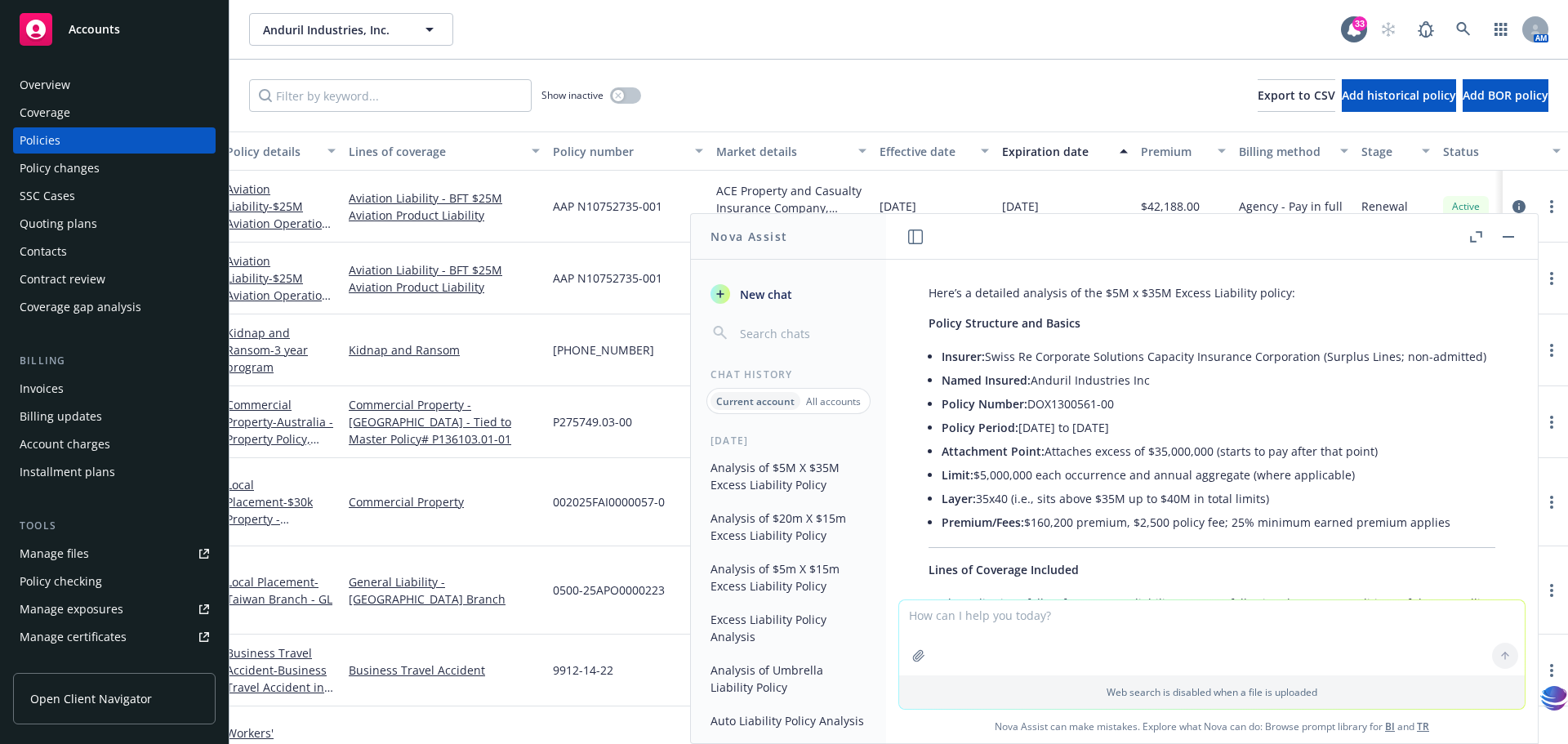
scroll to position [0, 0]
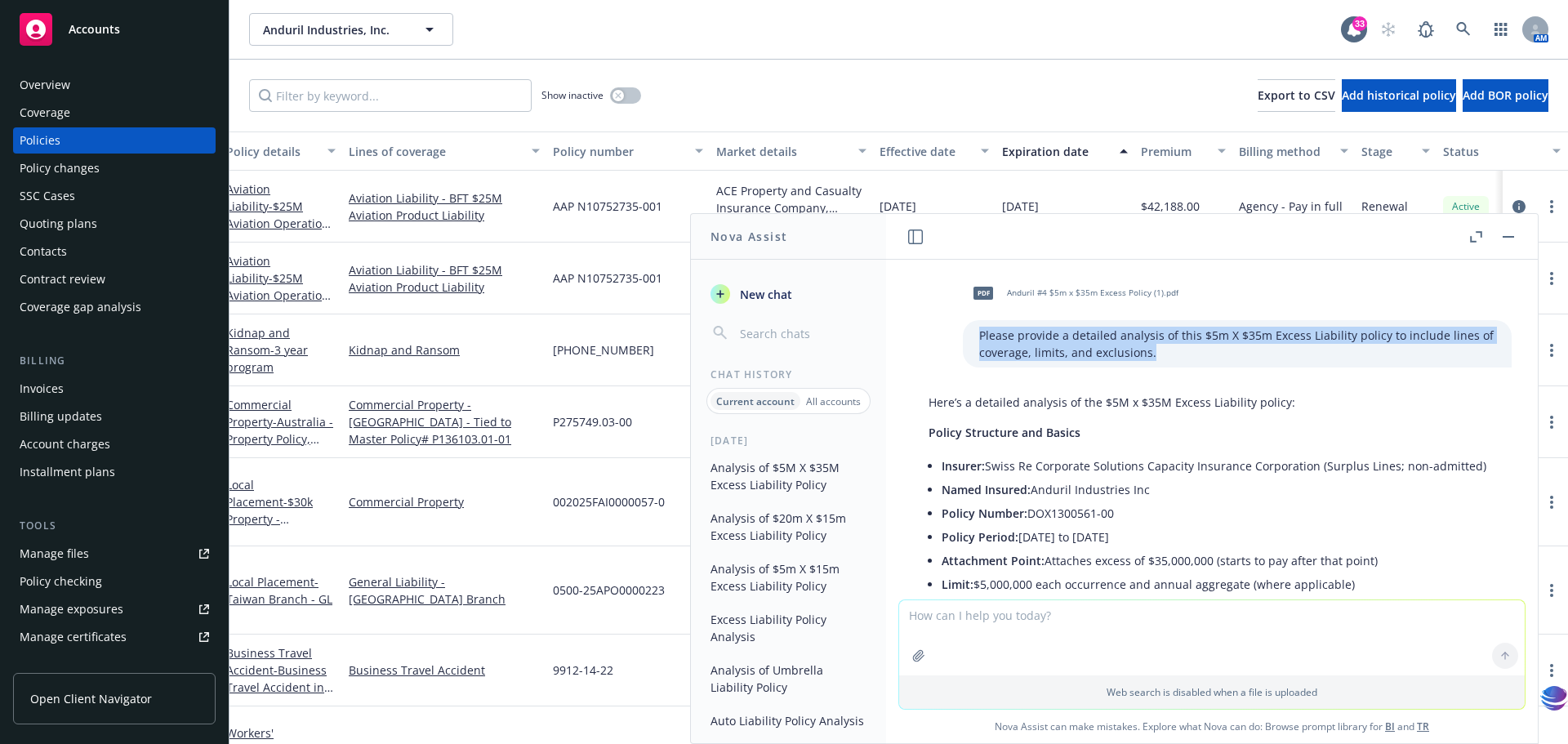
drag, startPoint x: 956, startPoint y: 331, endPoint x: 1153, endPoint y: 351, distance: 198.0
click at [1153, 351] on p "Please provide a detailed analysis of this $5m X $35m Excess Liability policy t…" at bounding box center [1238, 343] width 517 height 34
click at [765, 291] on span "New chat" at bounding box center [764, 294] width 55 height 17
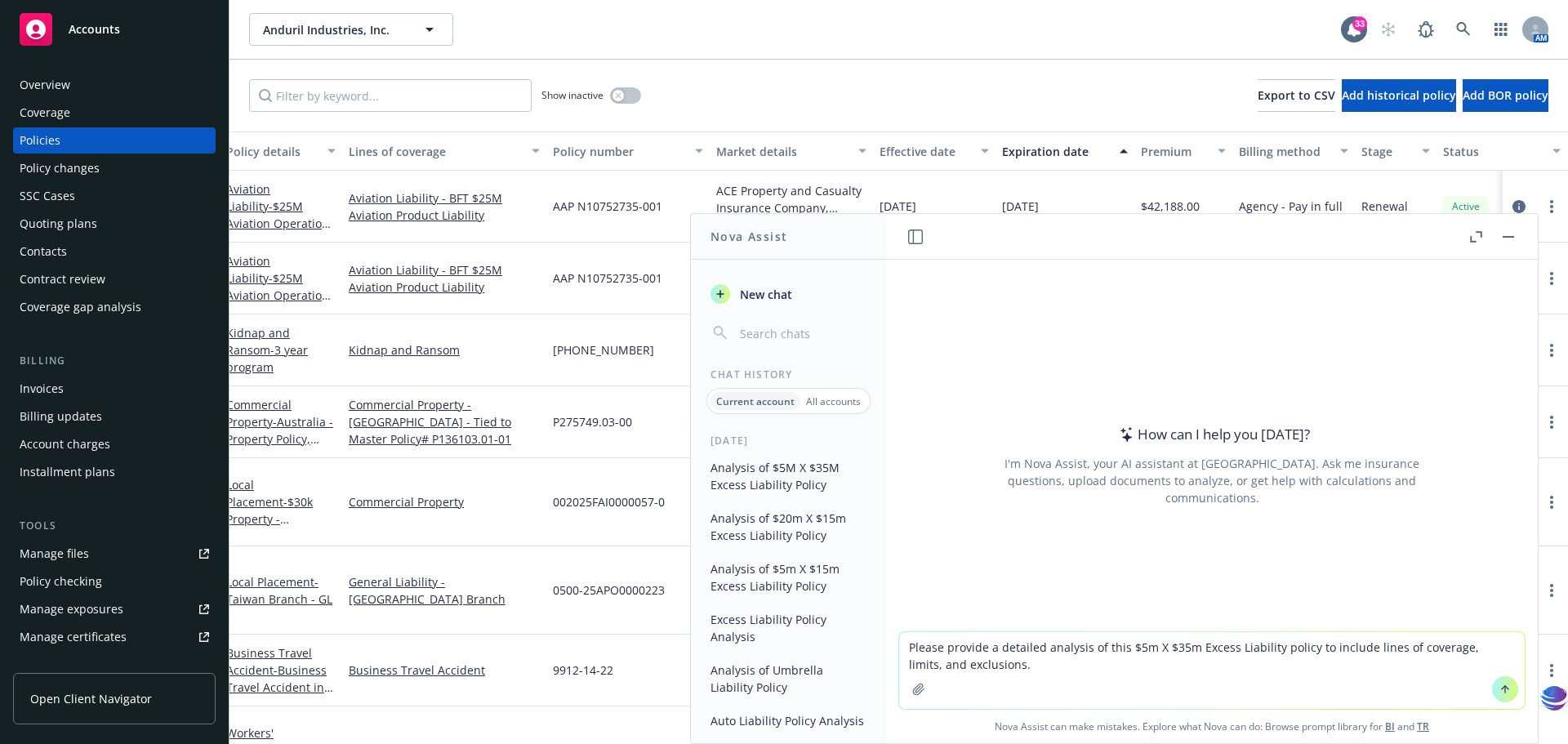
click at [1121, 670] on textarea "Please provide a detailed analysis of this $5m X $35m Excess Liability policy t…" at bounding box center [1212, 670] width 626 height 77
drag, startPoint x: 1128, startPoint y: 649, endPoint x: 1181, endPoint y: 645, distance: 53.2
click at [1181, 645] on textarea "Please provide a detailed analysis of this $5m X $35m Excess Liability policy t…" at bounding box center [1212, 670] width 626 height 77
type textarea "Please provide a detailed analysis of this $10m X $40m Excess Liability policy …"
click at [915, 686] on icon "button" at bounding box center [918, 689] width 11 height 11
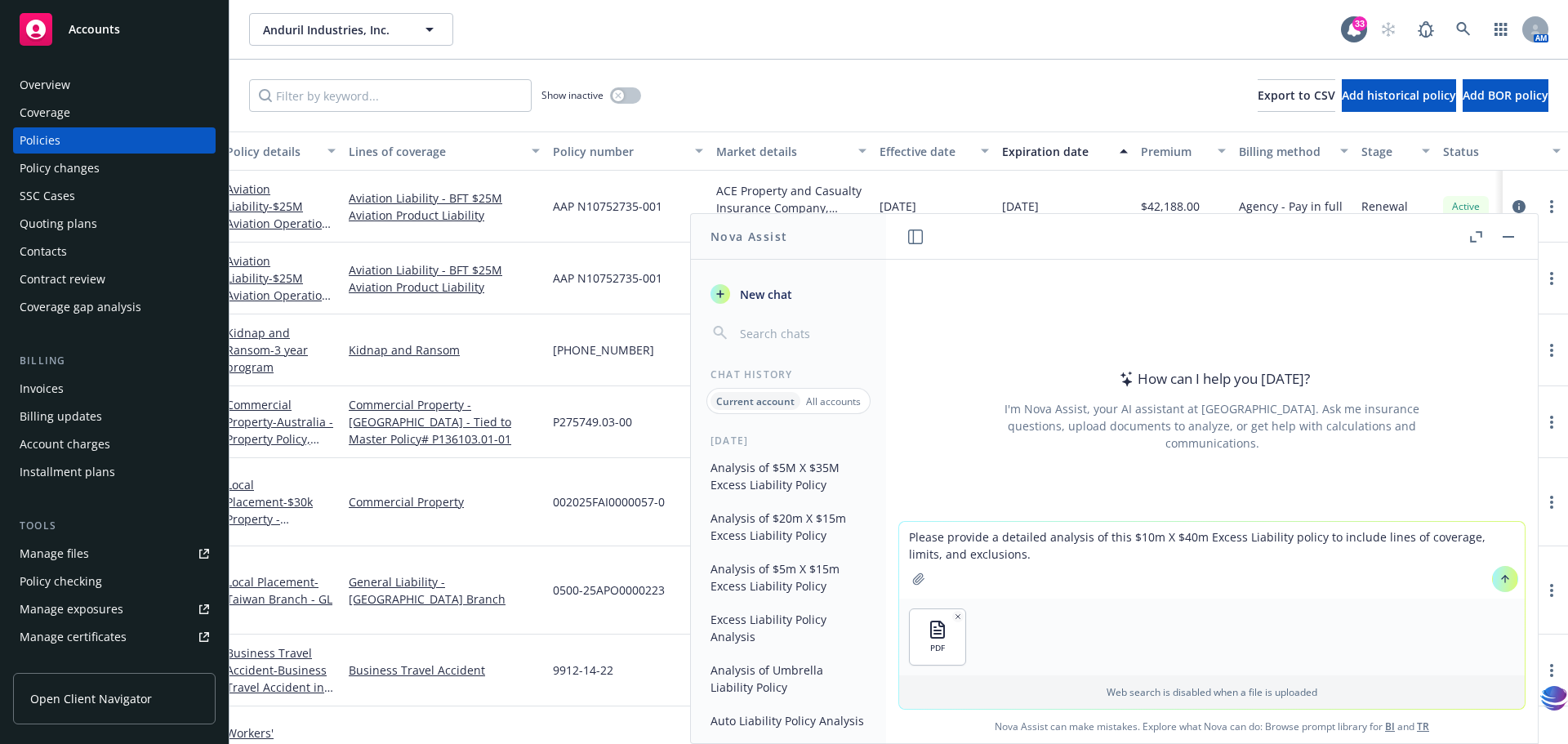
click at [1500, 583] on icon at bounding box center [1506, 579] width 12 height 12
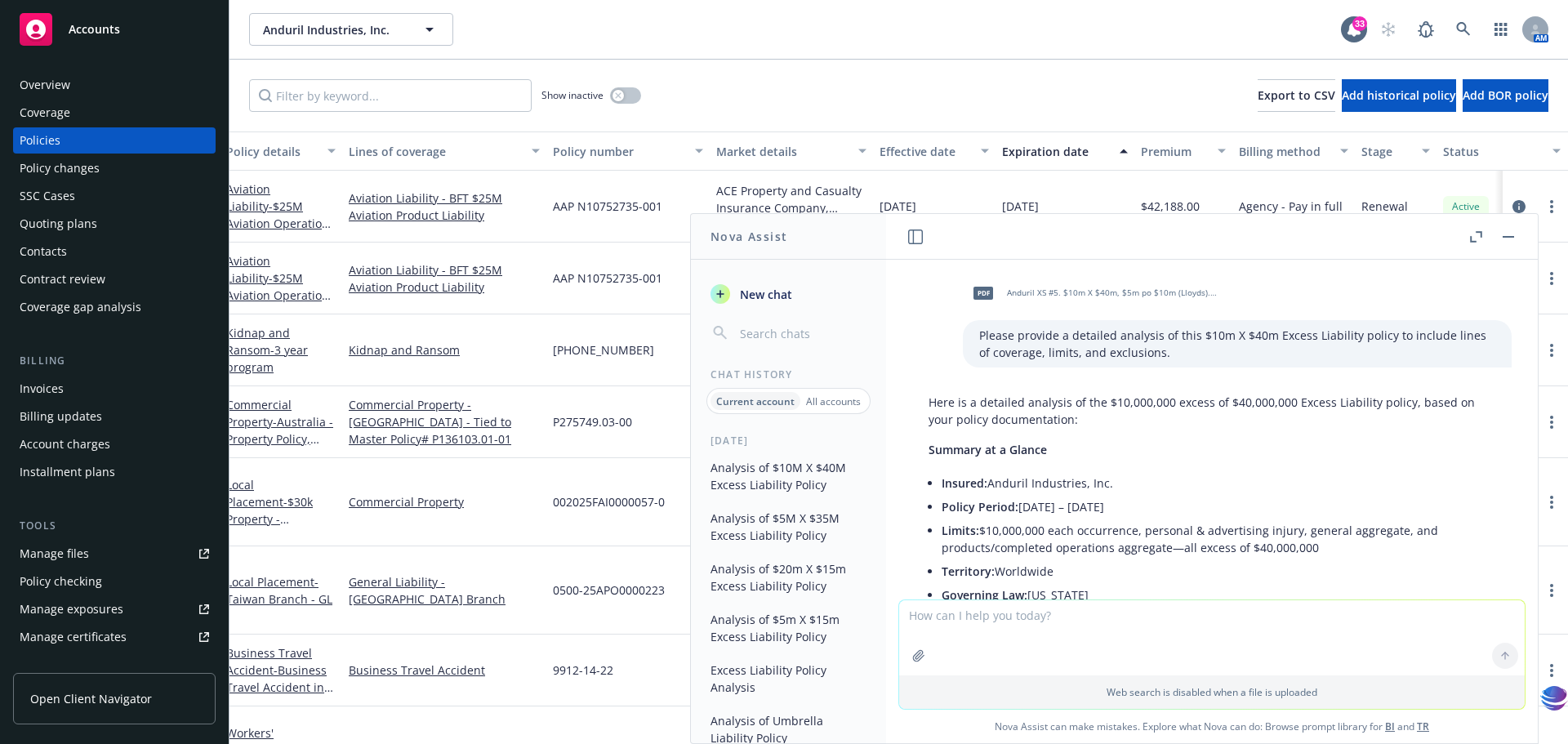
click at [1392, 484] on li "Insured: Anduril Industries, Inc." at bounding box center [1219, 482] width 554 height 24
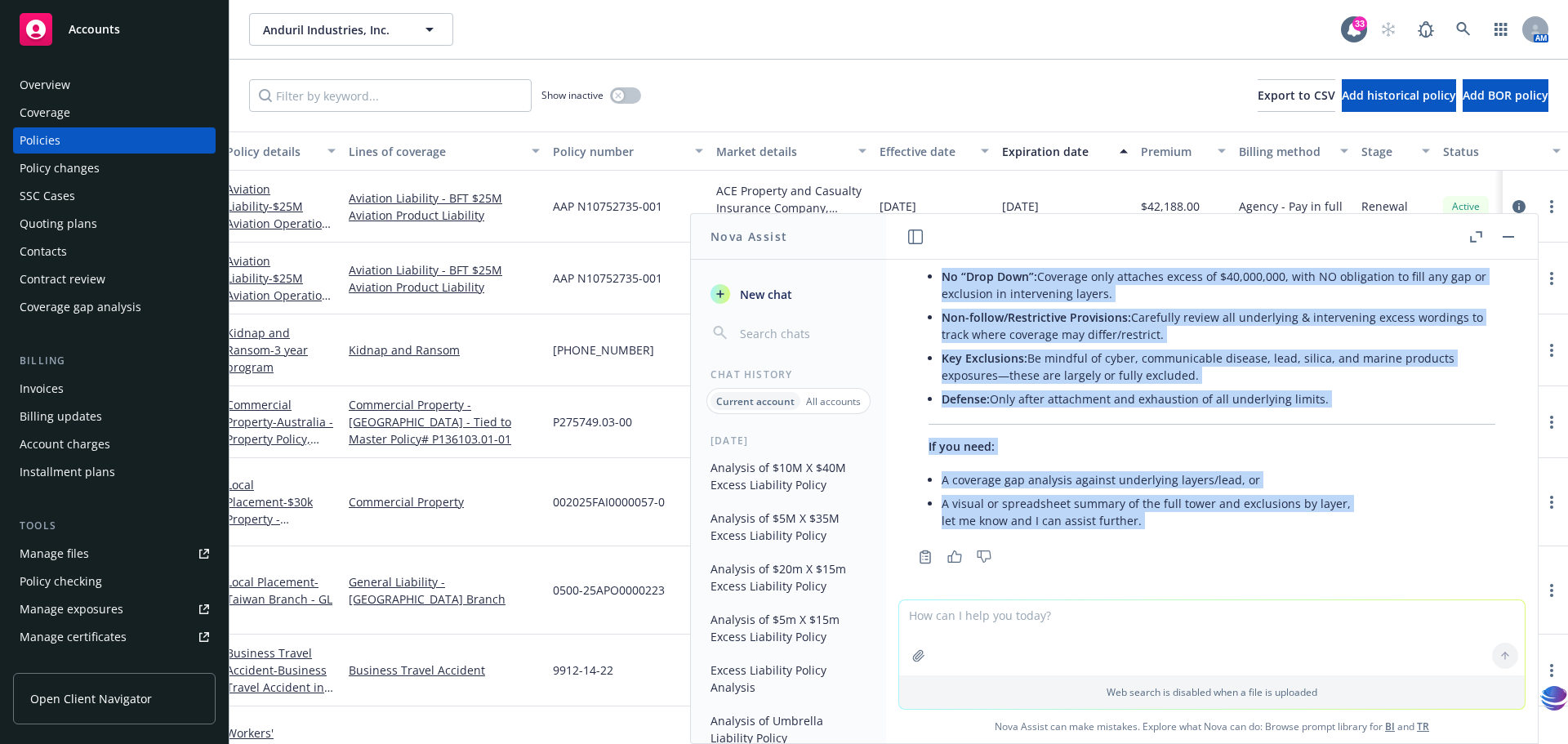
scroll to position [2503, 0]
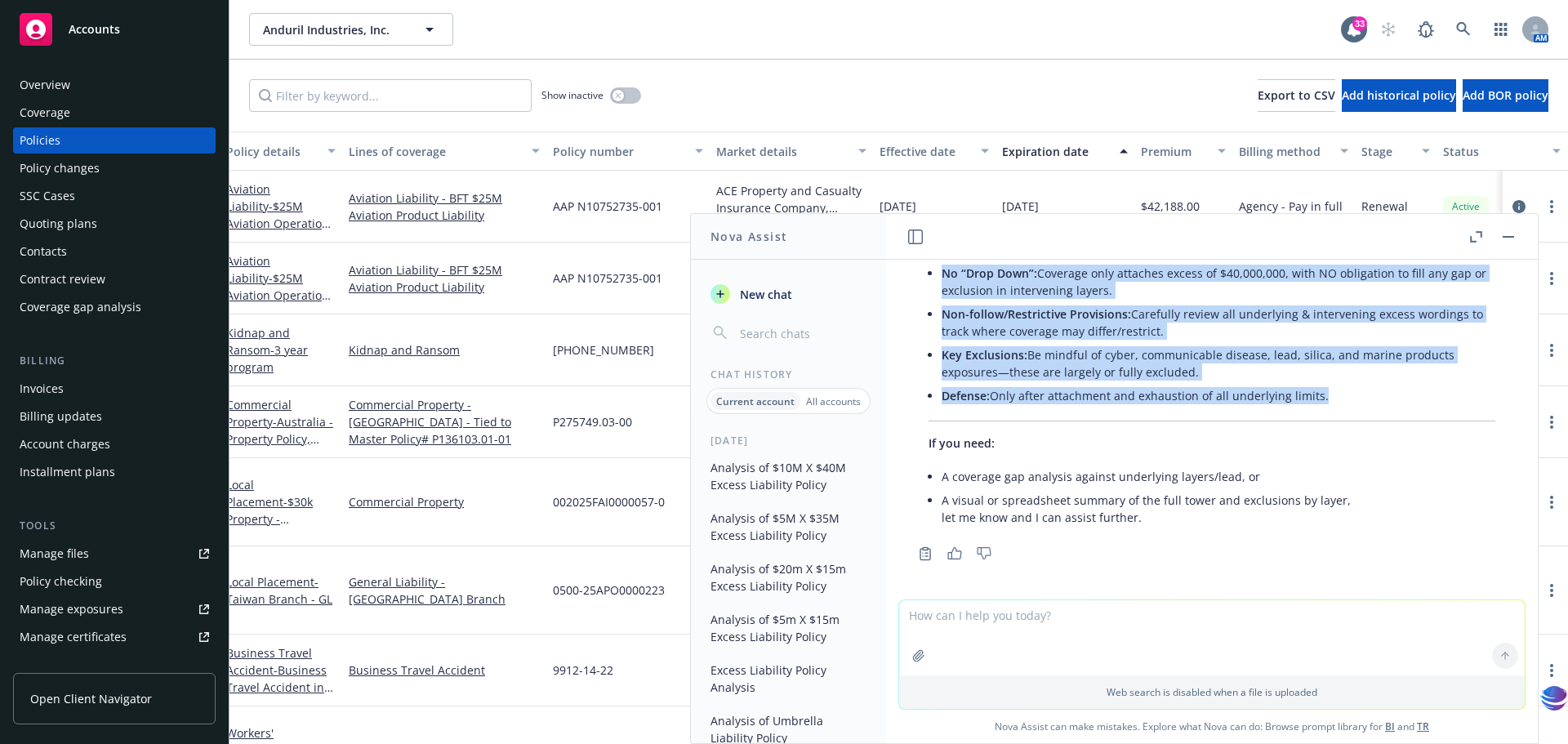
drag, startPoint x: 1176, startPoint y: 335, endPoint x: 1267, endPoint y: 410, distance: 117.9
click at [1267, 410] on div "pdf Anduril XS #5. $10m X $40m, $5m po $10m (Lloyds).pdf Please provide a detai…" at bounding box center [1212, 430] width 652 height 339
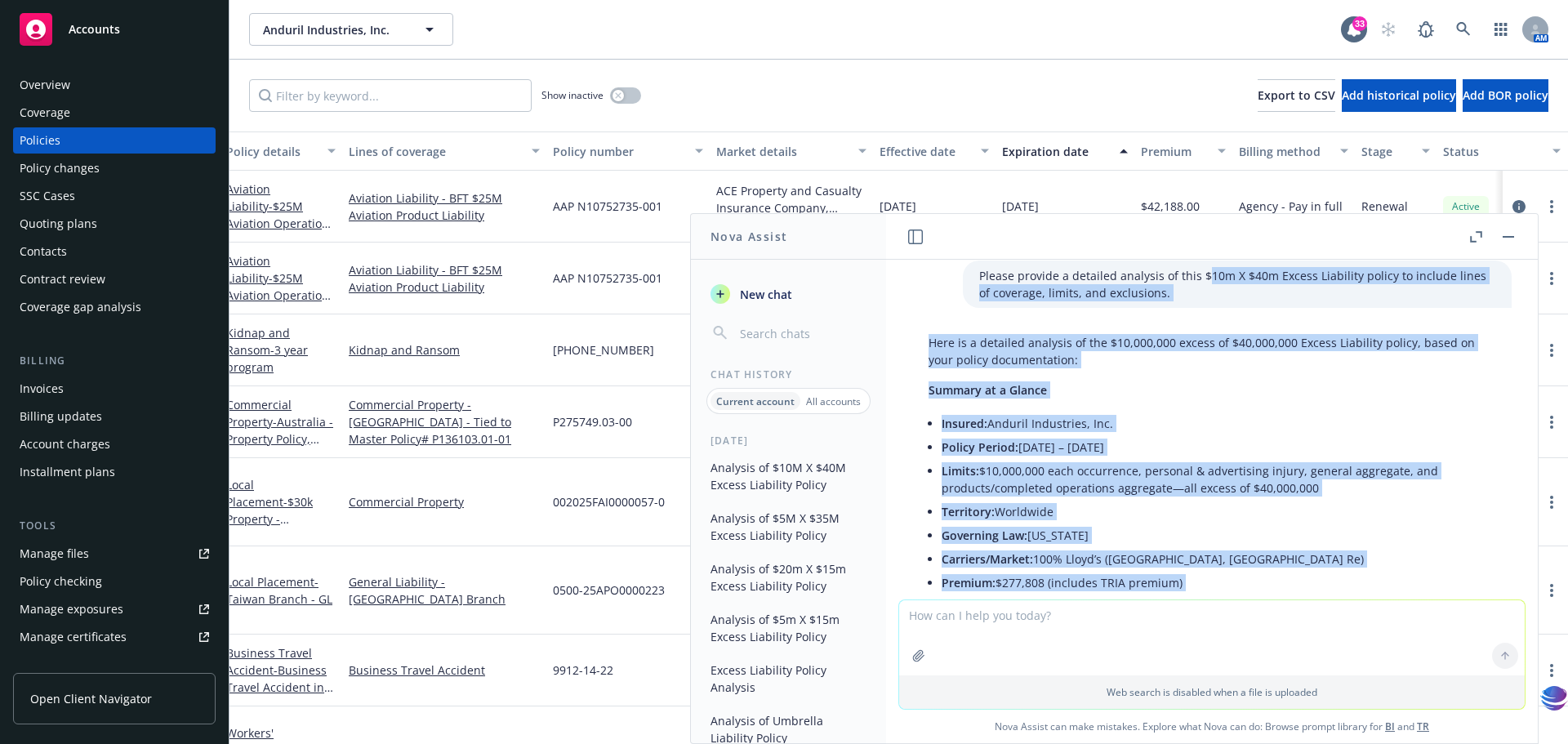
scroll to position [0, 0]
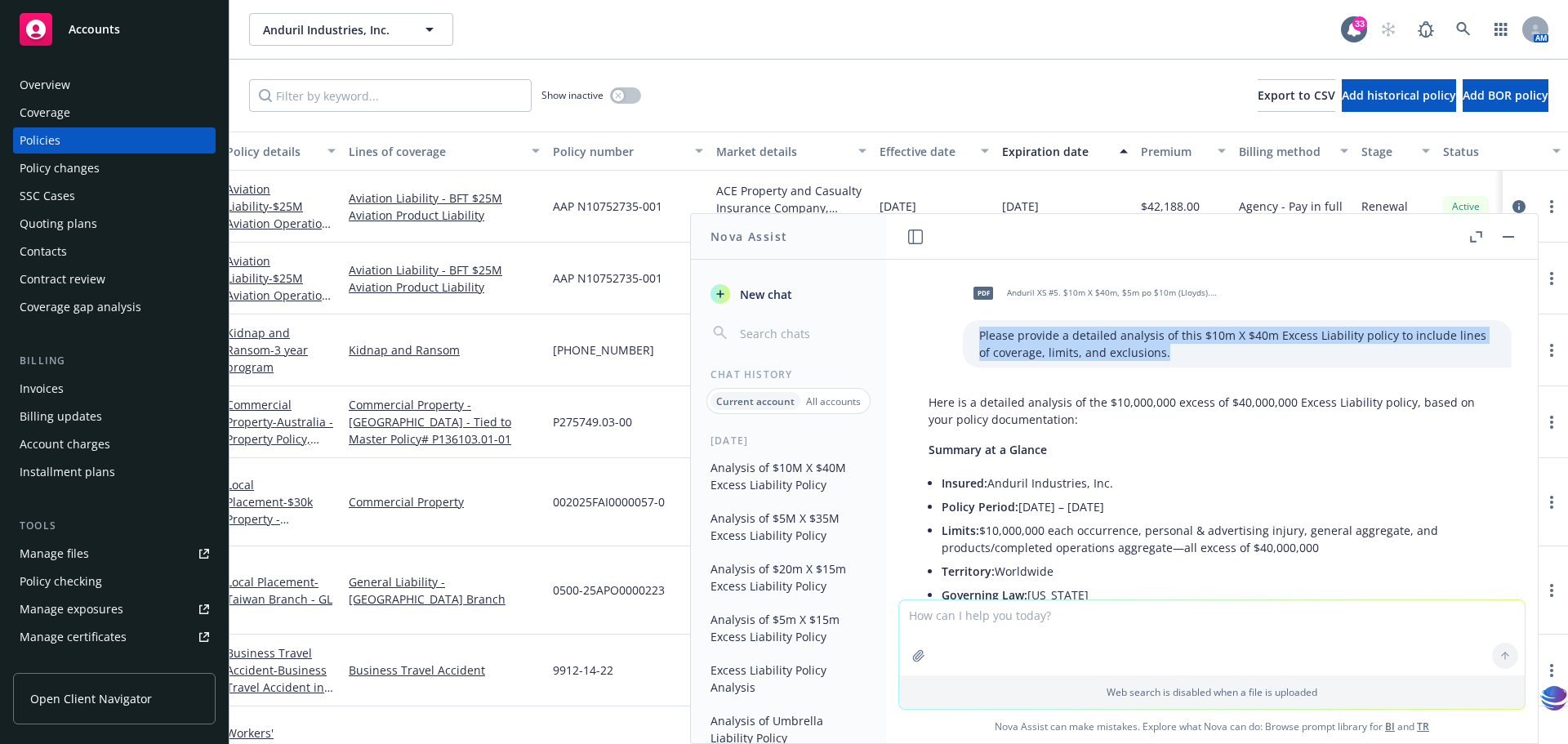
drag, startPoint x: 956, startPoint y: 333, endPoint x: 1188, endPoint y: 353, distance: 232.9
click at [1188, 353] on p "Please provide a detailed analysis of this $10m X $40m Excess Liability policy …" at bounding box center [1238, 343] width 517 height 34
click at [775, 298] on span "New chat" at bounding box center [764, 294] width 55 height 17
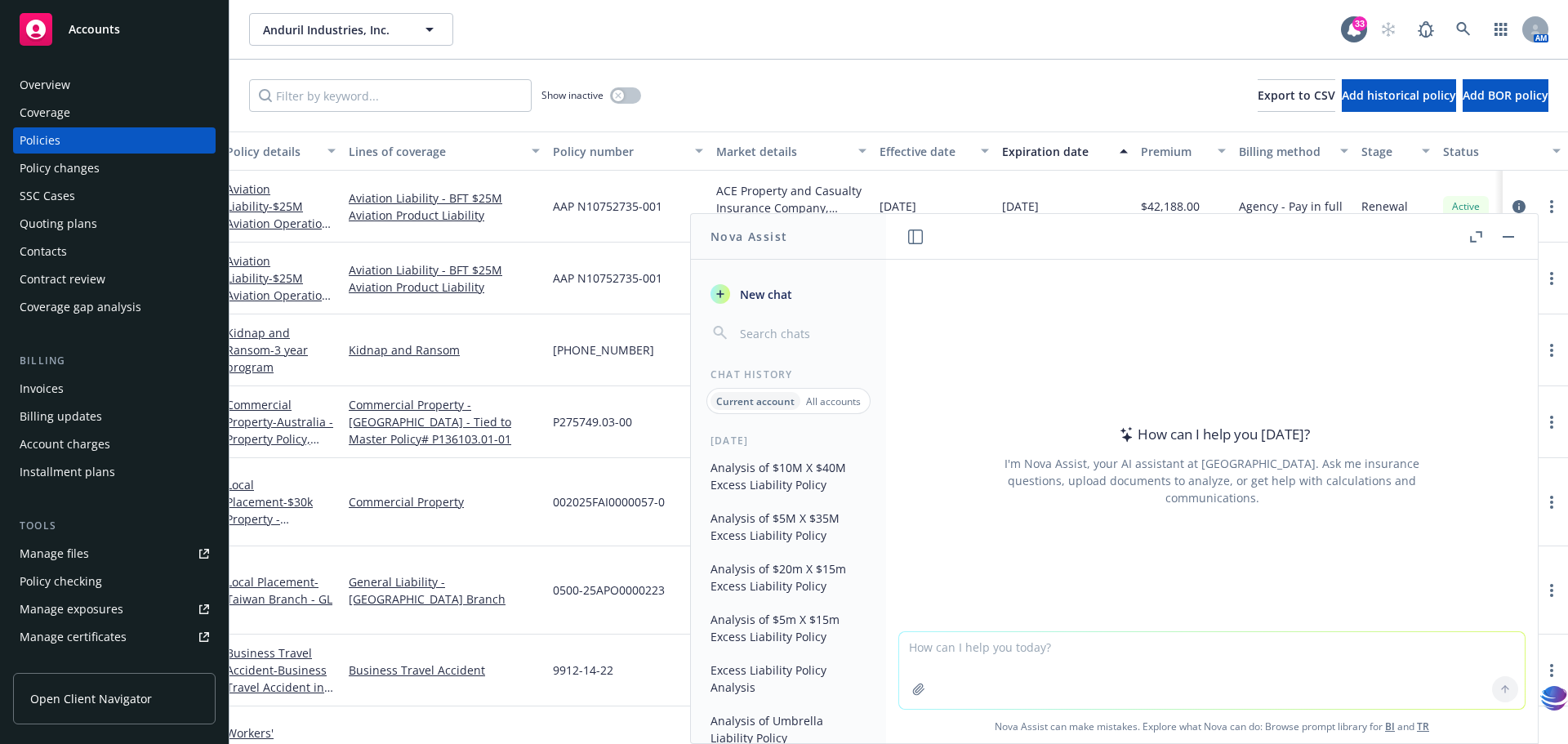
click at [905, 650] on textarea at bounding box center [1212, 670] width 626 height 77
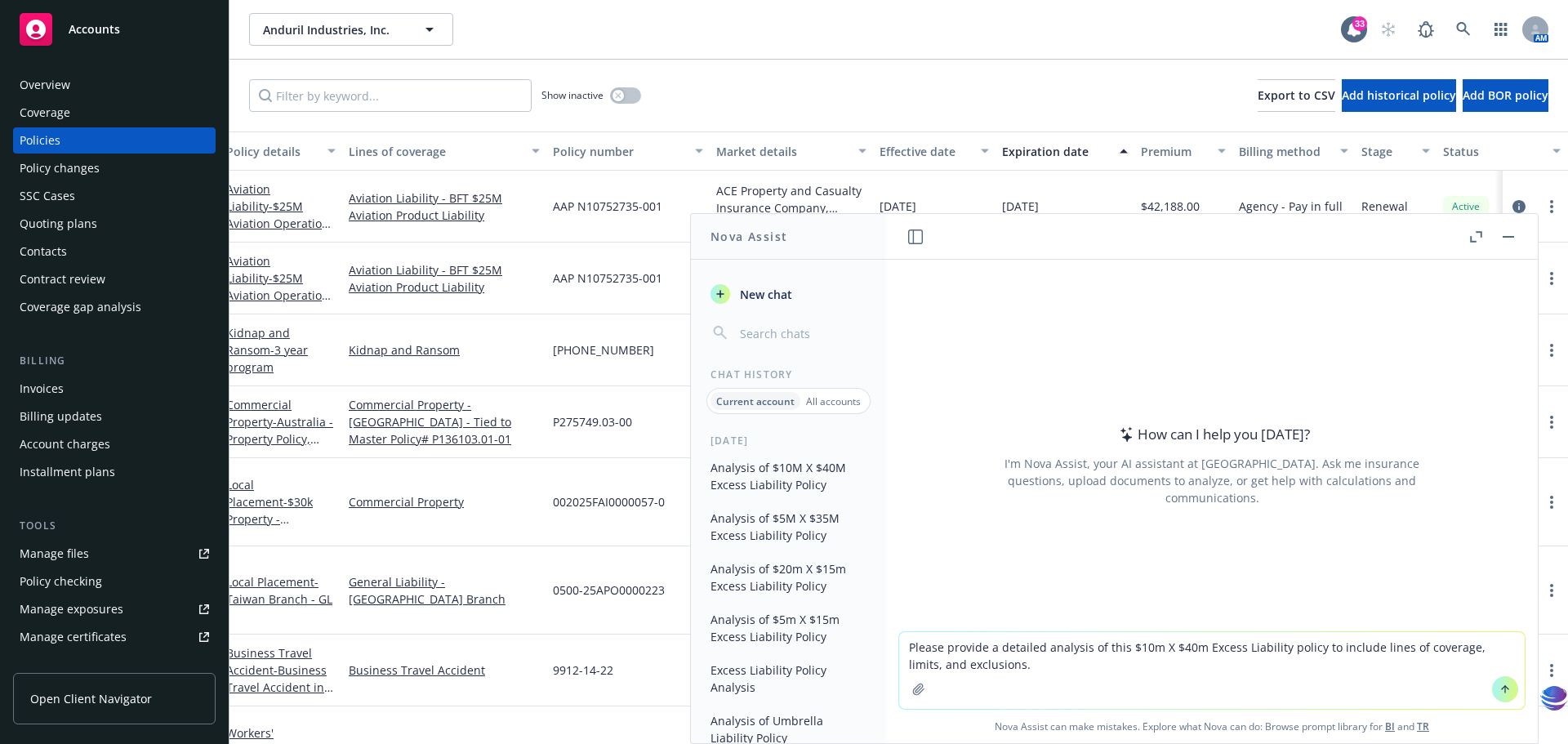
drag, startPoint x: 1123, startPoint y: 647, endPoint x: 1274, endPoint y: 646, distance: 151.0
click at [1274, 646] on textarea "Please provide a detailed analysis of this $10m X $40m Excess Liability policy …" at bounding box center [1212, 670] width 626 height 77
type textarea "Please provide a detailed analysis of this Stock Through Put policy to include …"
click at [916, 688] on icon "button" at bounding box center [918, 689] width 11 height 11
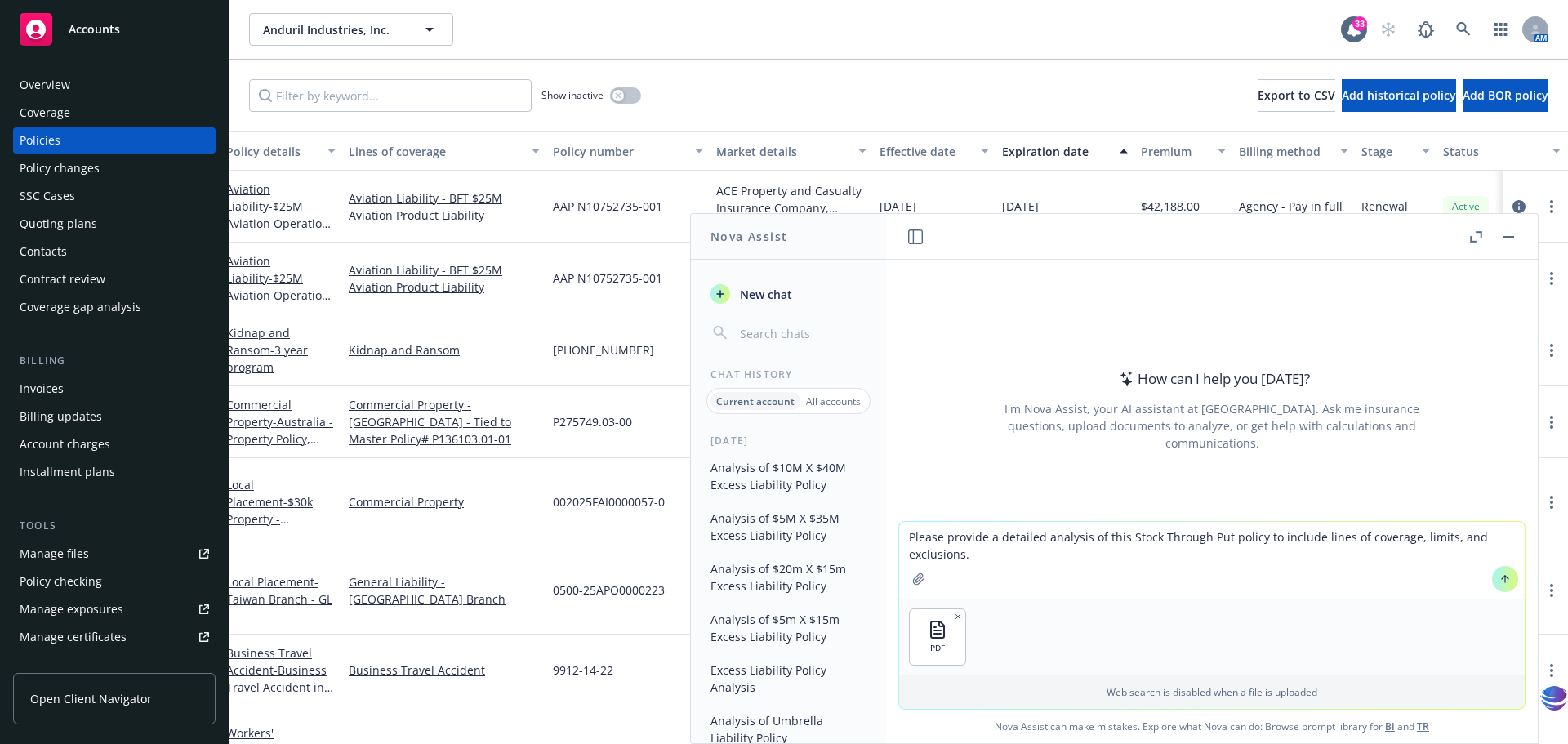
click at [1500, 583] on icon at bounding box center [1506, 579] width 12 height 12
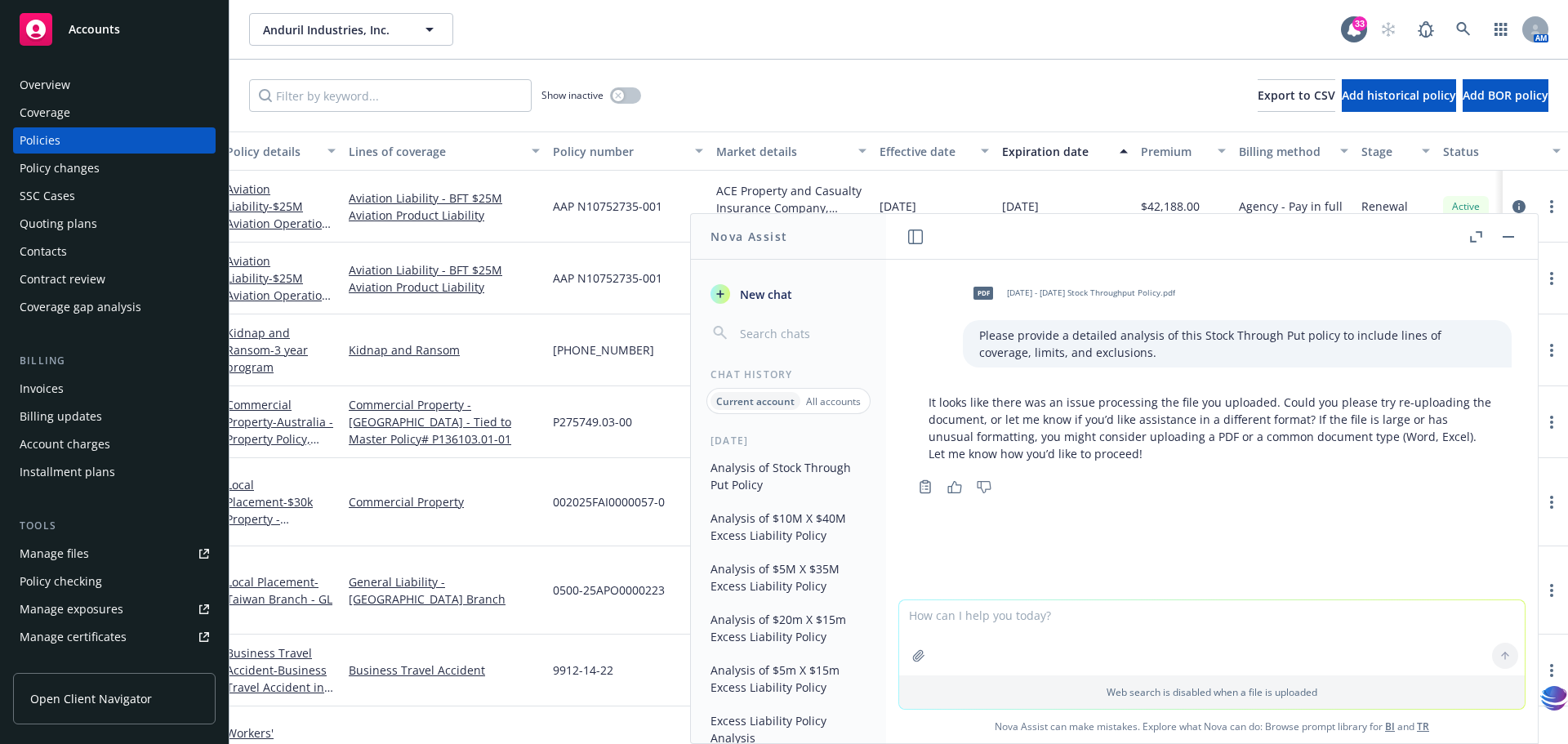
click at [916, 655] on icon "button" at bounding box center [919, 655] width 13 height 13
click at [963, 334] on div "Please provide a detailed analysis of this Stock Through Put policy to include …" at bounding box center [1237, 343] width 549 height 47
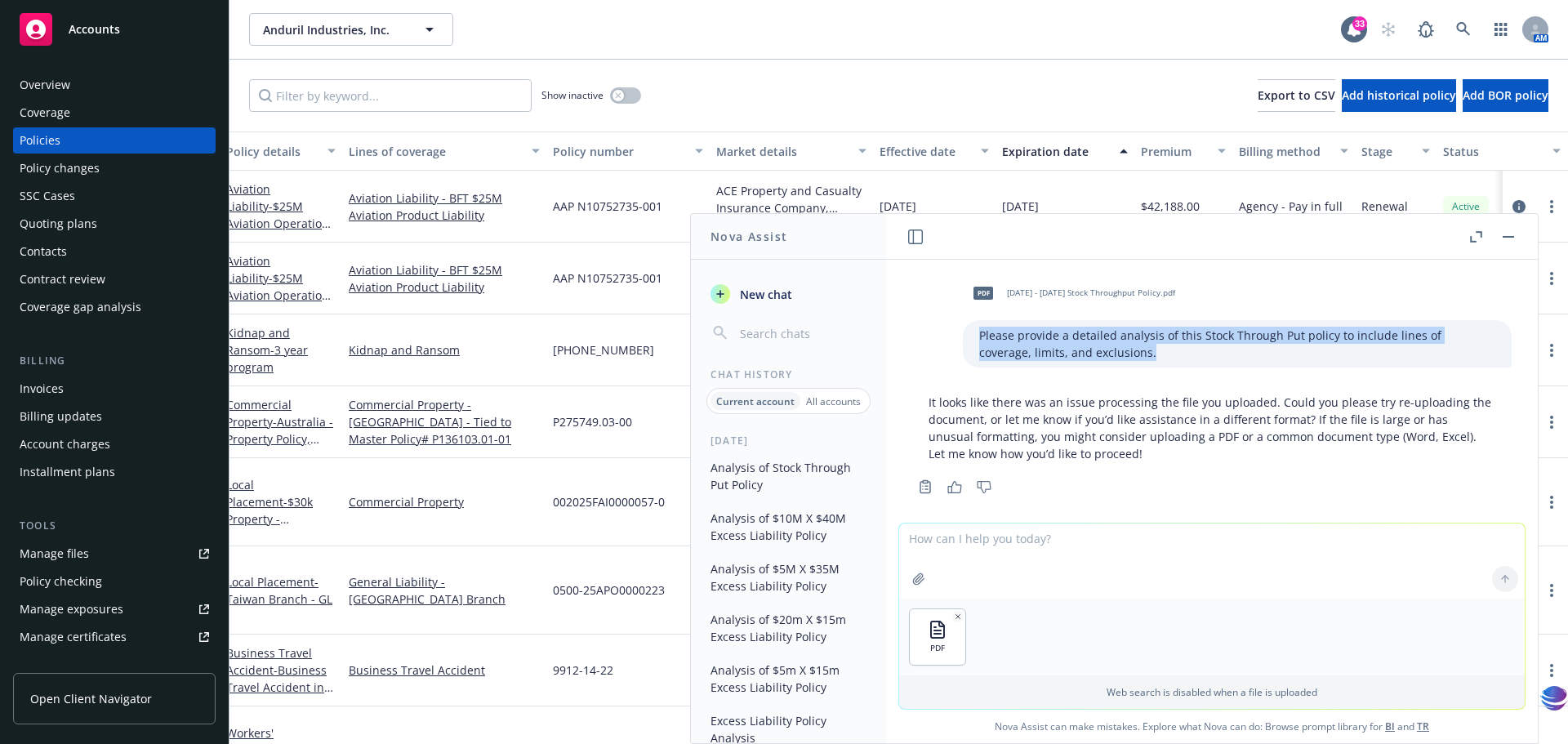
drag, startPoint x: 955, startPoint y: 334, endPoint x: 1087, endPoint y: 351, distance: 133.1
click at [1087, 351] on p "Please provide a detailed analysis of this Stock Through Put policy to include …" at bounding box center [1238, 343] width 517 height 34
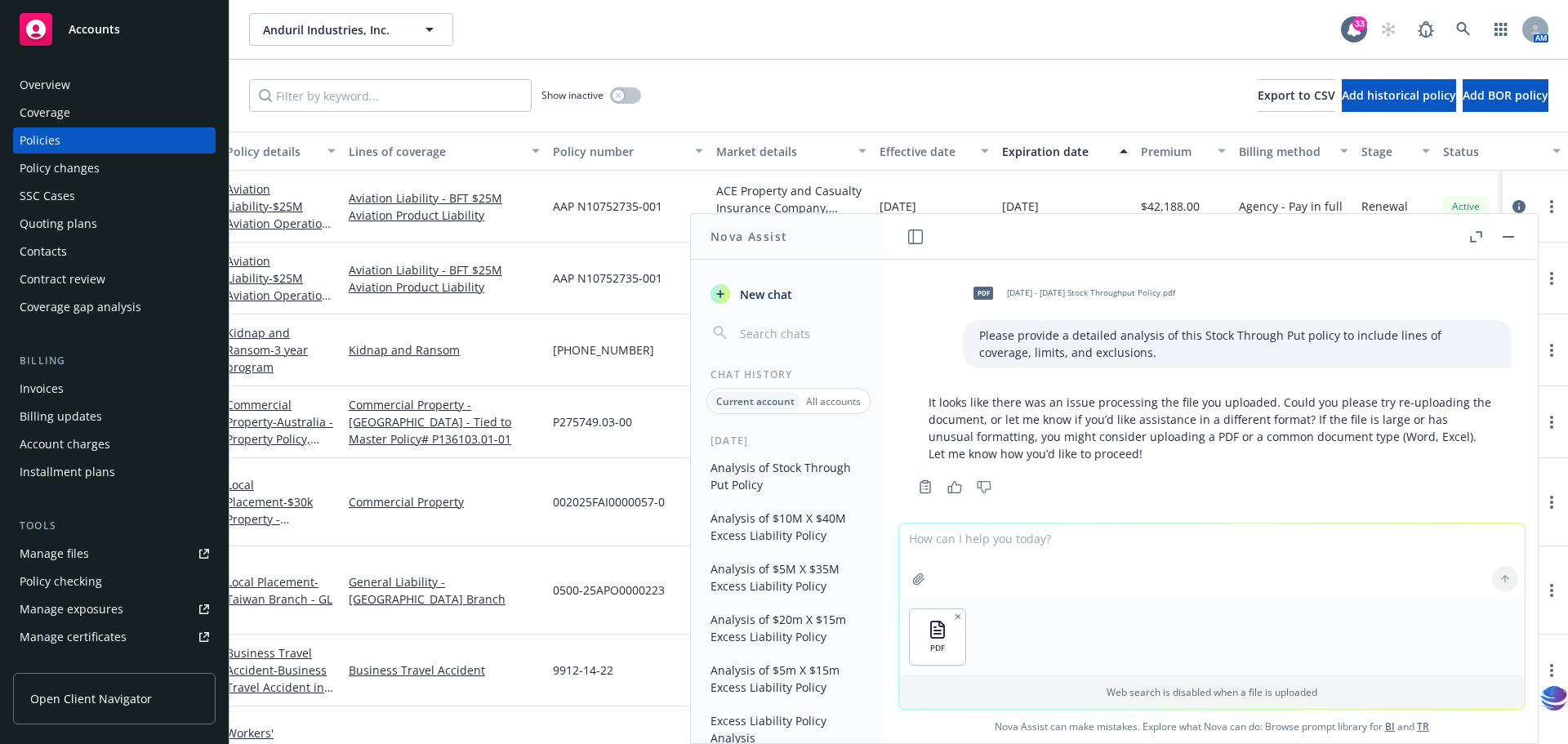
click at [949, 572] on textarea at bounding box center [1212, 560] width 626 height 75
paste textarea "Please provide a detailed analysis of this Stock Through Put policy to include …"
type textarea "Please provide a detailed analysis of this Stock Through Put policy to include …"
click at [1500, 581] on icon at bounding box center [1506, 579] width 12 height 12
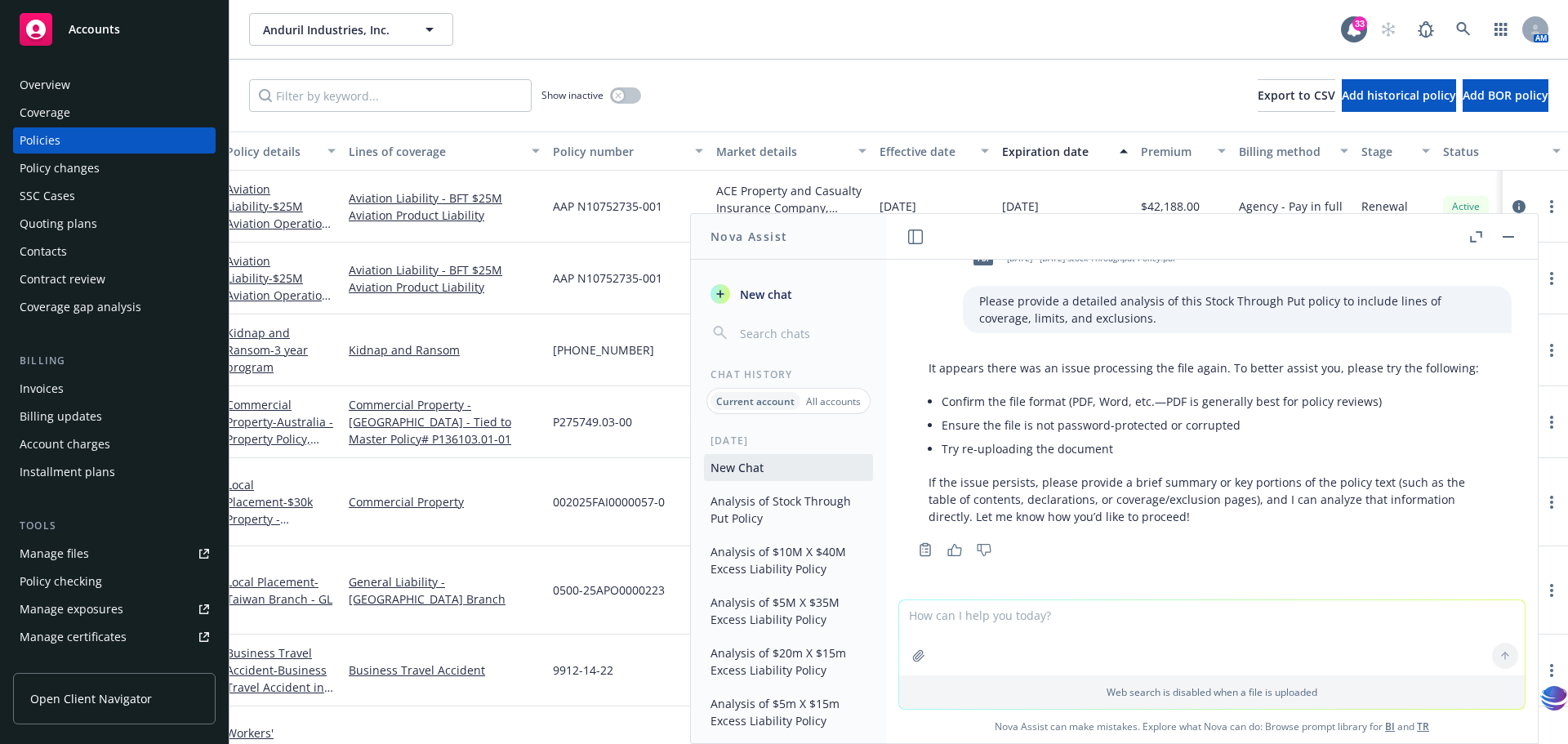
scroll to position [280, 0]
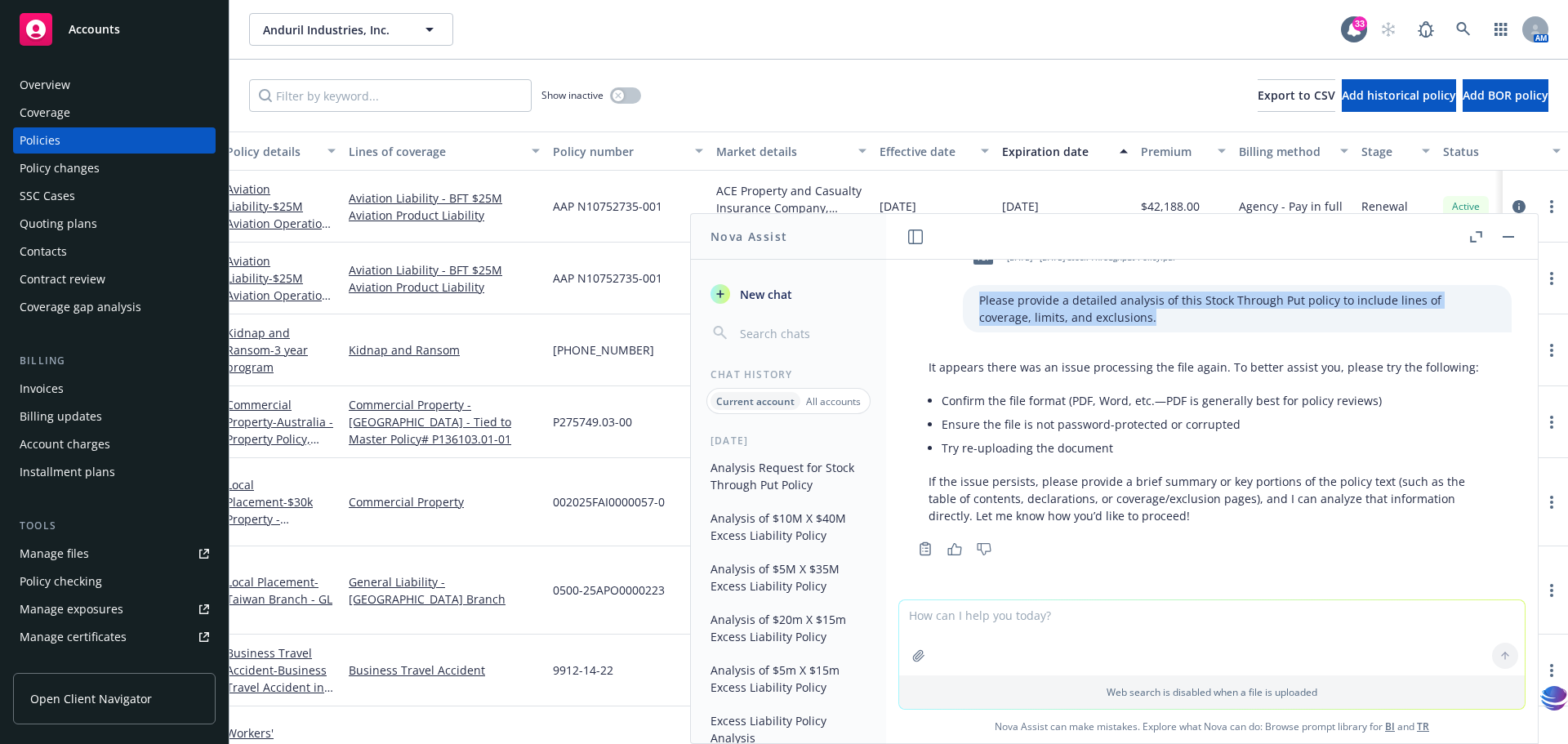
drag, startPoint x: 956, startPoint y: 300, endPoint x: 1080, endPoint y: 318, distance: 125.3
click at [1080, 318] on p "Please provide a detailed analysis of this Stock Through Put policy to include …" at bounding box center [1238, 308] width 517 height 34
click at [923, 619] on textarea at bounding box center [1212, 637] width 626 height 75
paste textarea "Please provide a detailed analysis of this Stock Through Put policy to include …"
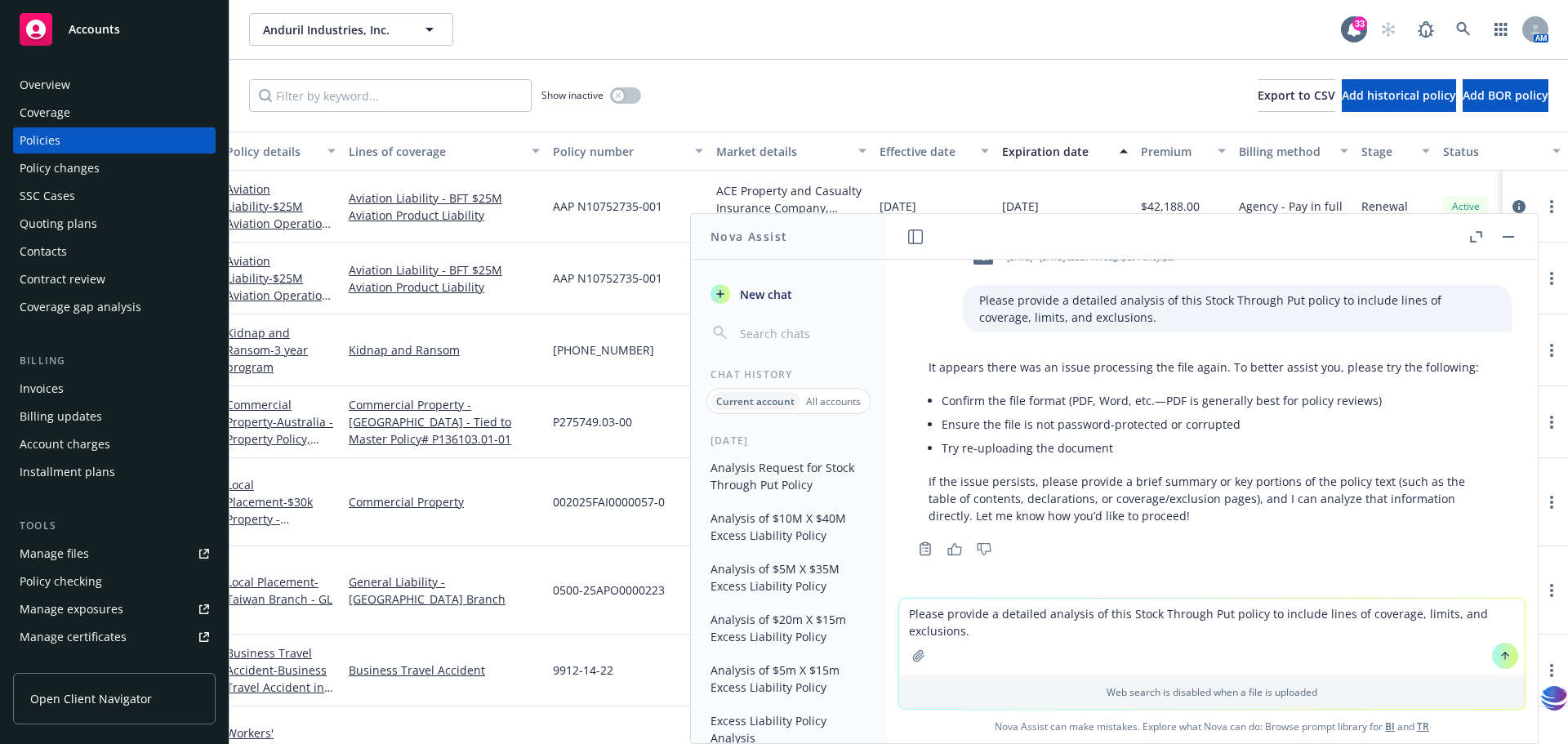
type textarea "Please provide a detailed analysis of this Stock Through Put policy to include …"
click at [915, 655] on icon "button" at bounding box center [918, 655] width 11 height 11
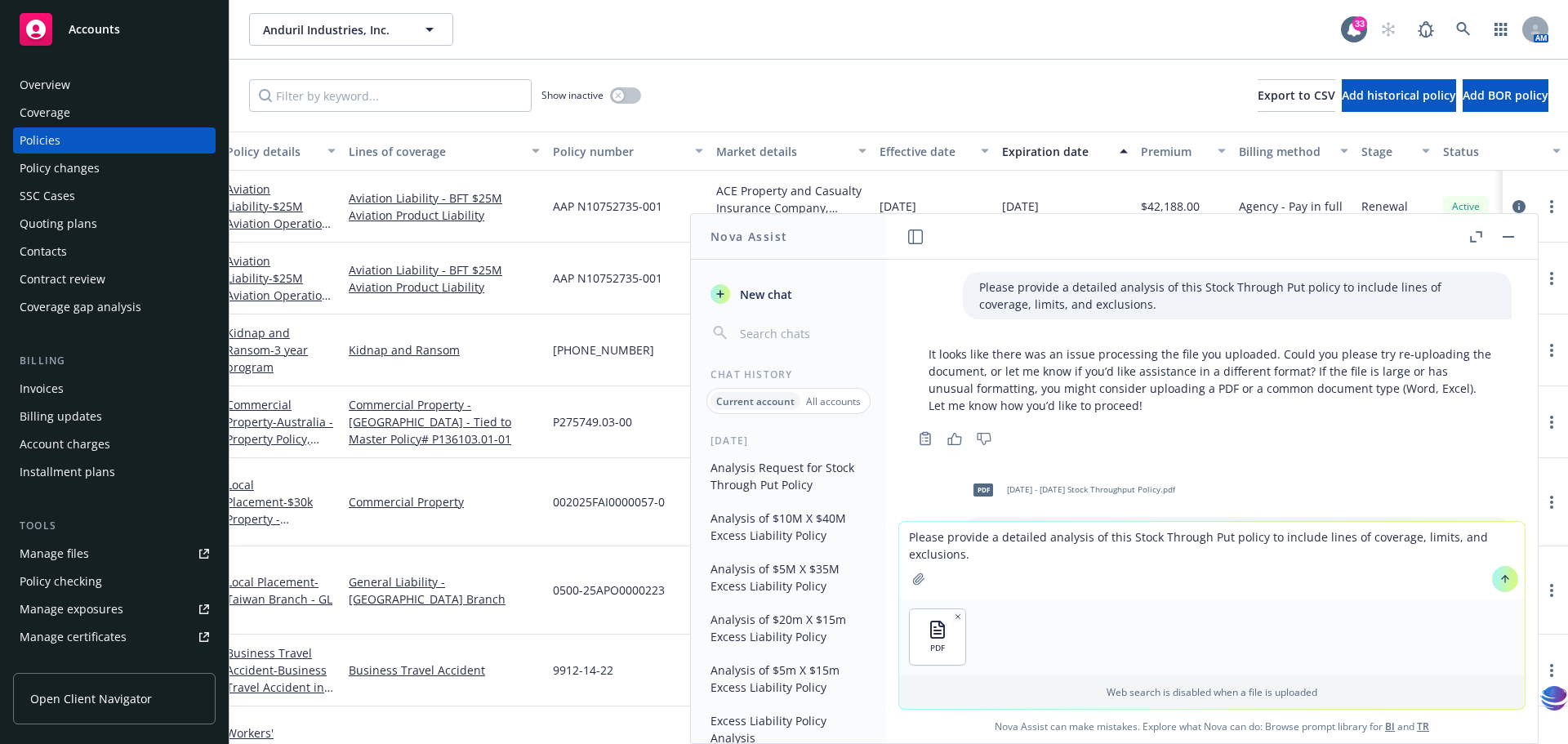
scroll to position [0, 0]
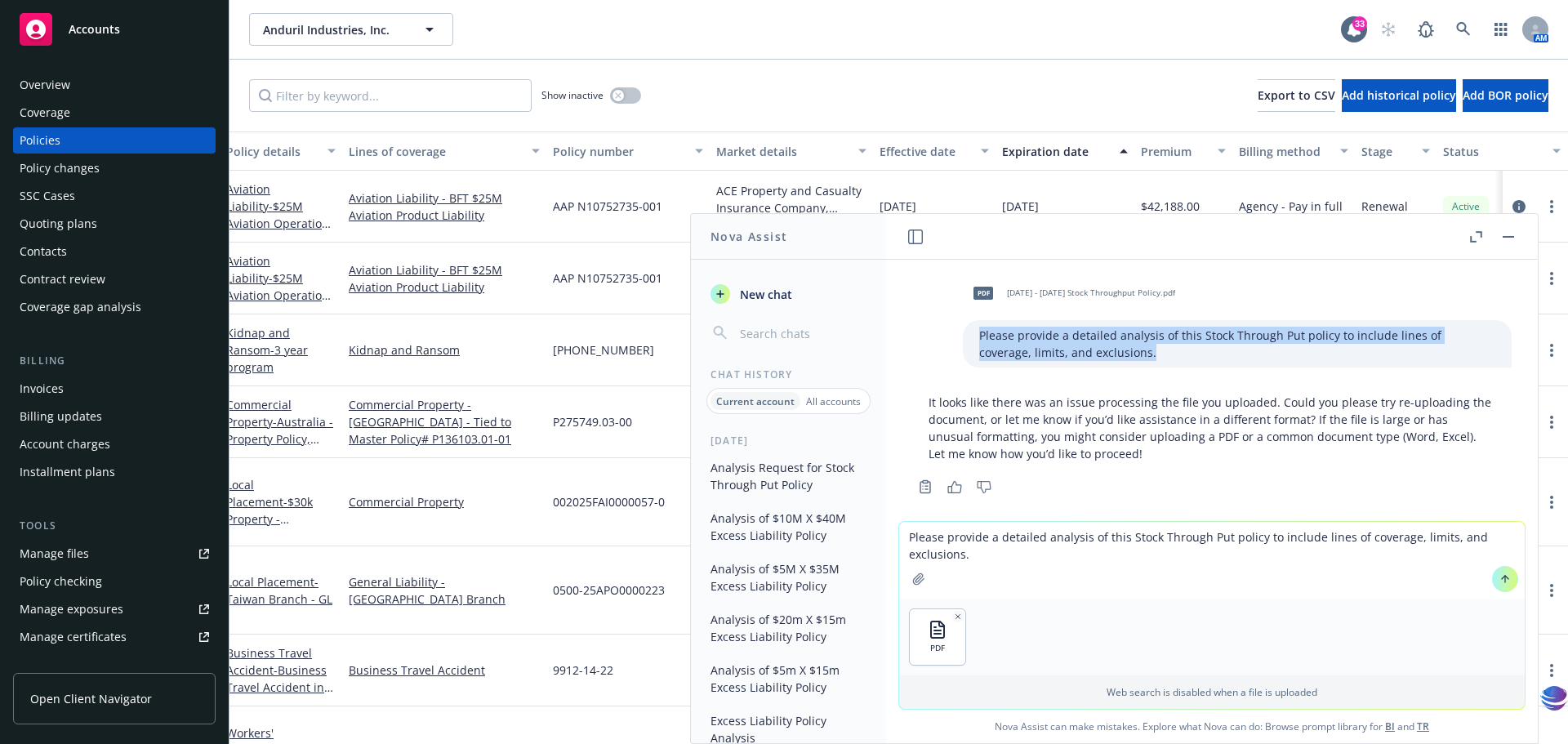
drag, startPoint x: 955, startPoint y: 336, endPoint x: 1099, endPoint y: 358, distance: 145.7
click at [1099, 358] on p "Please provide a detailed analysis of this Stock Through Put policy to include …" at bounding box center [1238, 343] width 517 height 34
click at [769, 298] on span "New chat" at bounding box center [764, 294] width 55 height 17
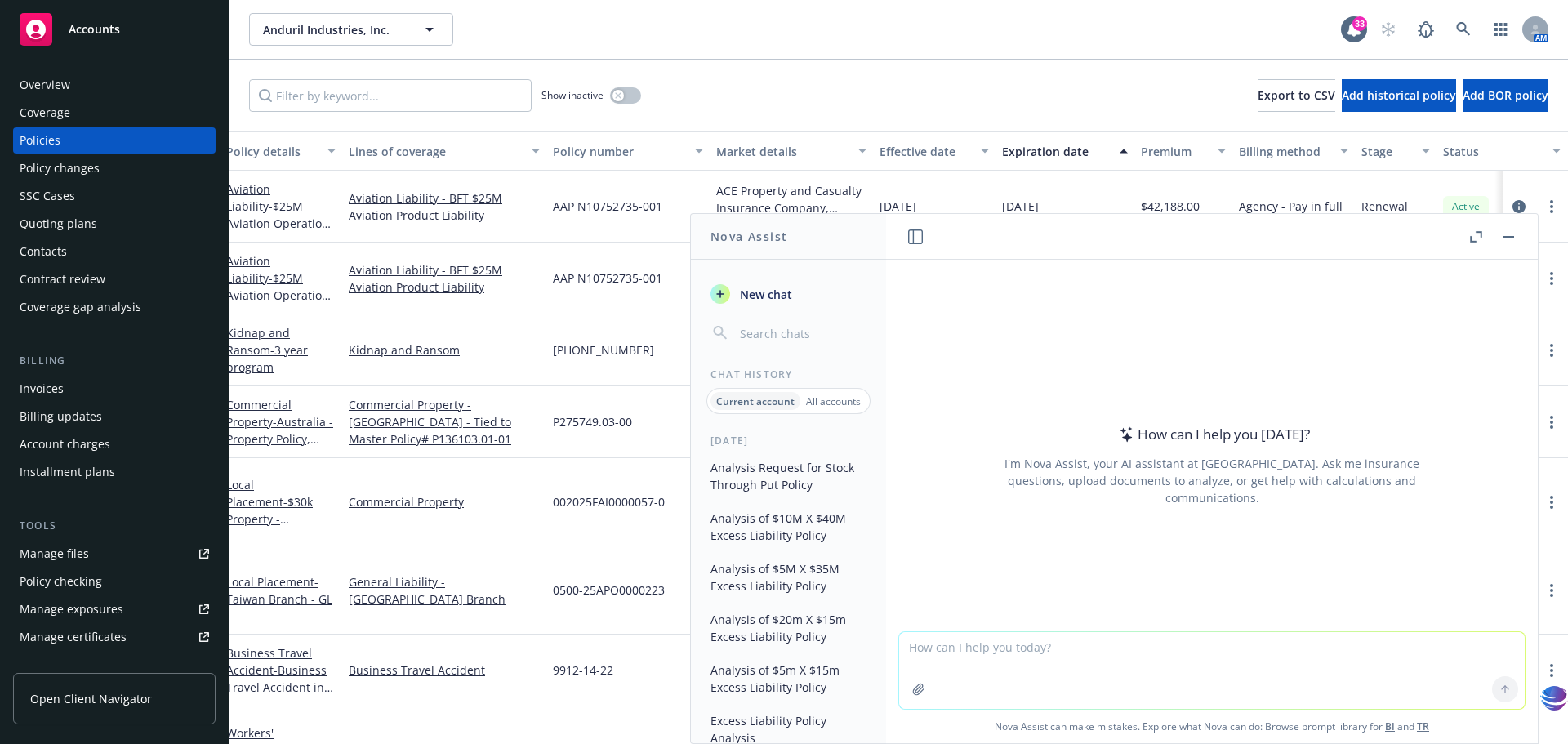
click at [910, 648] on textarea at bounding box center [1212, 670] width 626 height 77
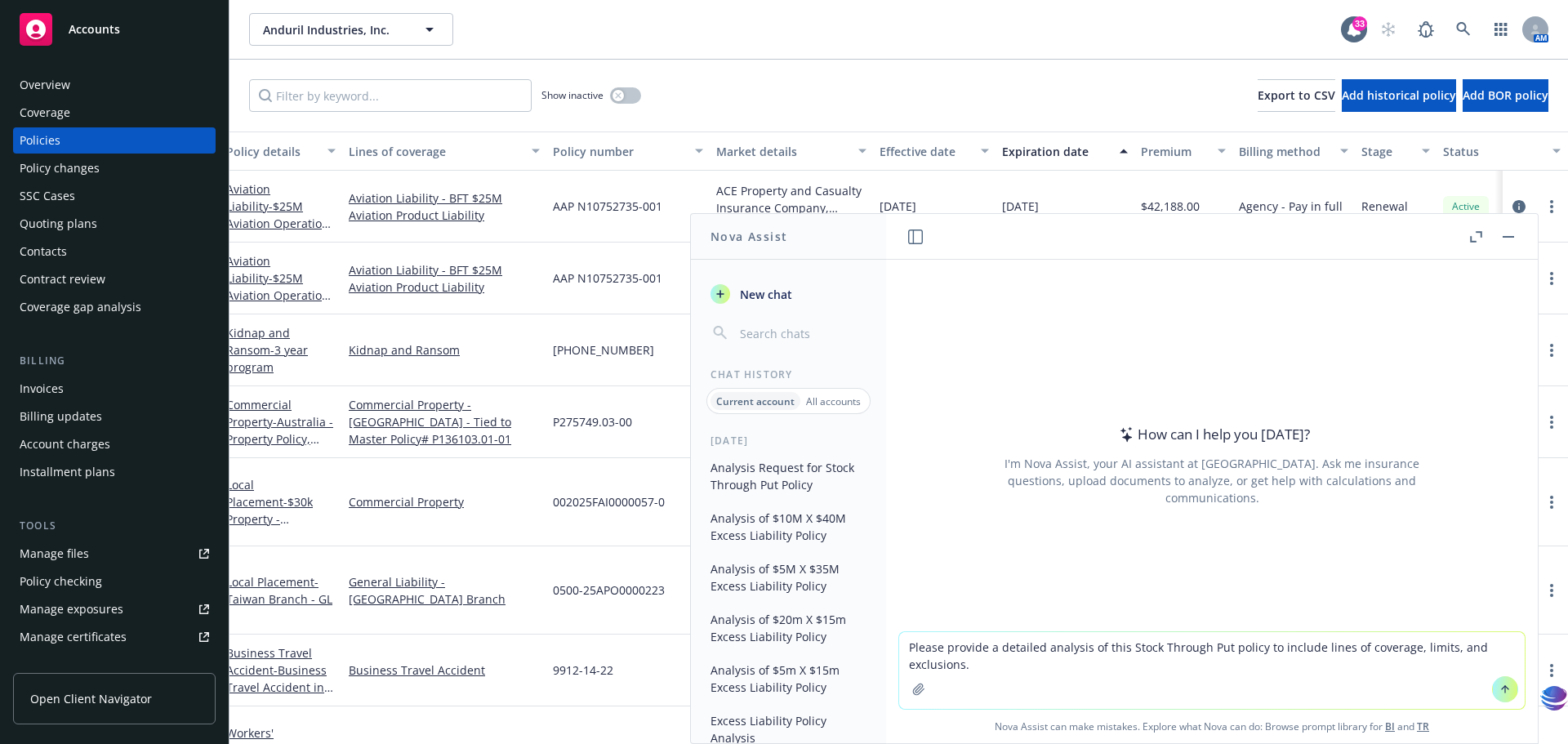
click at [1075, 668] on textarea "Please provide a detailed analysis of this Stock Through Put policy to include …" at bounding box center [1212, 670] width 626 height 77
drag, startPoint x: 1123, startPoint y: 646, endPoint x: 1224, endPoint y: 646, distance: 101.0
click at [1224, 646] on textarea "Please provide a detailed analysis of this Stock Through Put policy to include …" at bounding box center [1212, 670] width 626 height 77
type textarea "Please provide a detailed analysis of this Defense Base Act policy to include l…"
click at [906, 689] on button "button" at bounding box center [919, 689] width 26 height 26
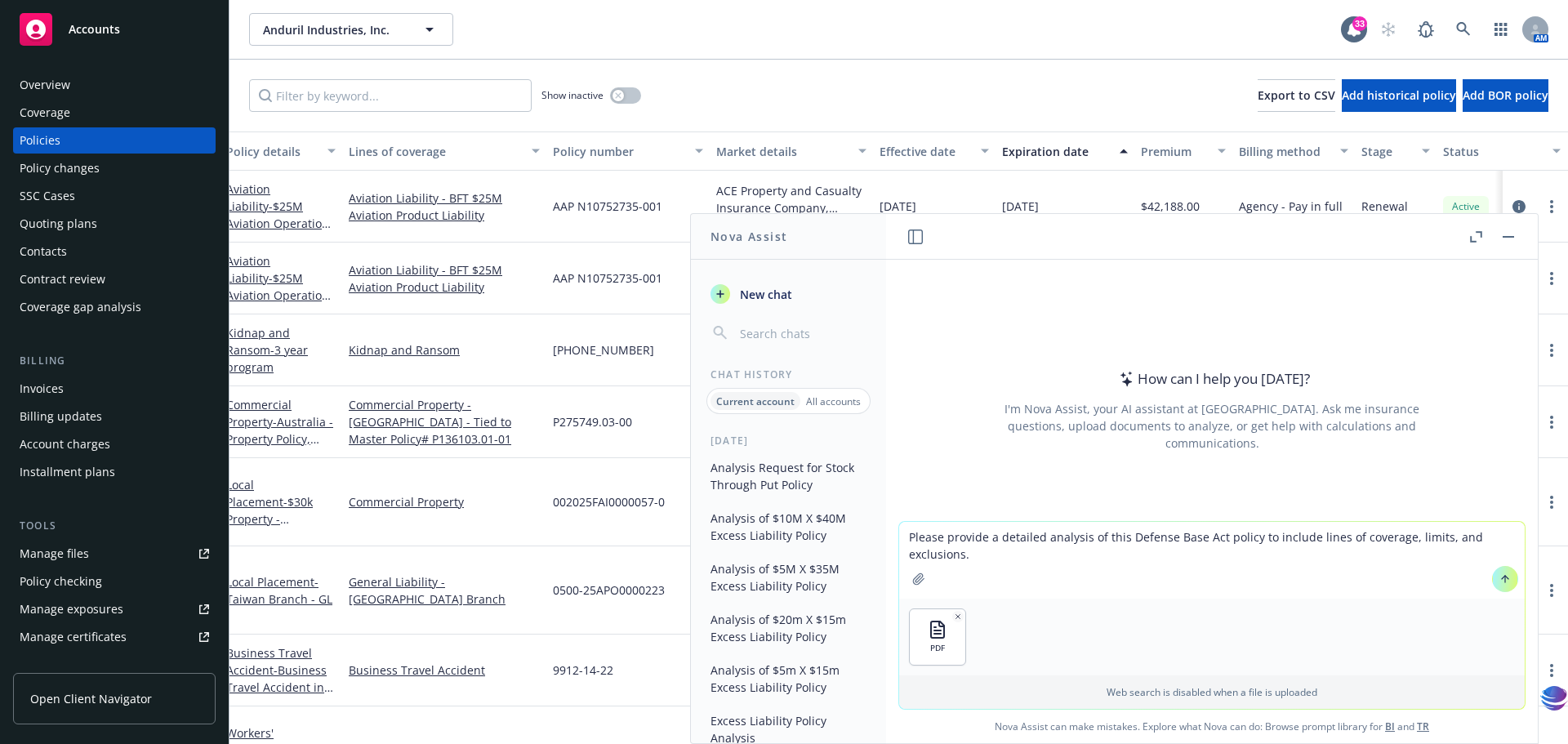
click at [1502, 582] on icon at bounding box center [1506, 579] width 12 height 12
